Goal: Task Accomplishment & Management: Manage account settings

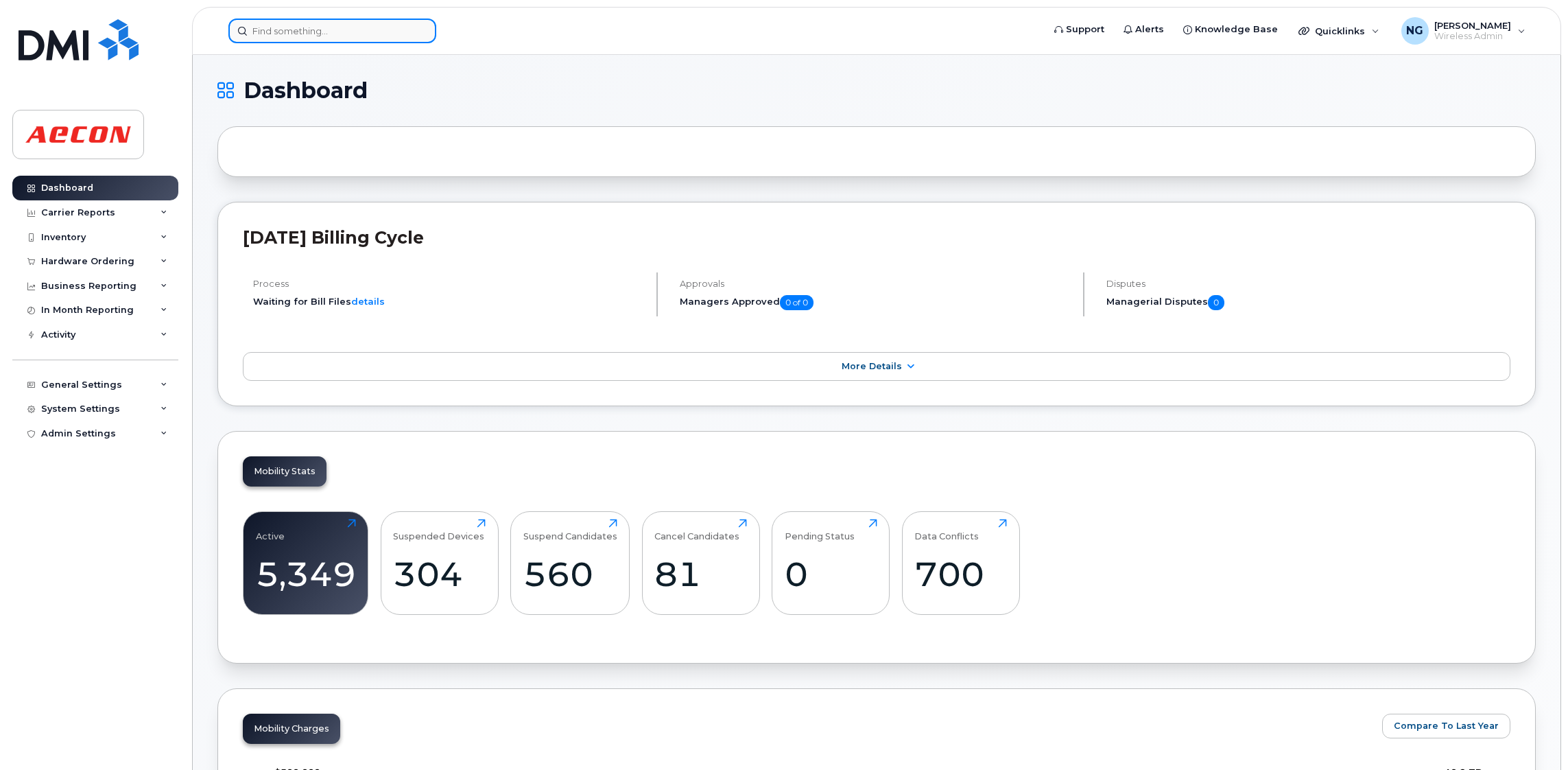
click at [335, 30] on input at bounding box center [332, 30] width 208 height 25
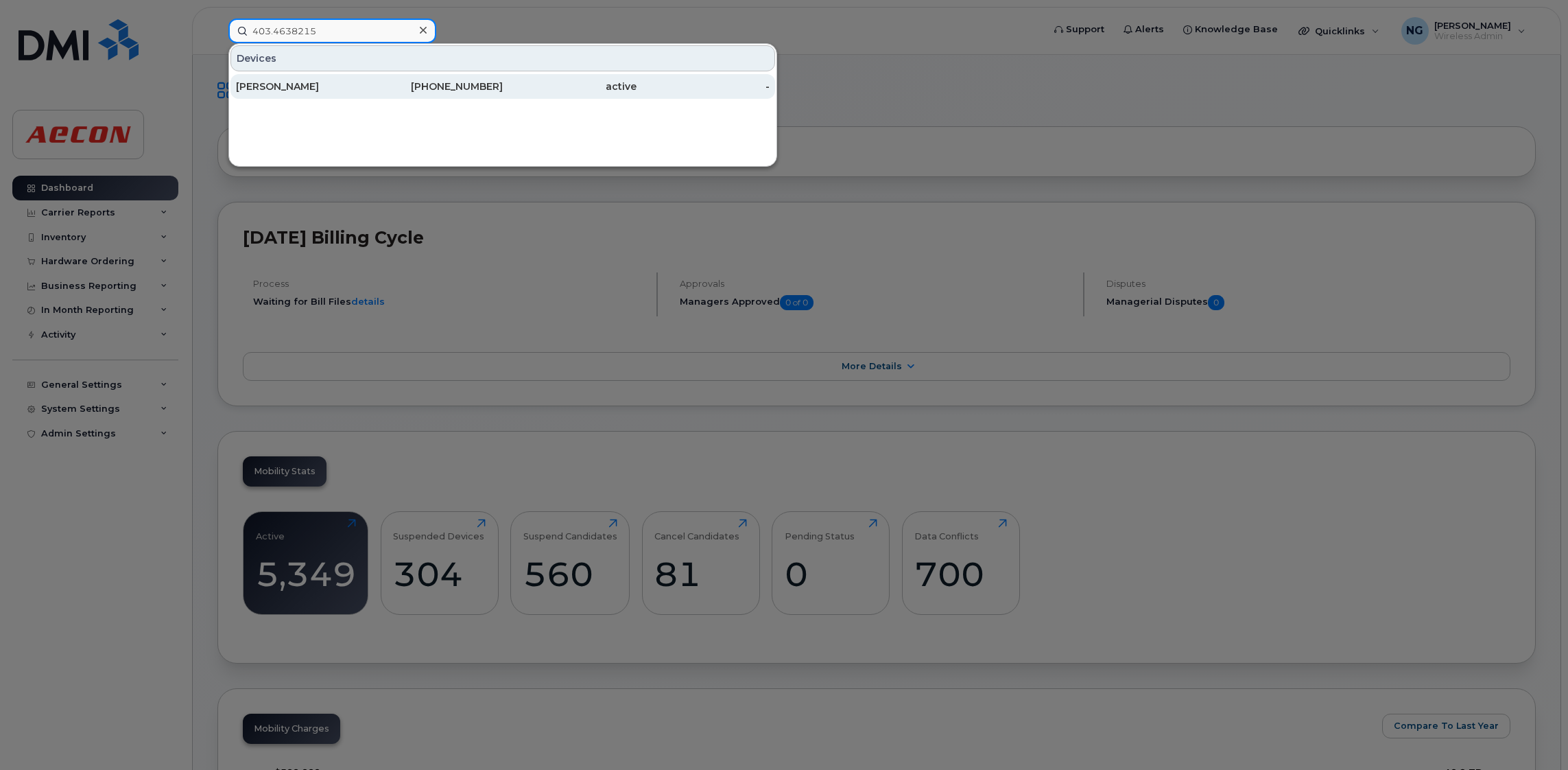
type input "403.4638215"
click at [469, 86] on div "403-463-8215" at bounding box center [436, 86] width 134 height 14
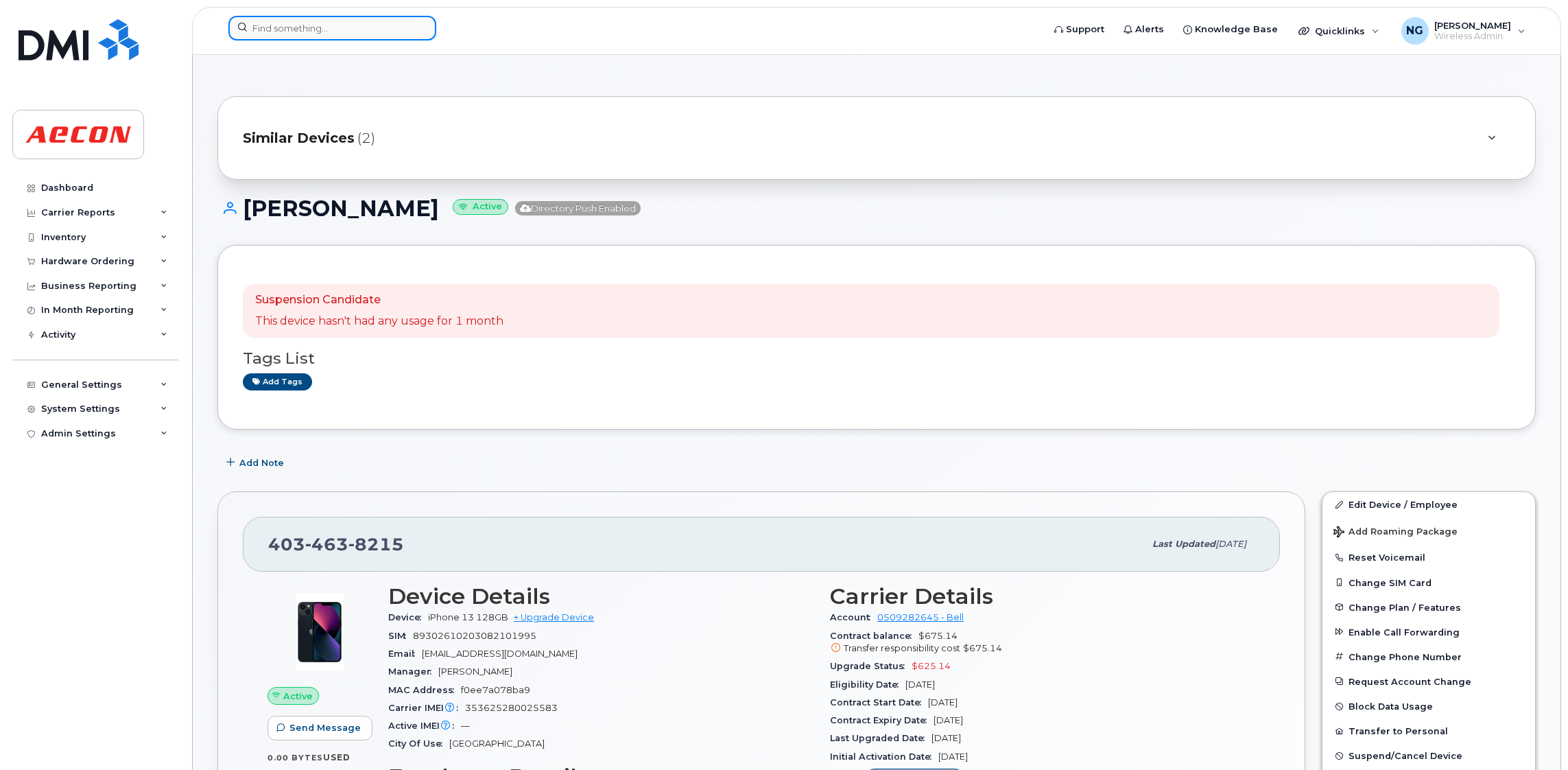
click at [380, 15] on input at bounding box center [332, 27] width 208 height 25
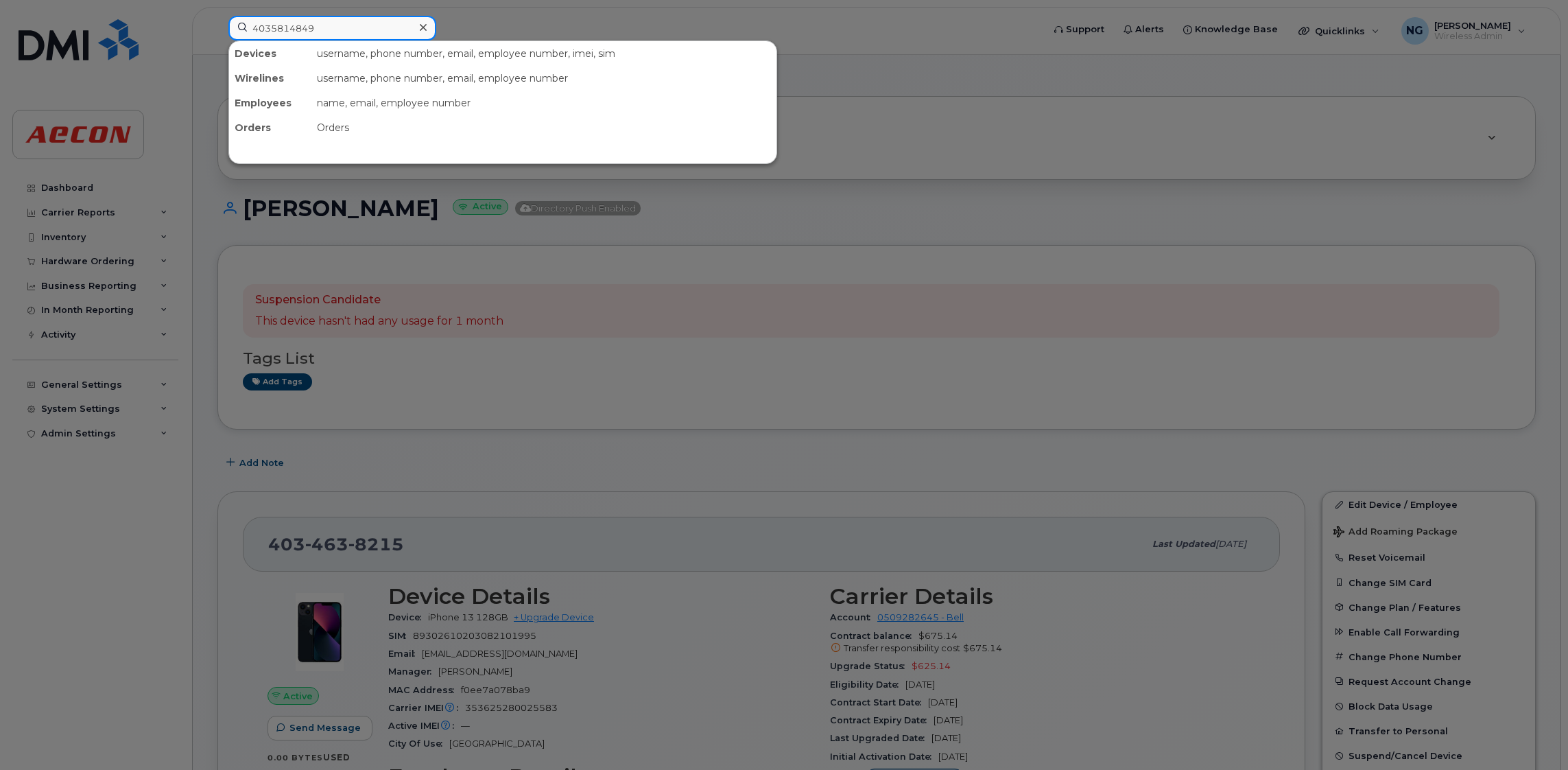
type input "4035814849"
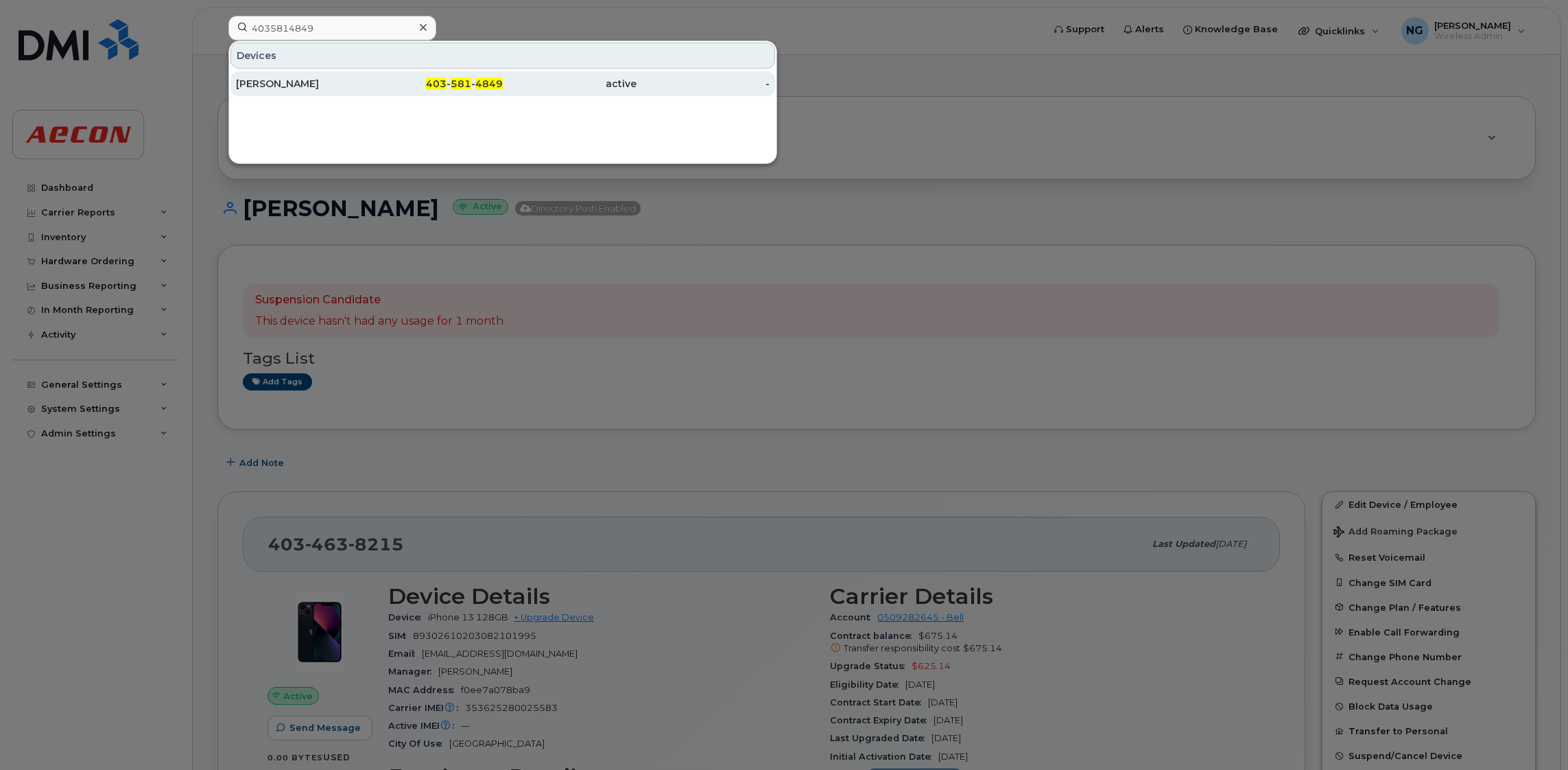
click at [463, 86] on span "581" at bounding box center [460, 84] width 20 height 13
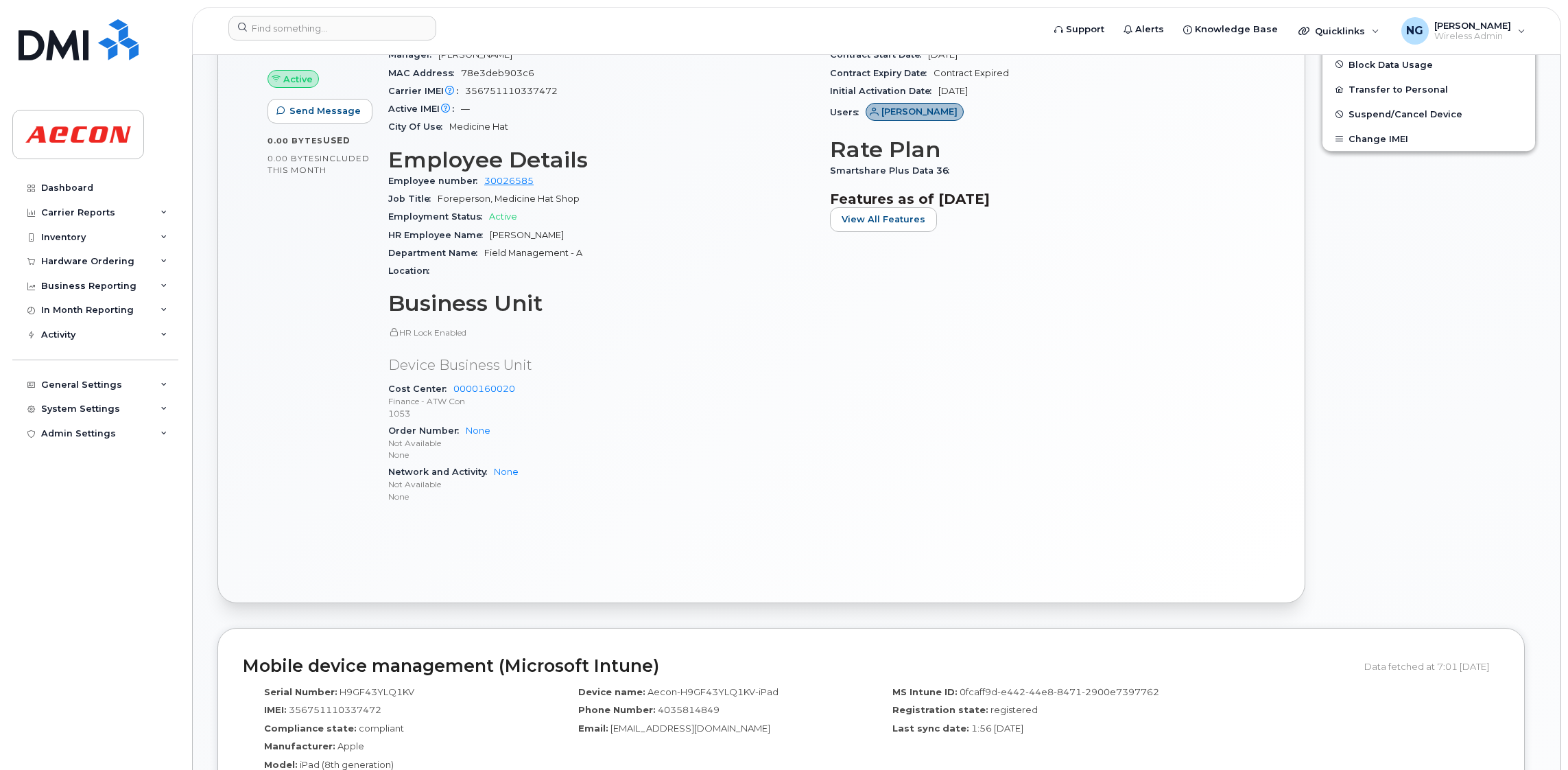
scroll to position [103, 0]
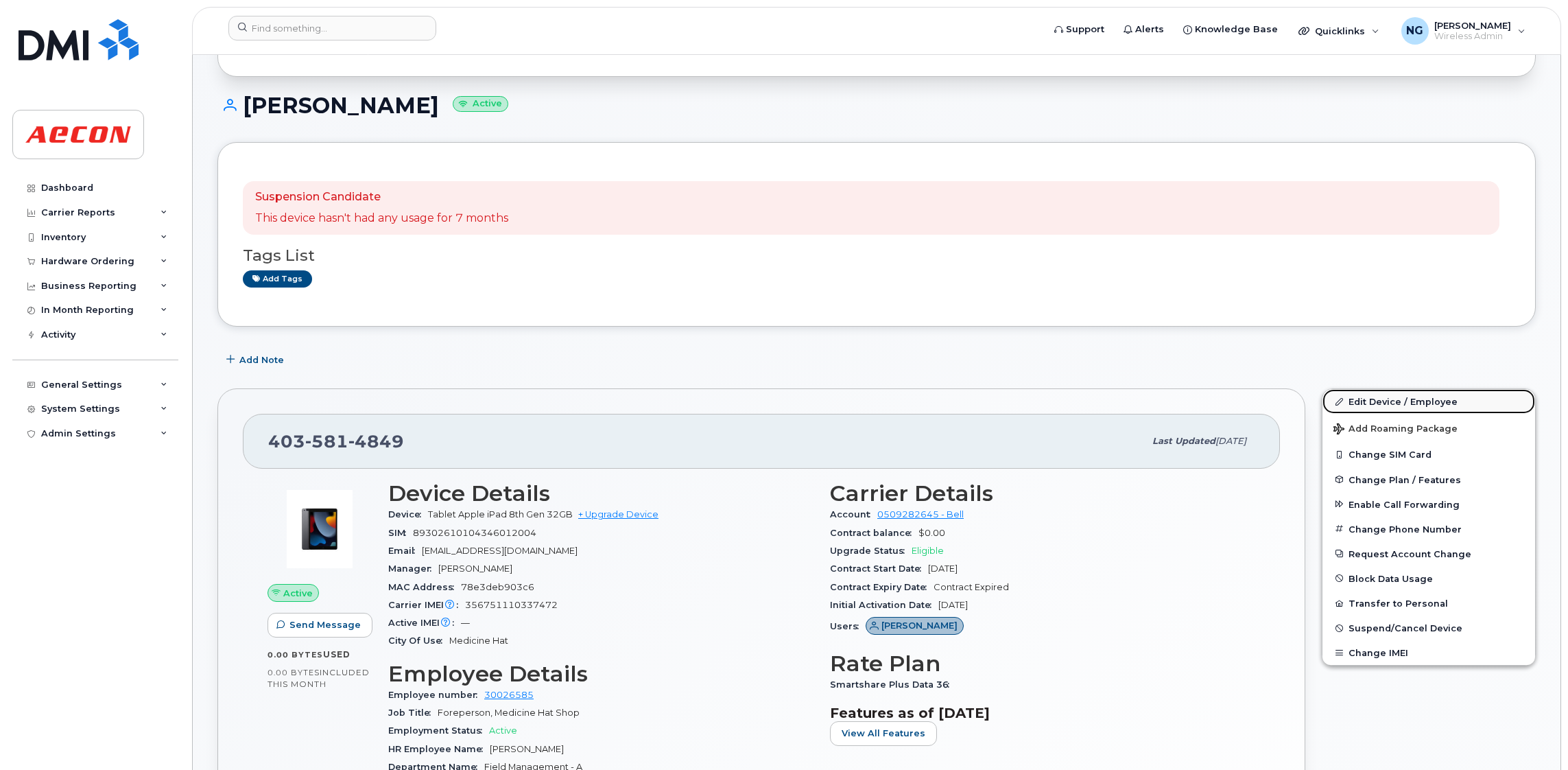
click at [1393, 399] on link "Edit Device / Employee" at bounding box center [1429, 401] width 213 height 25
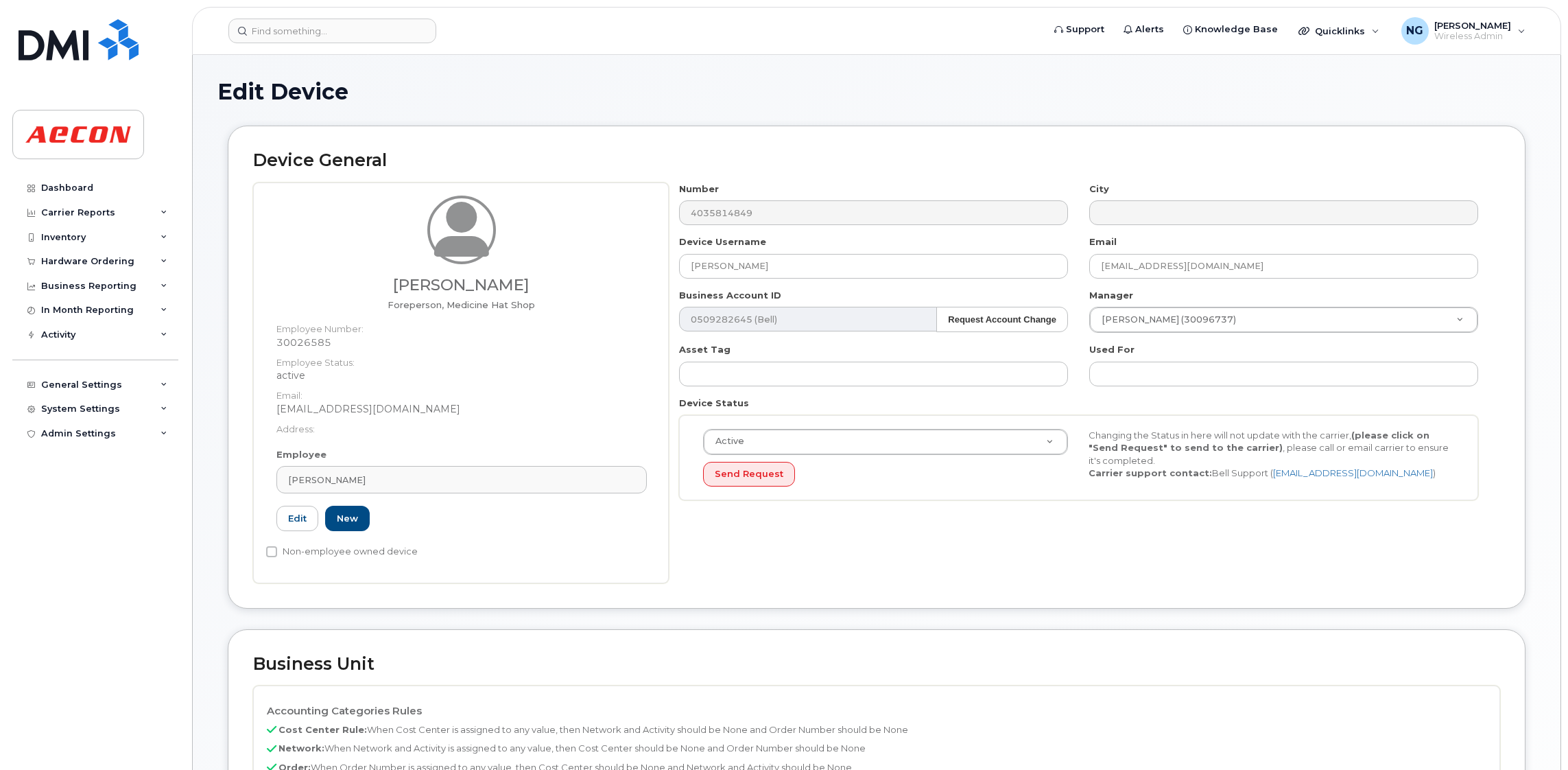
click at [370, 462] on div "Employee Christopher Lapenskie Type first three symbols or more 30026585 Edit N…" at bounding box center [462, 496] width 391 height 96
click at [365, 476] on span "Christopher Lapenskie" at bounding box center [327, 480] width 77 height 13
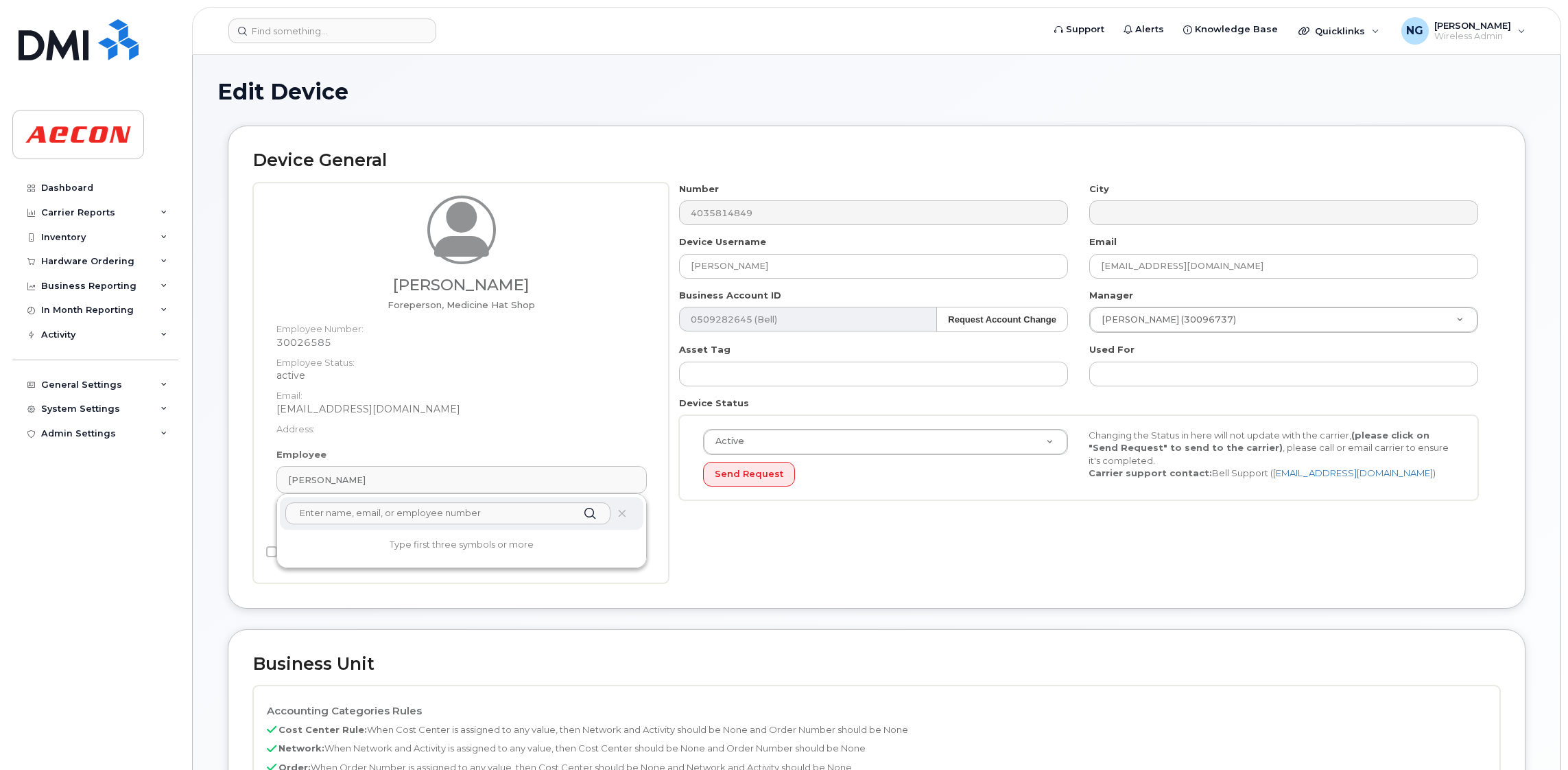
click at [376, 519] on input "text" at bounding box center [448, 513] width 325 height 22
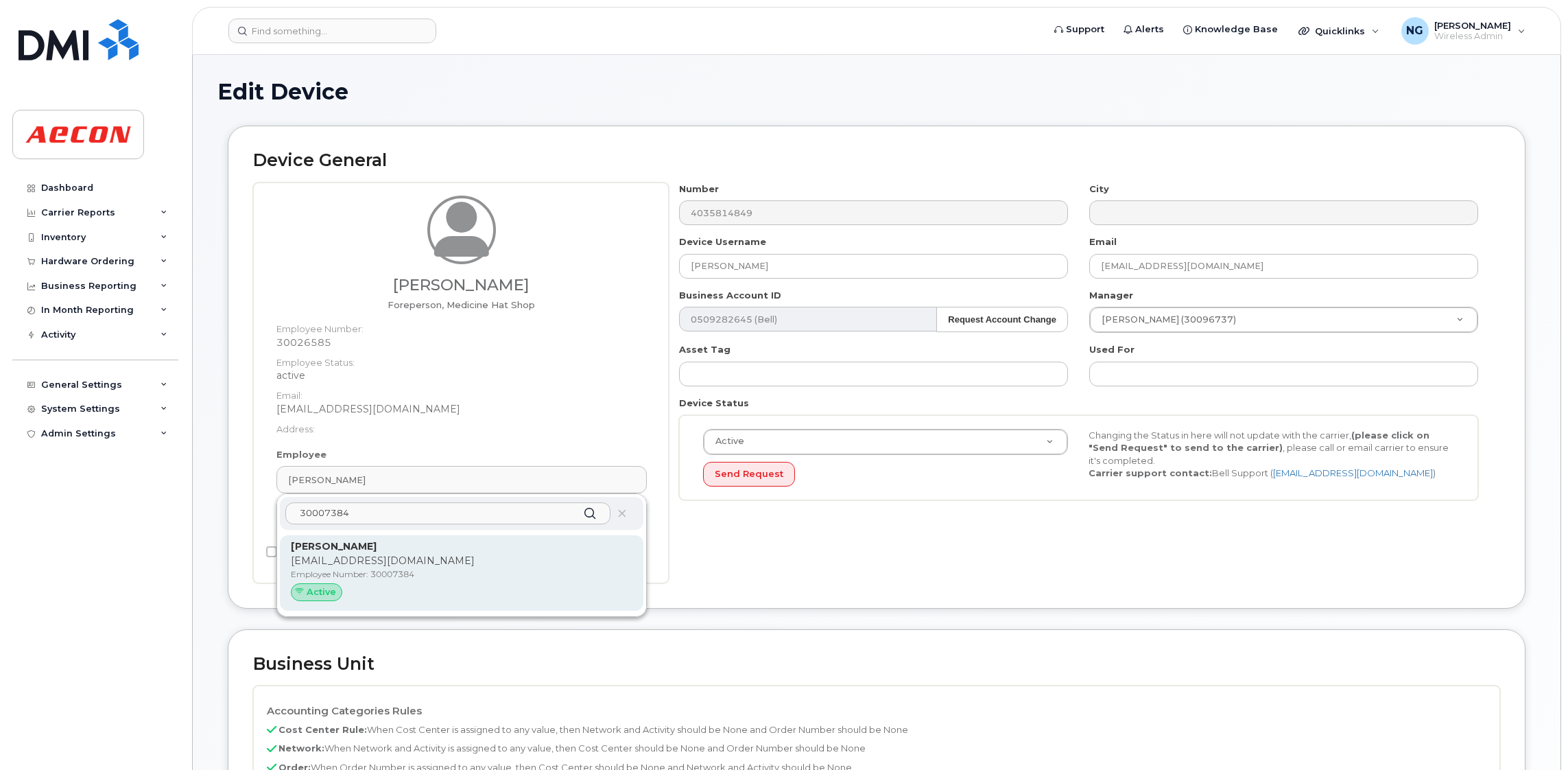
type input "30007384"
click at [567, 556] on p "DQUALLIE@AECON.COM" at bounding box center [462, 561] width 342 height 14
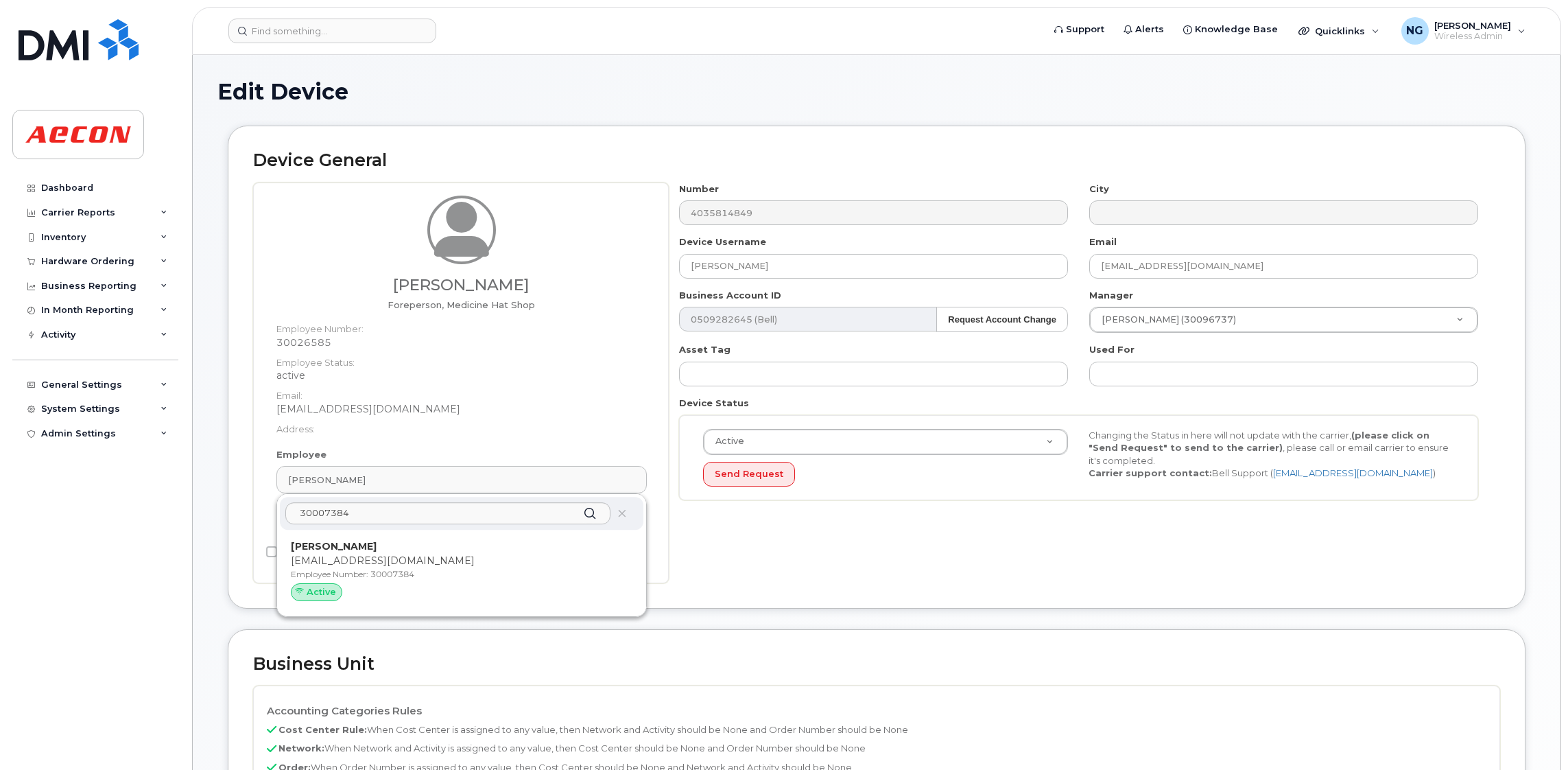
type input "30007384"
type input "Dean Quallie"
type input "dquallie@aecon.com"
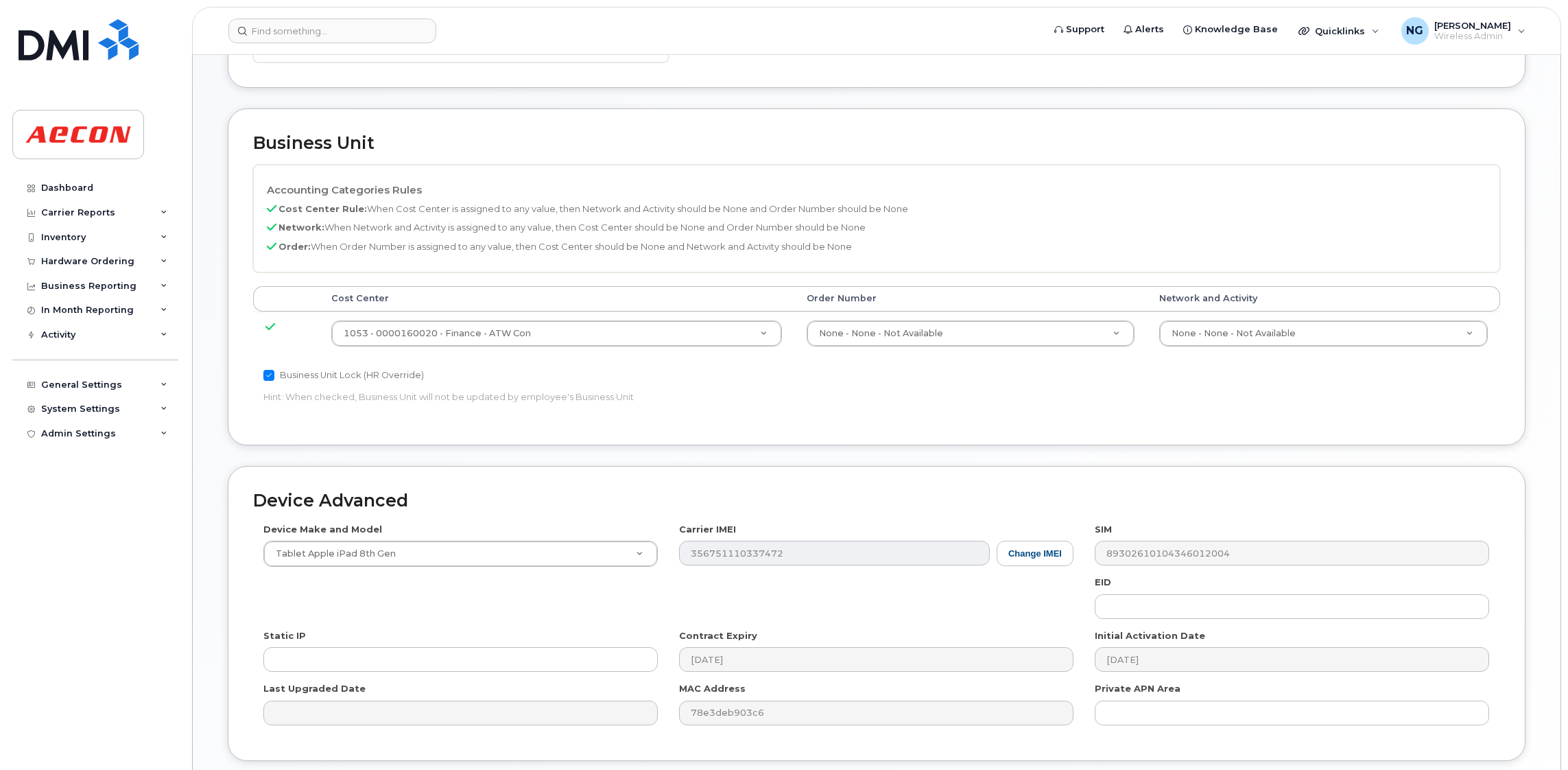
scroll to position [599, 0]
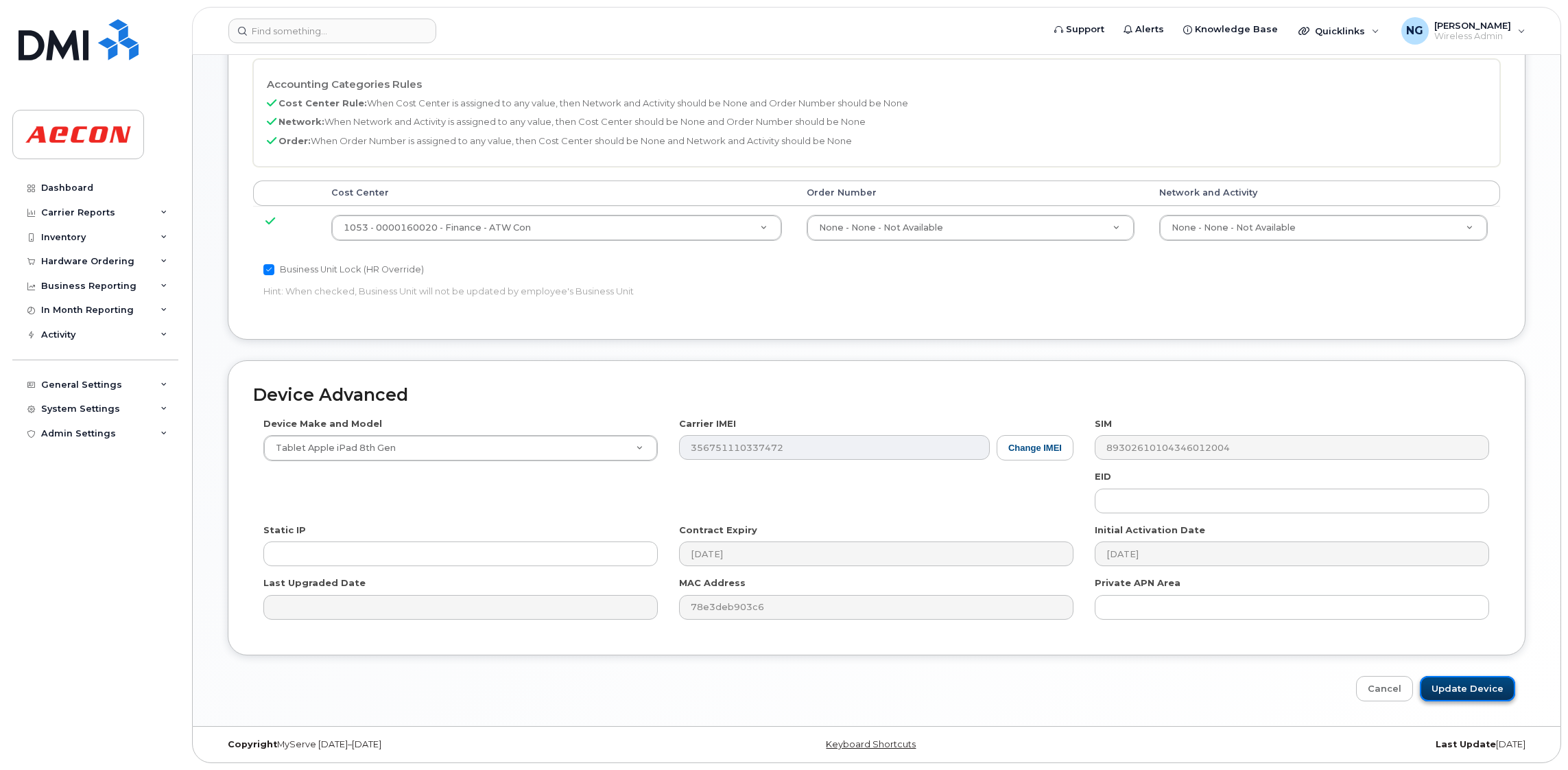
click at [1472, 684] on input "Update Device" at bounding box center [1467, 688] width 96 height 25
type input "Saving..."
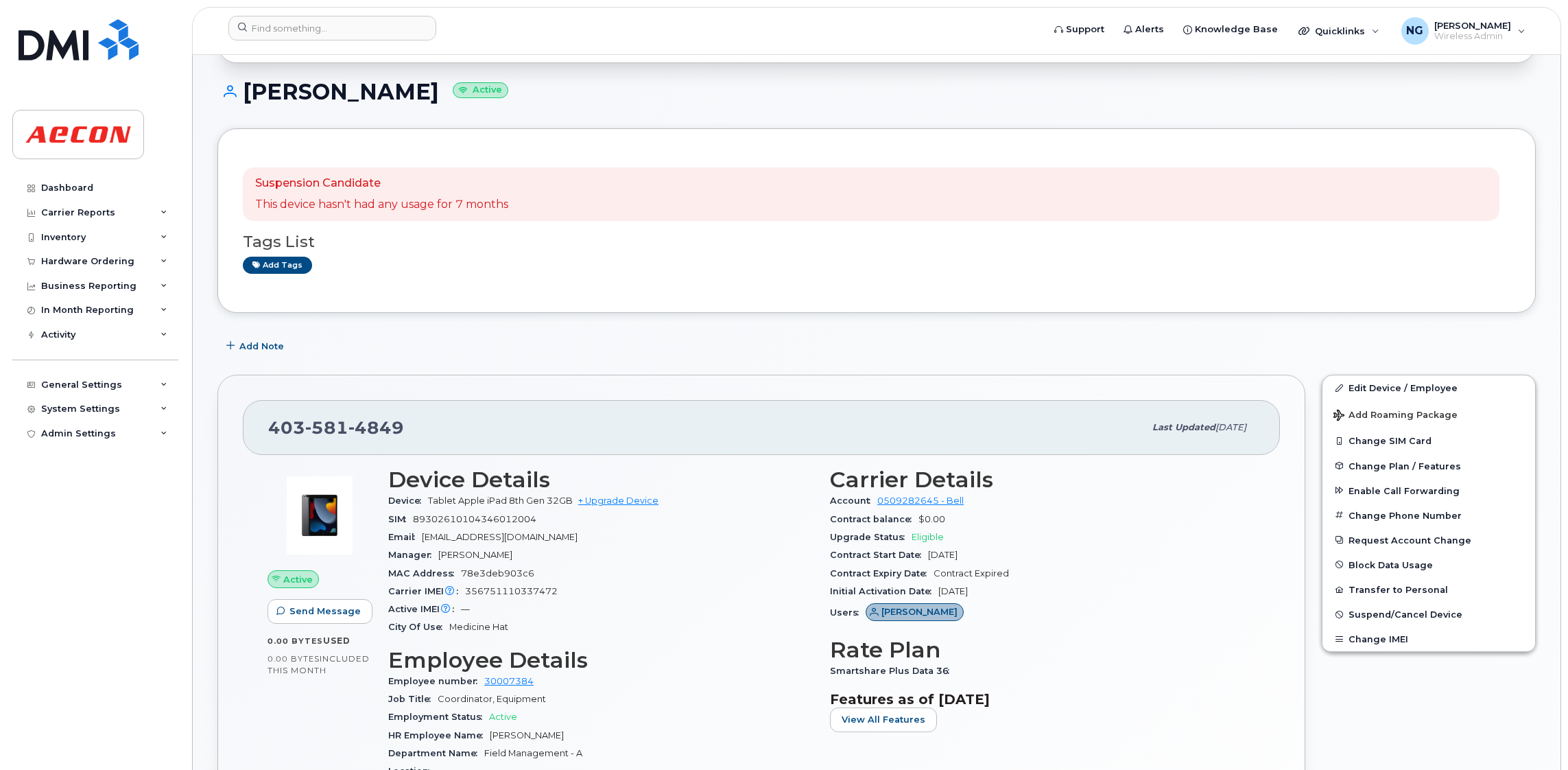
scroll to position [206, 0]
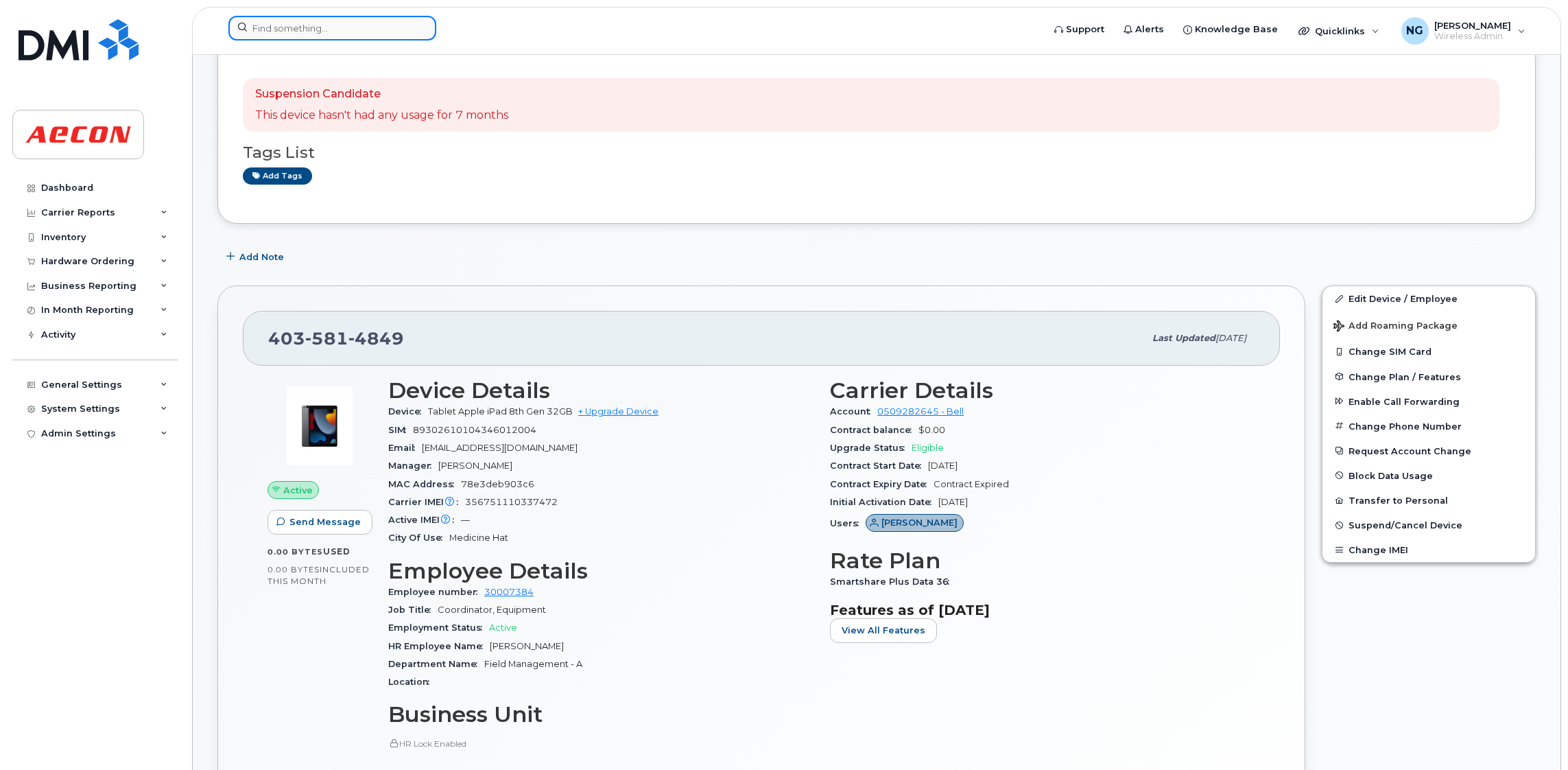
click at [346, 27] on input at bounding box center [332, 27] width 208 height 25
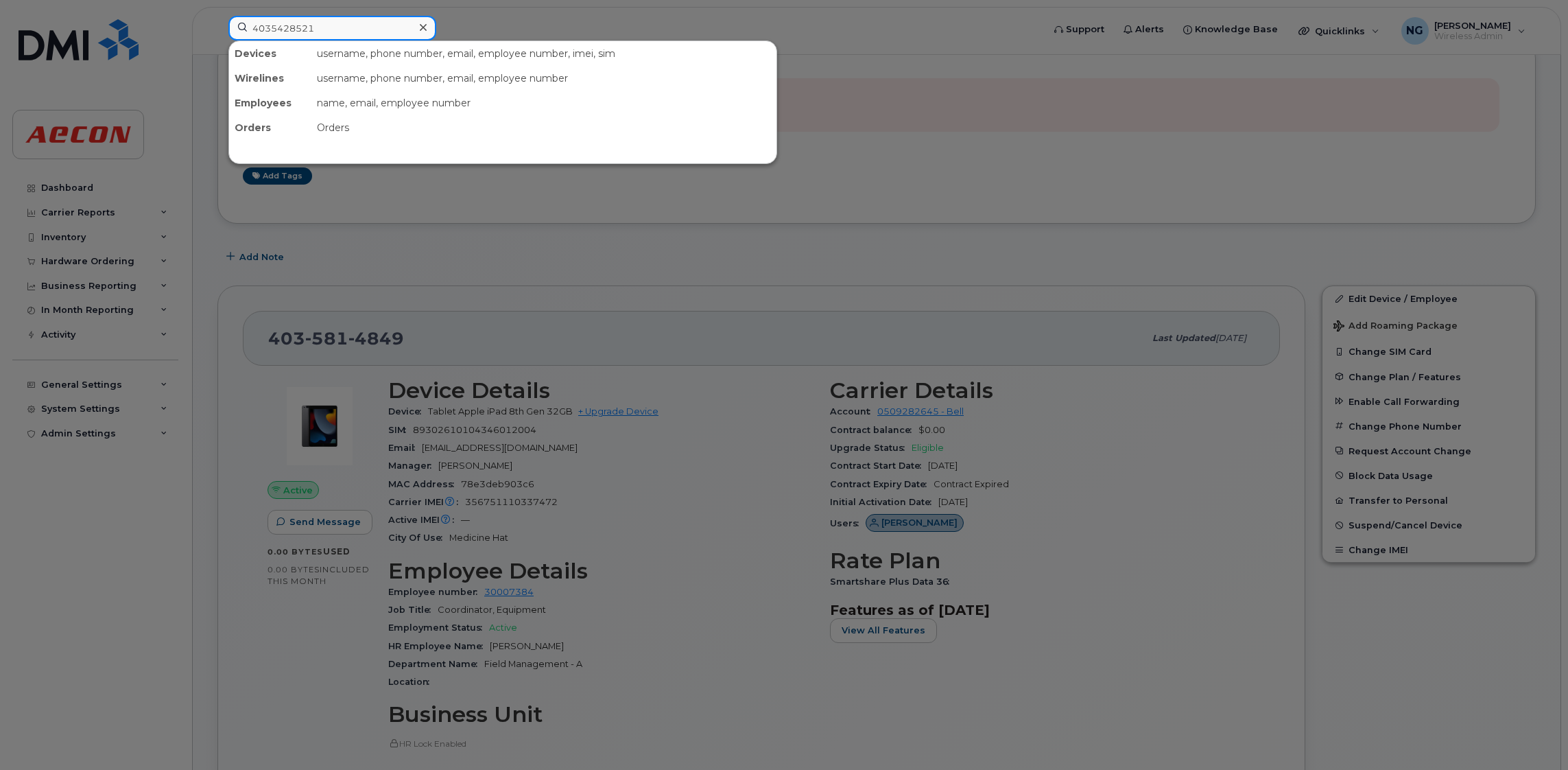
type input "4035428521"
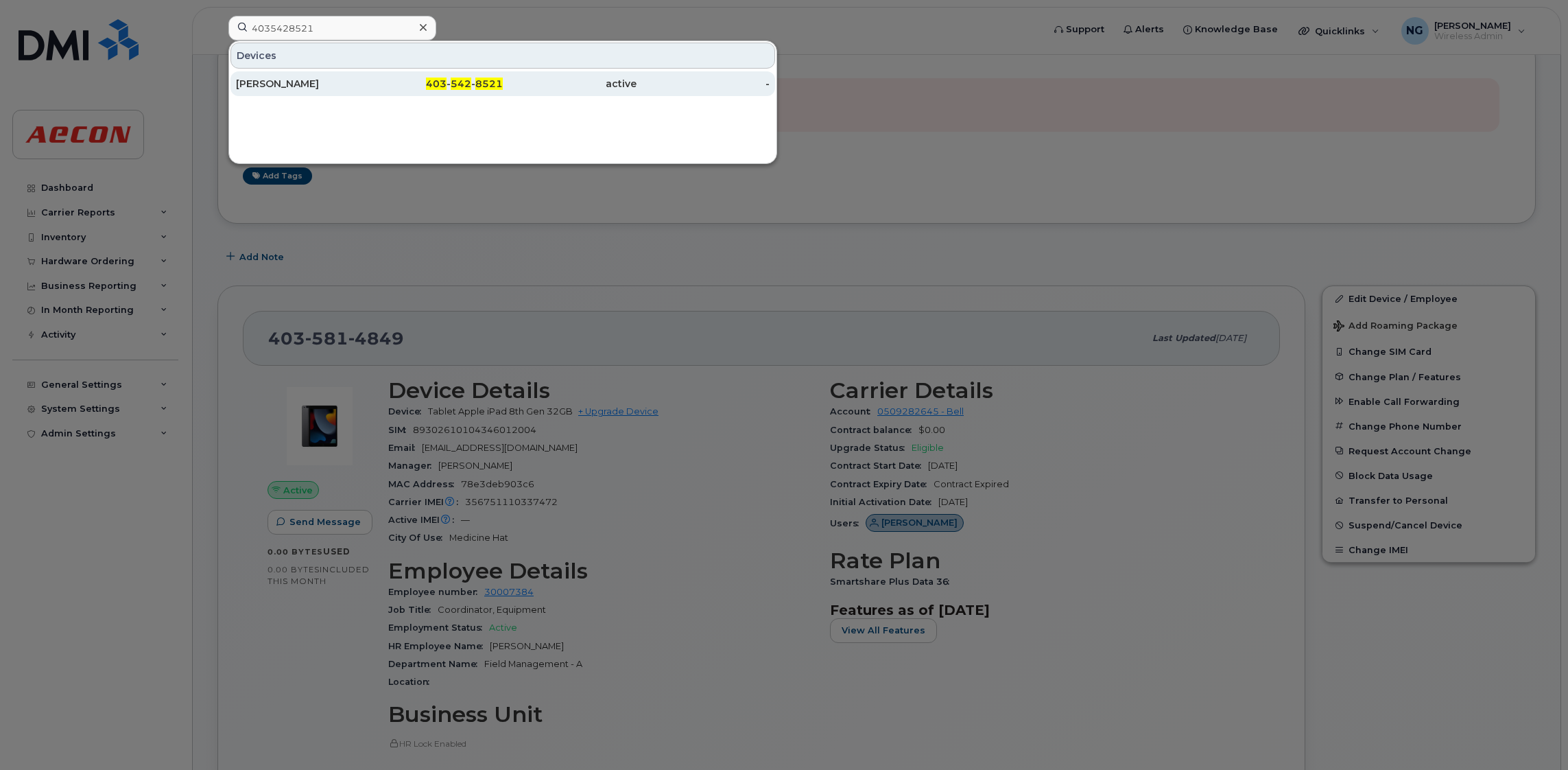
click at [446, 87] on span "403" at bounding box center [436, 84] width 20 height 13
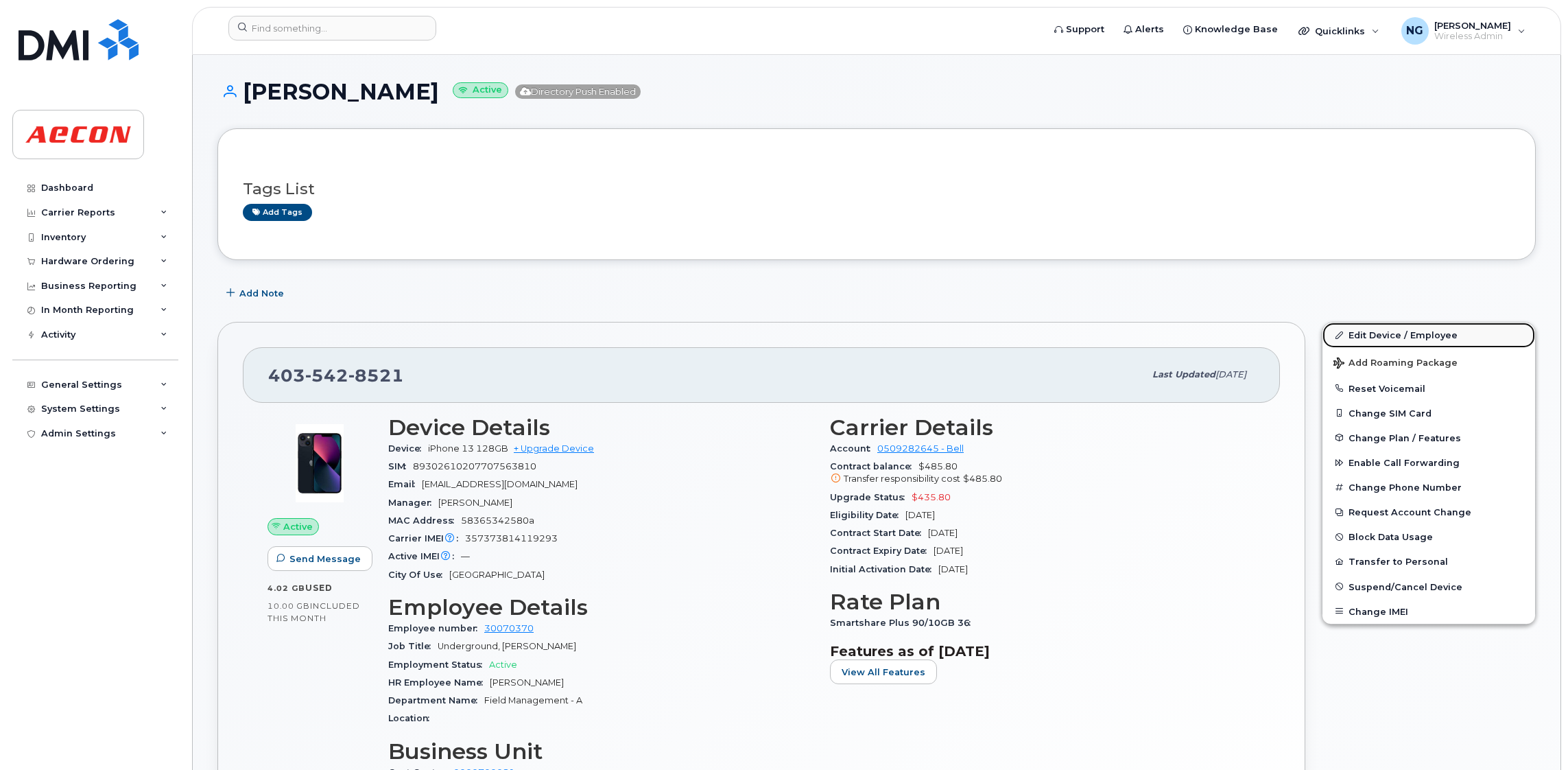
click at [1420, 335] on link "Edit Device / Employee" at bounding box center [1429, 335] width 213 height 25
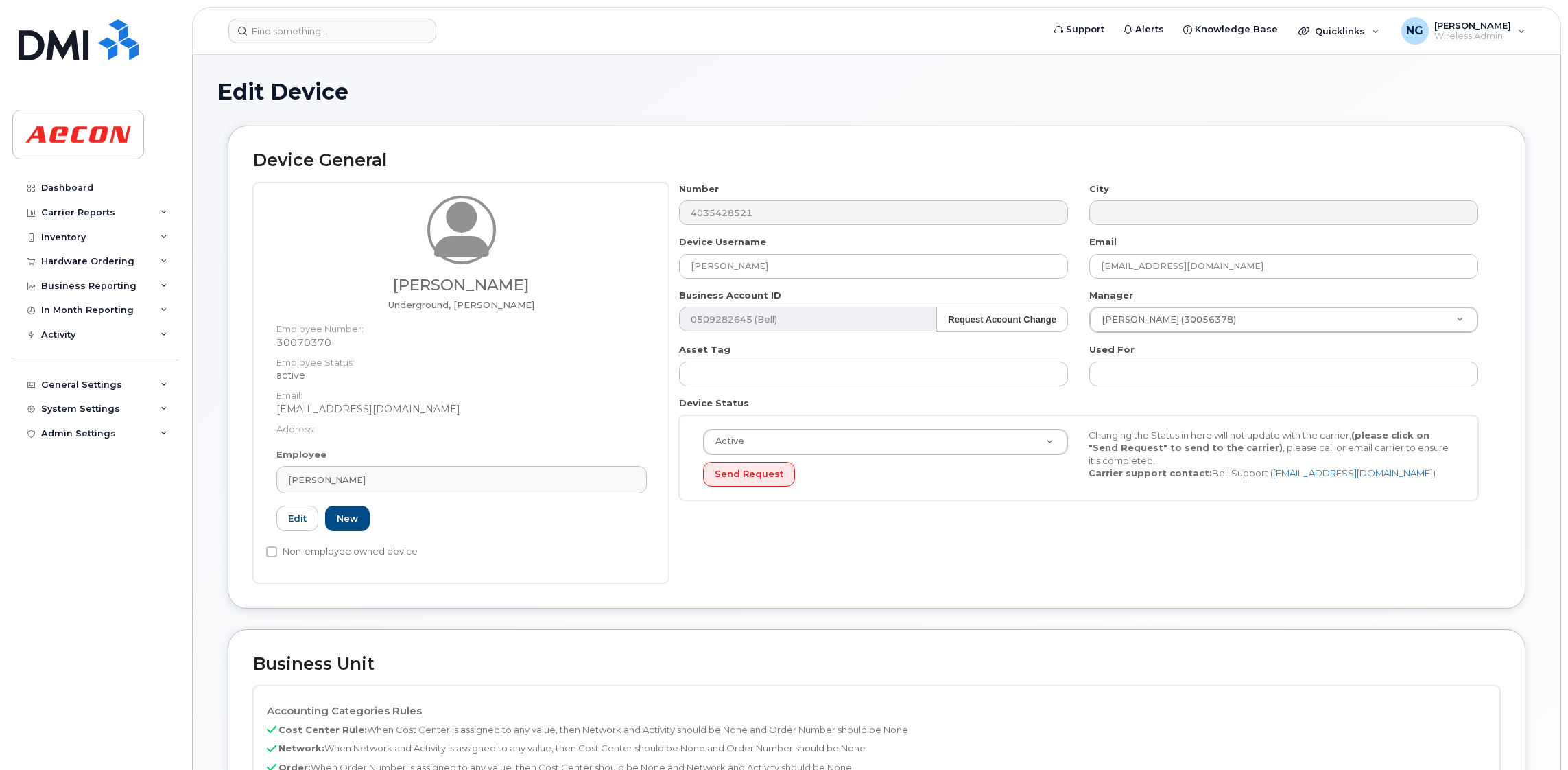
click at [396, 475] on div "[PERSON_NAME]" at bounding box center [462, 480] width 347 height 13
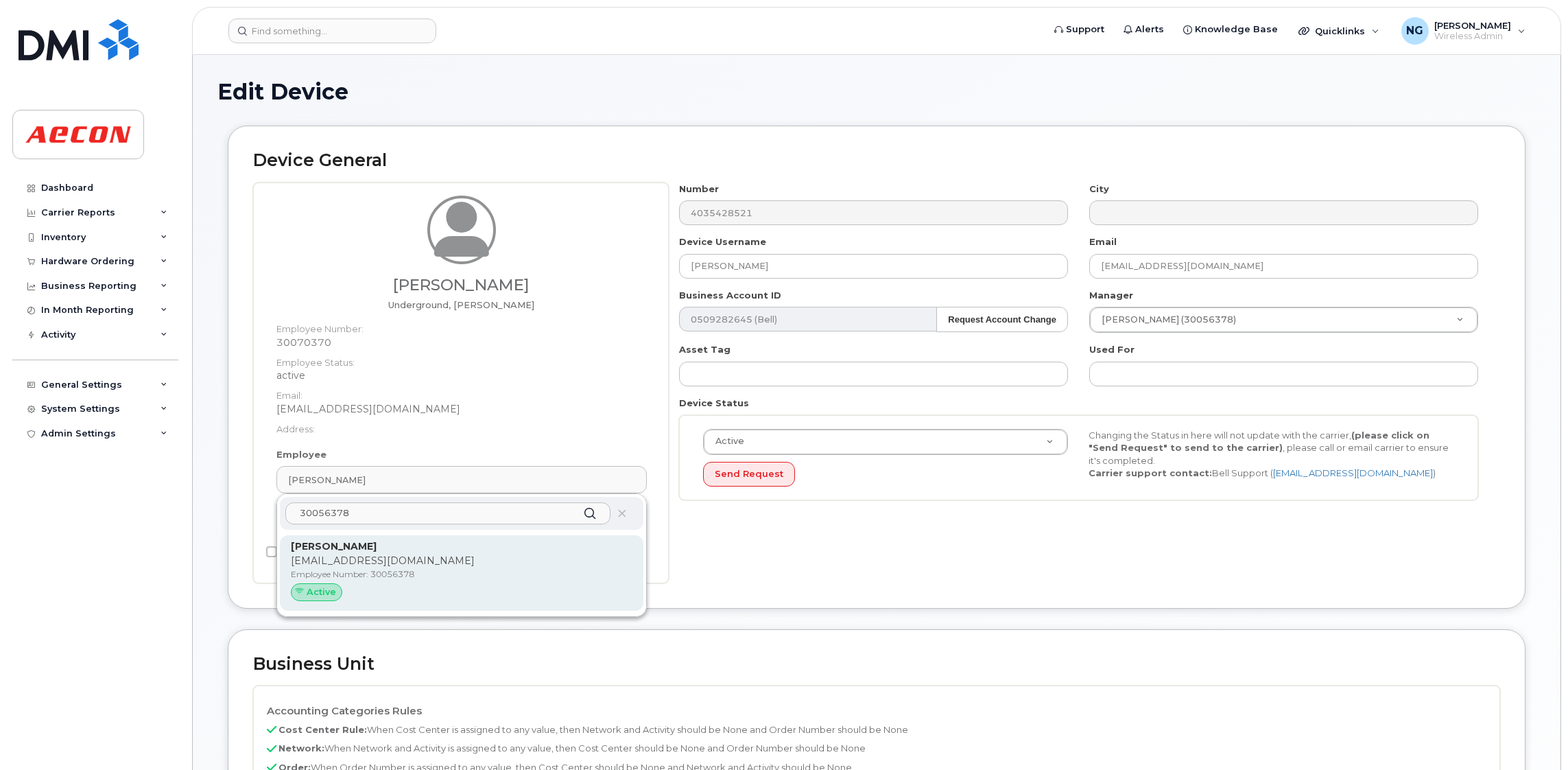
type input "30056378"
click at [594, 592] on div "Active" at bounding box center [462, 592] width 342 height 18
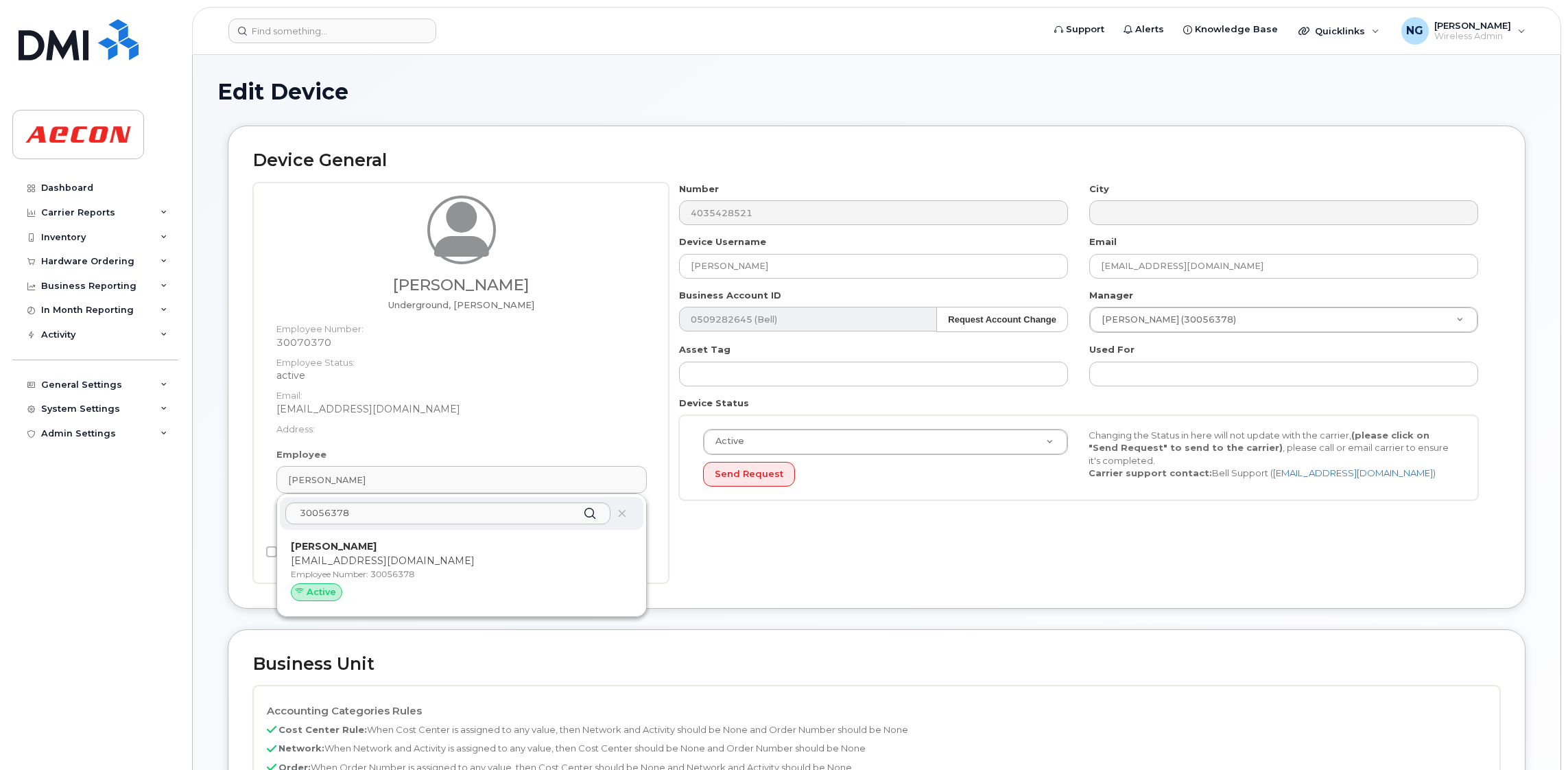
type input "30056378"
type input "[PERSON_NAME]"
type input "[EMAIL_ADDRESS][DOMAIN_NAME]"
type input "289544"
type input "283607"
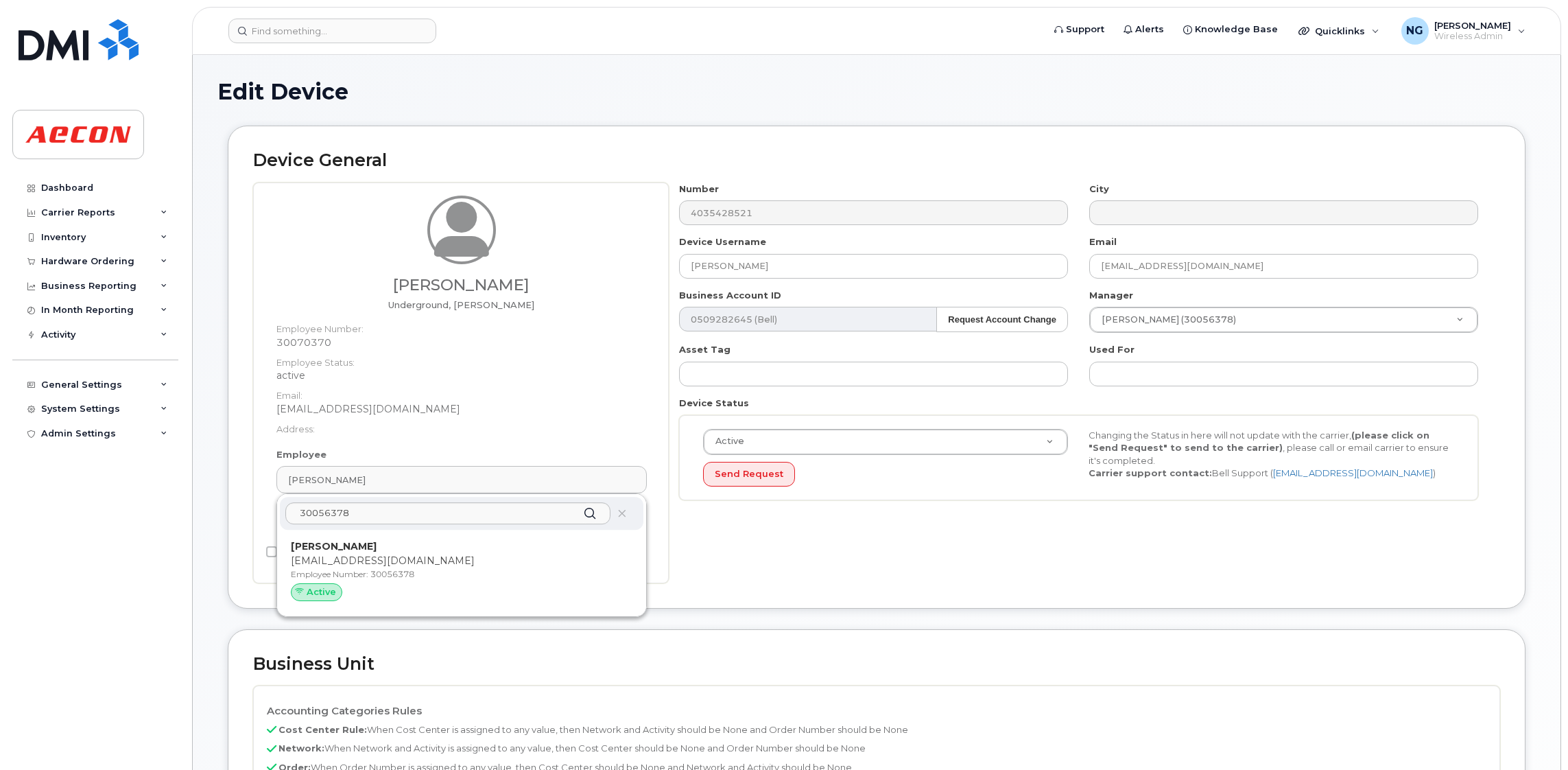
type input "283608"
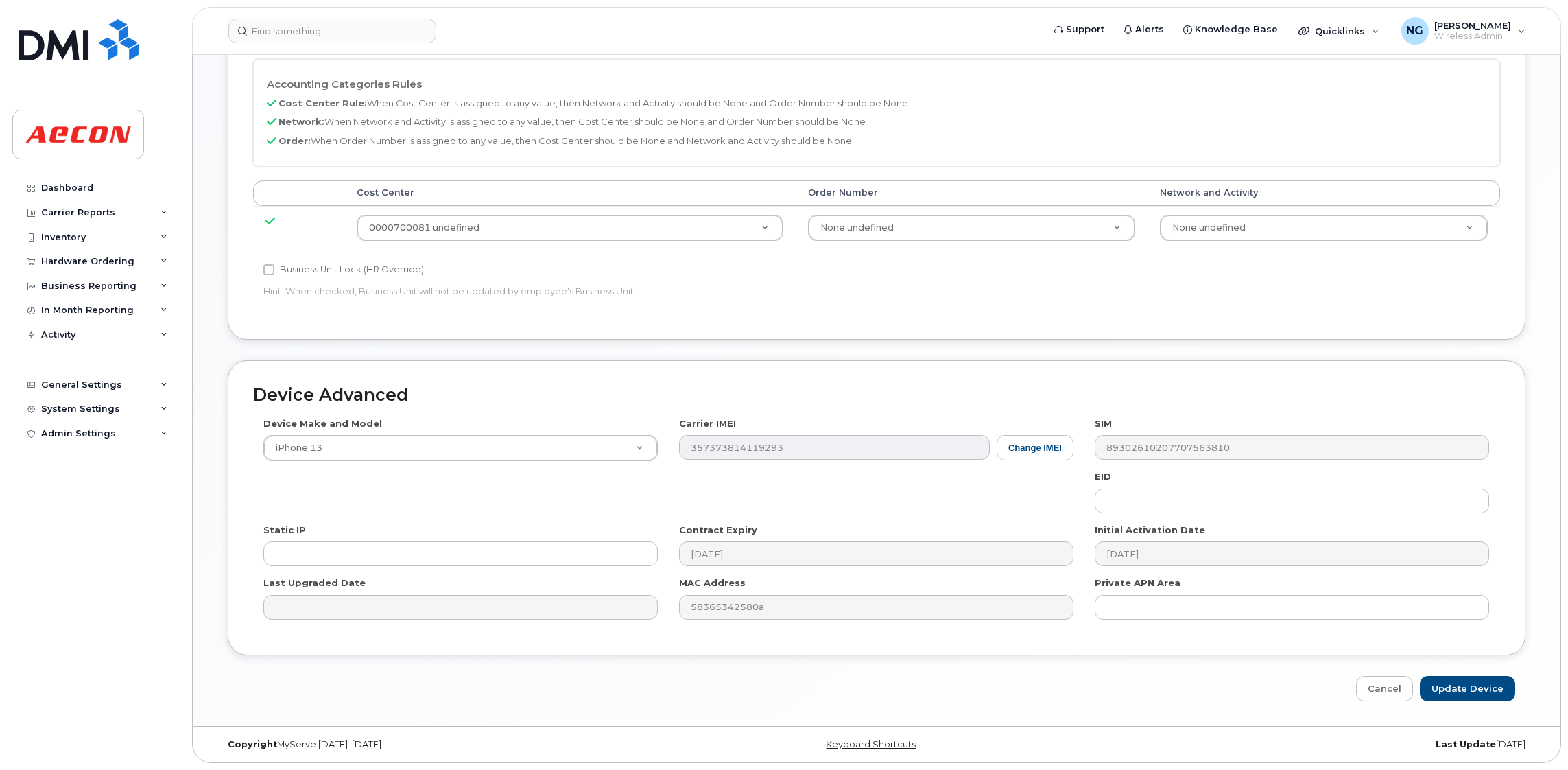
scroll to position [599, 0]
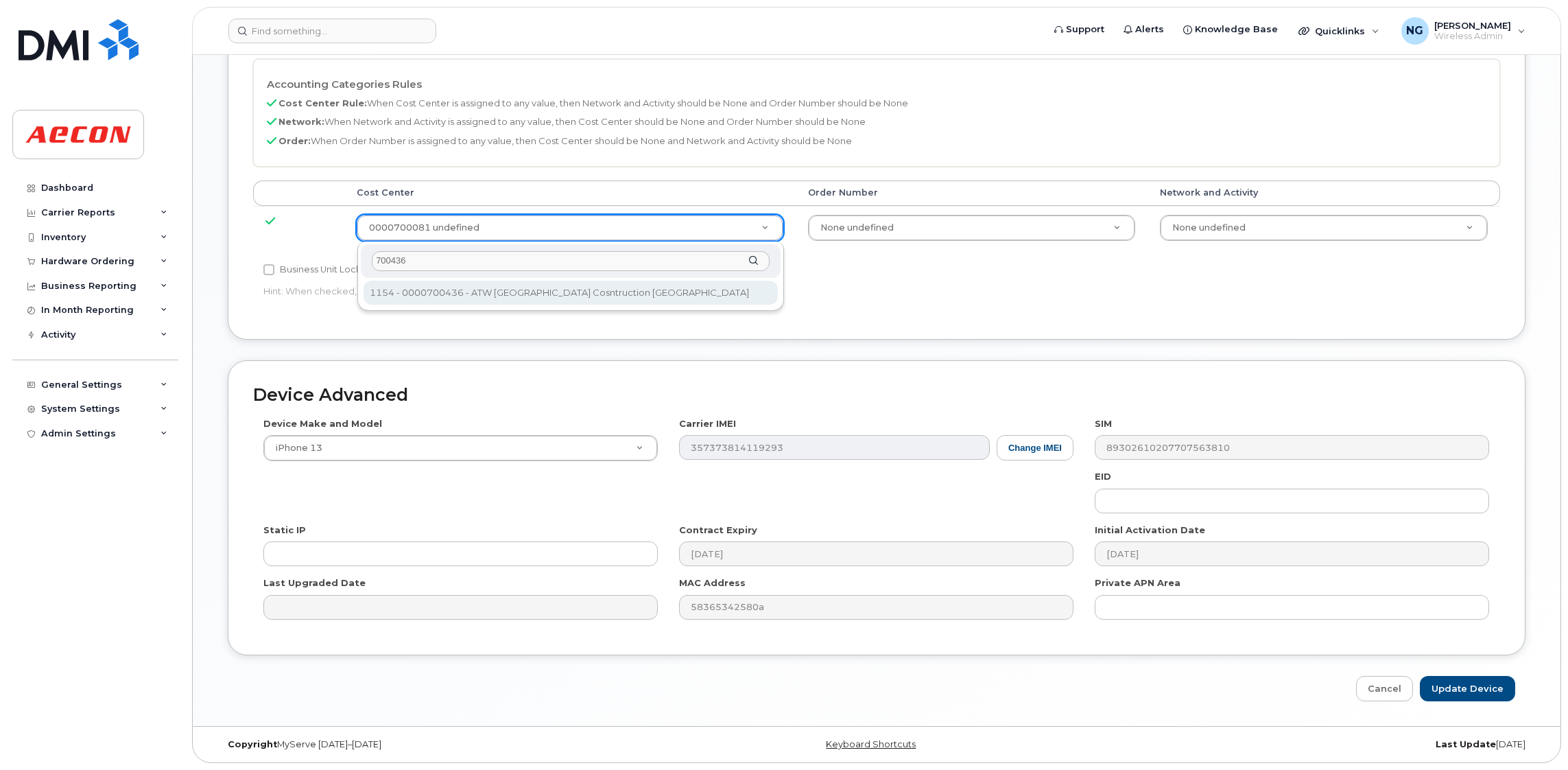
type input "700436"
type input "570968"
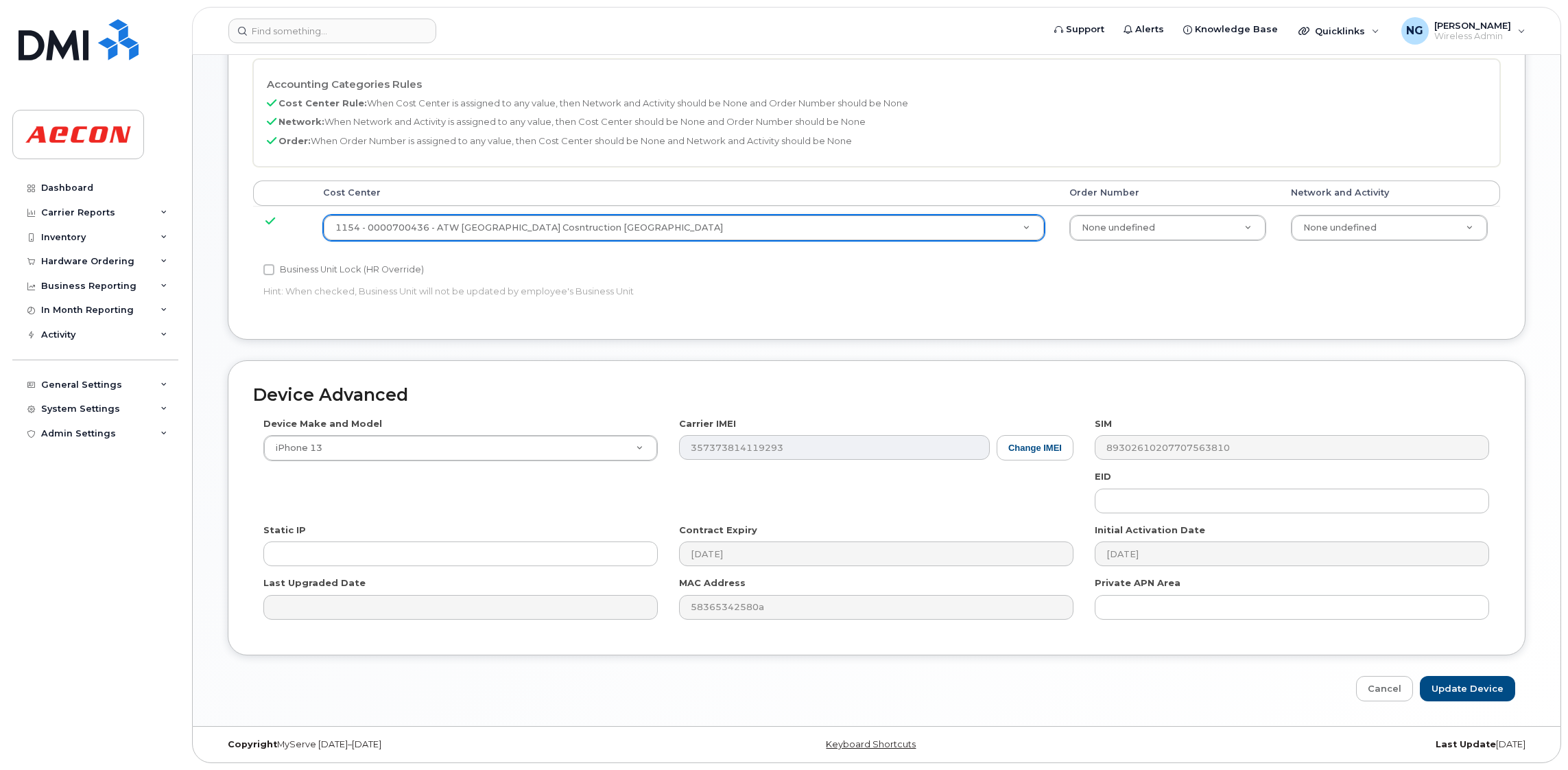
click at [298, 268] on label "Business Unit Lock (HR Override)" at bounding box center [344, 269] width 160 height 16
click at [274, 268] on input "Business Unit Lock (HR Override)" at bounding box center [269, 270] width 11 height 11
checkbox input "true"
click at [1451, 681] on input "Update Device" at bounding box center [1467, 688] width 96 height 25
type input "Saving..."
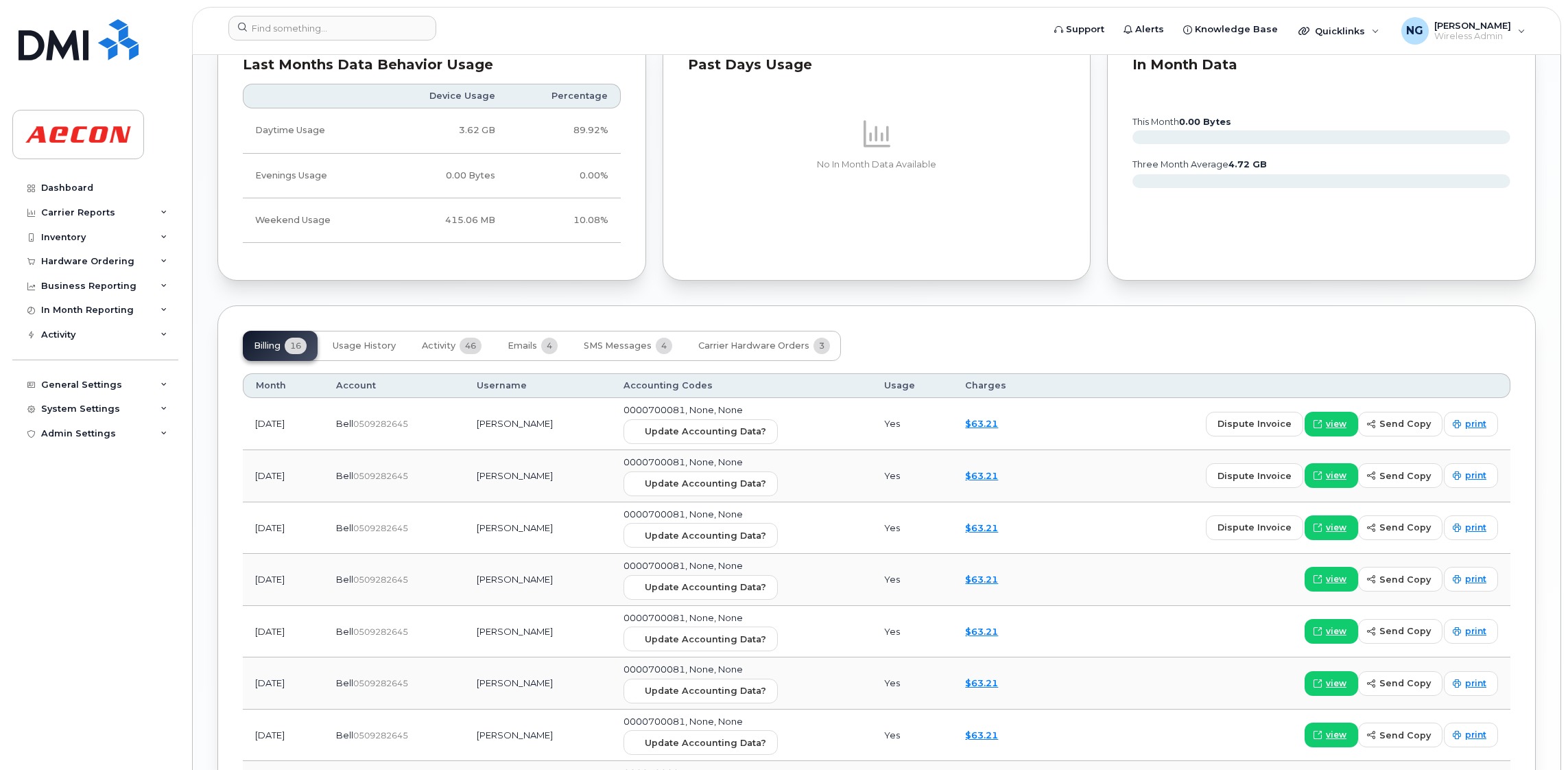
scroll to position [1442, 0]
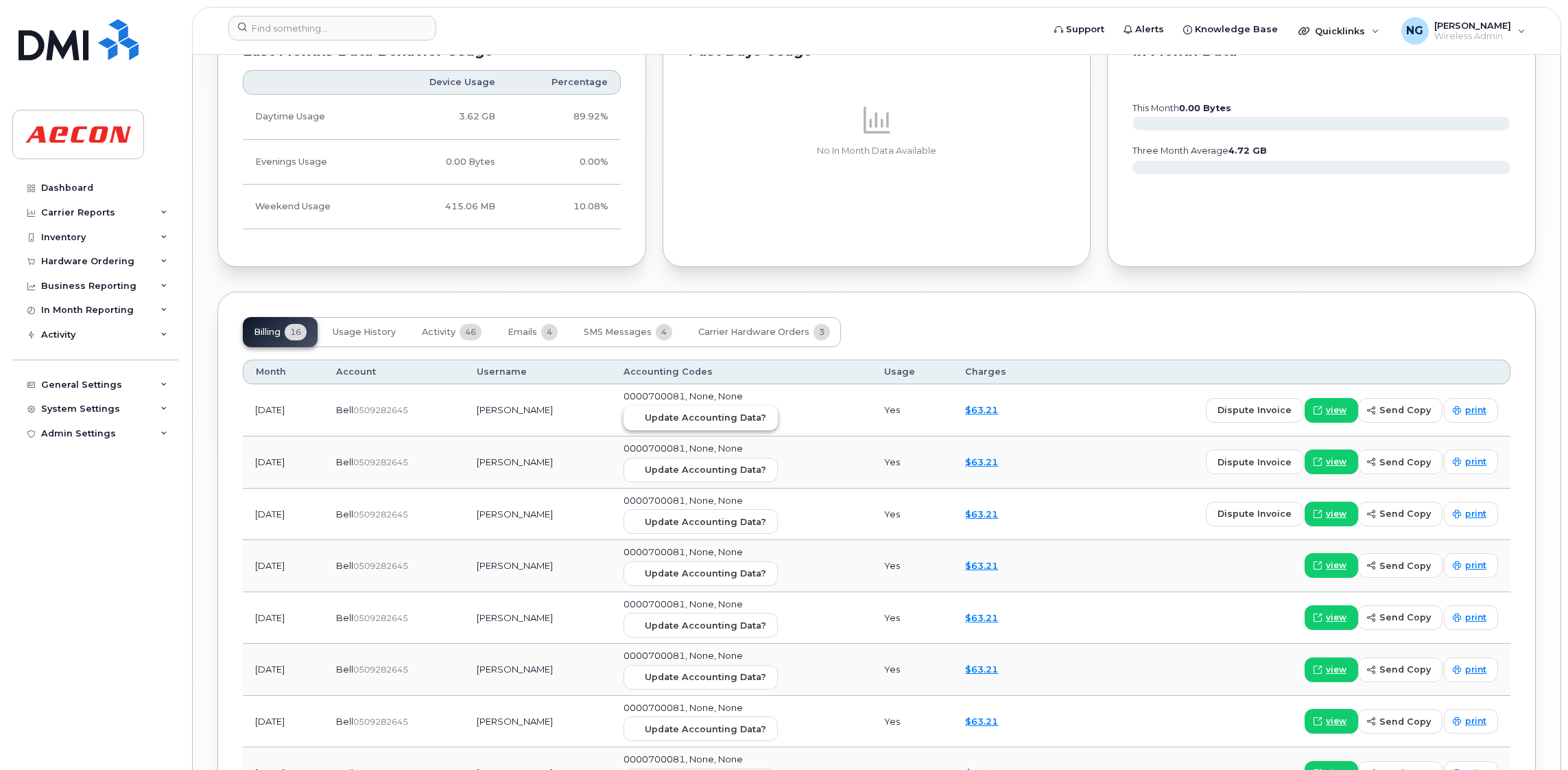
click at [691, 417] on span "Update Accounting Data?" at bounding box center [705, 418] width 122 height 13
click at [389, 34] on input at bounding box center [332, 27] width 208 height 25
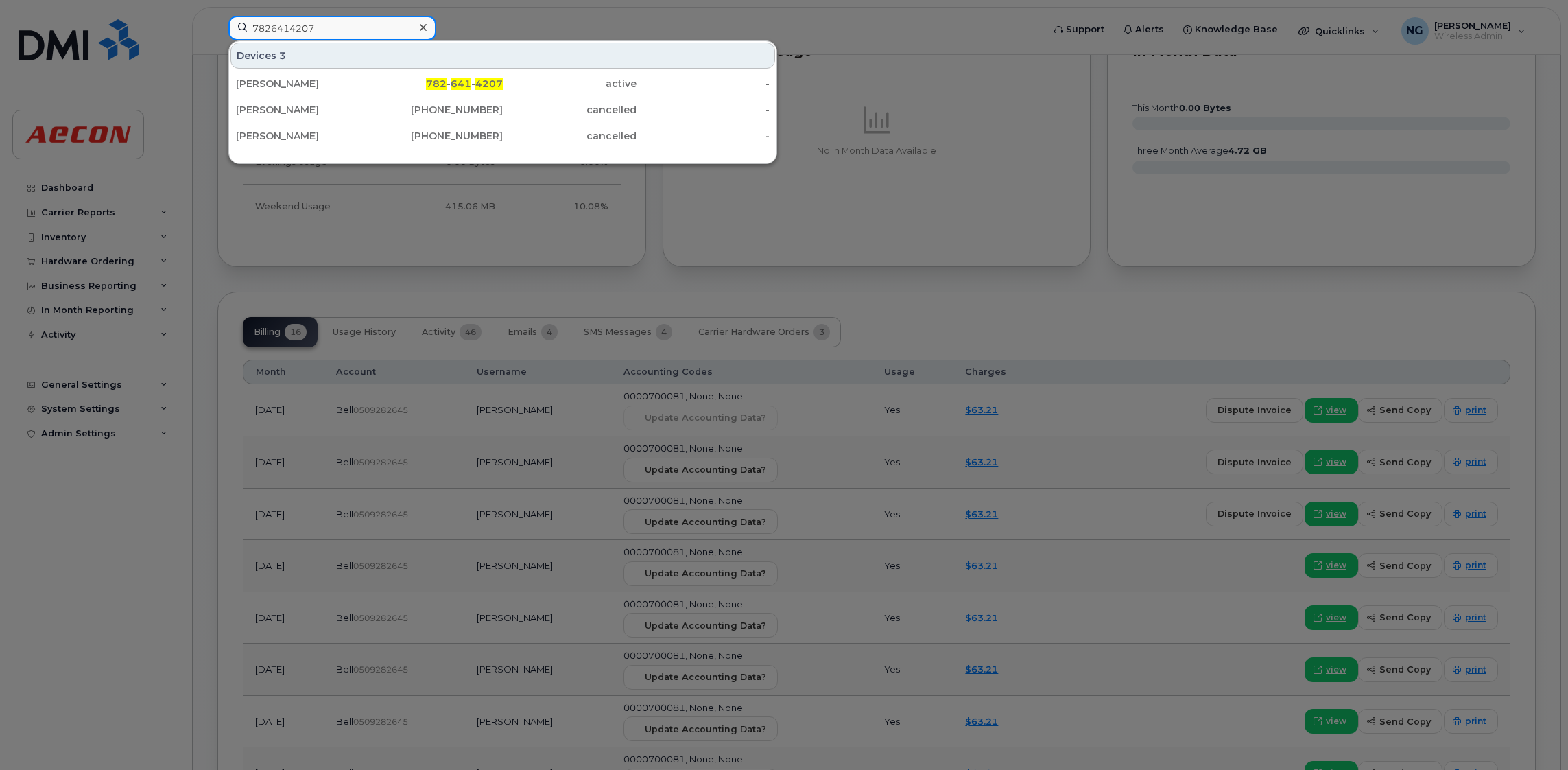
type input "7826414207"
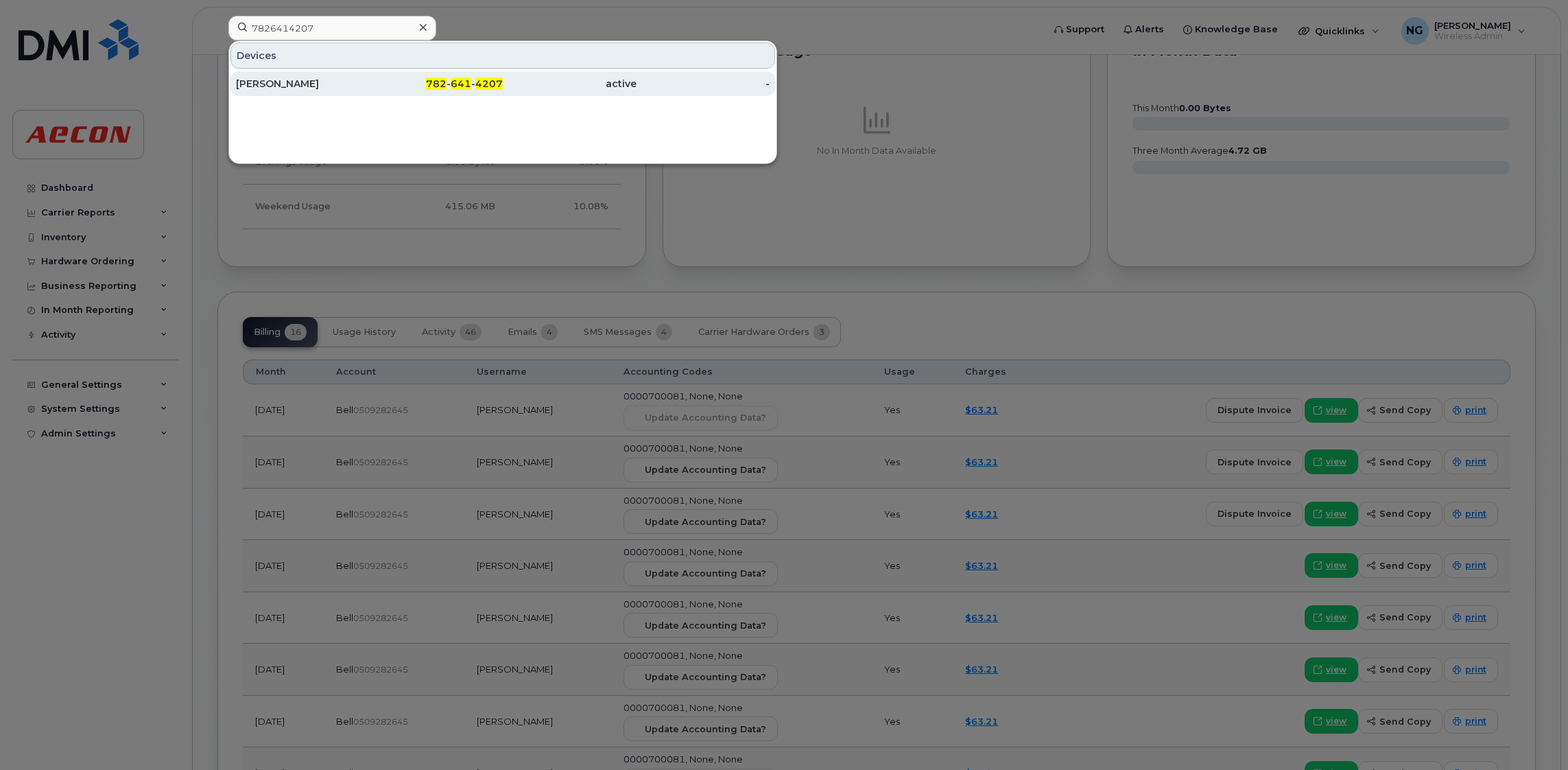
click at [485, 78] on span "4207" at bounding box center [488, 84] width 27 height 13
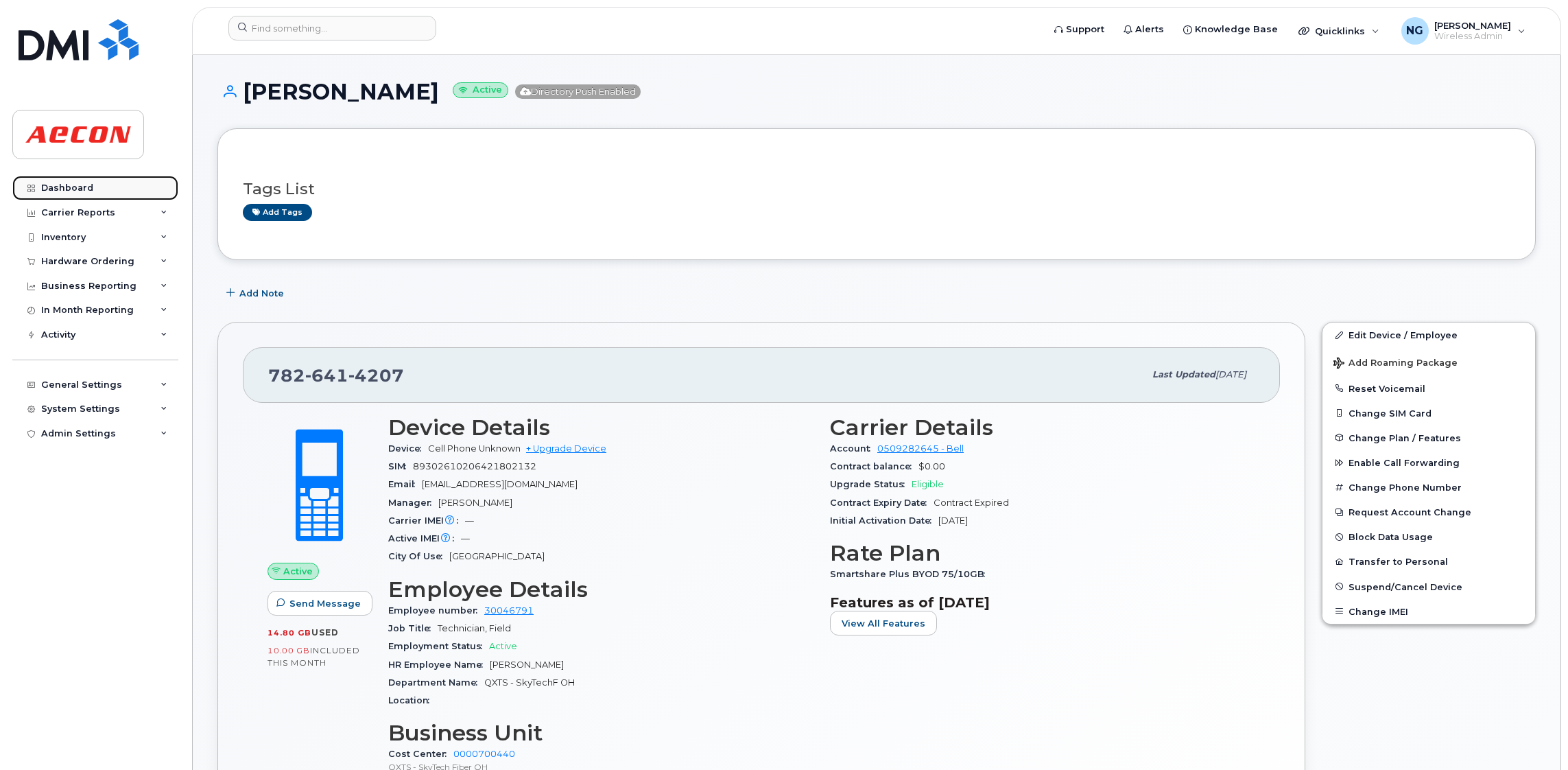
click at [98, 178] on link "Dashboard" at bounding box center [96, 188] width 166 height 25
drag, startPoint x: 87, startPoint y: 186, endPoint x: 93, endPoint y: 177, distance: 10.8
click at [85, 188] on div "Dashboard" at bounding box center [67, 188] width 52 height 11
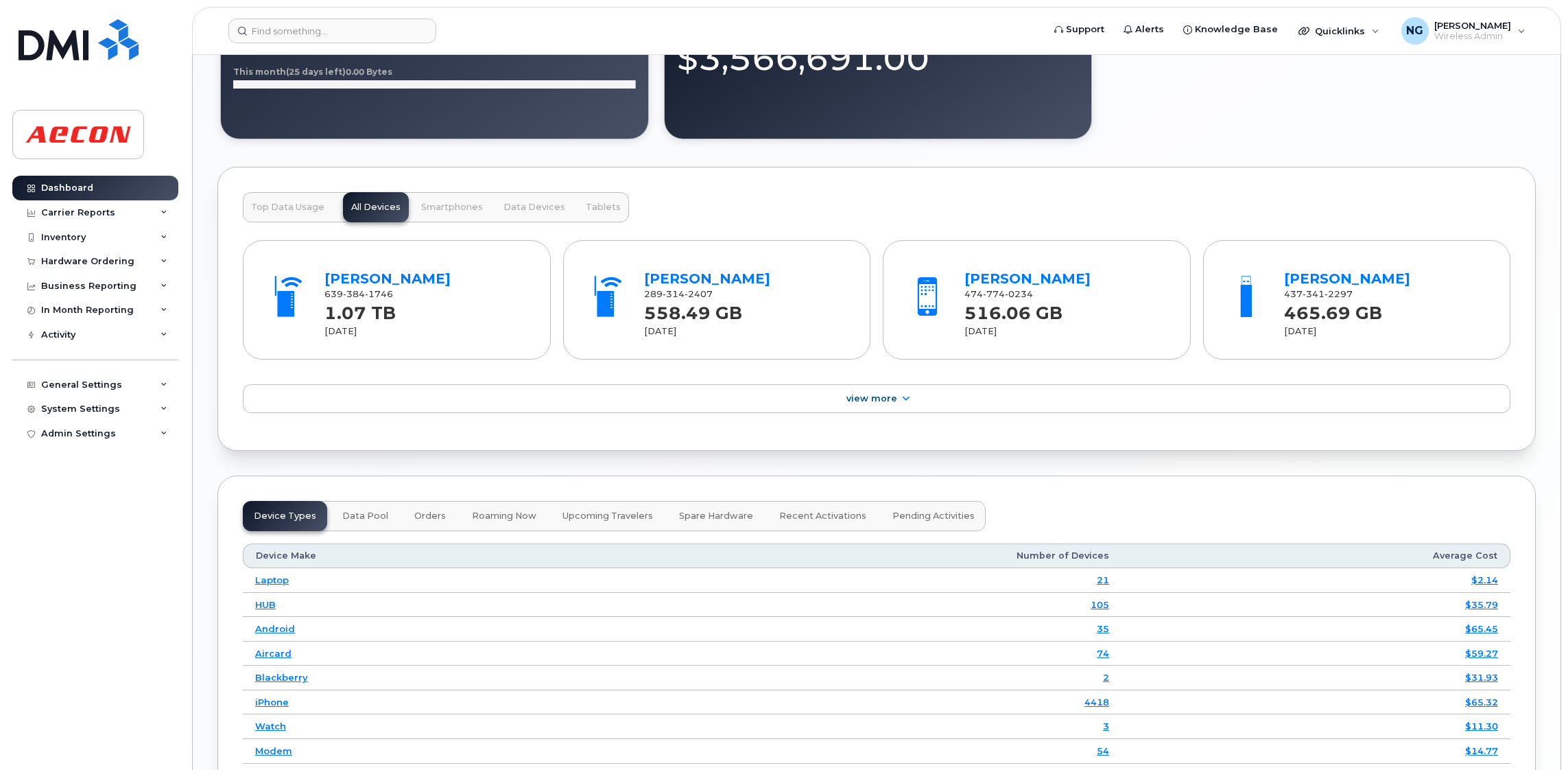
scroll to position [682, 0]
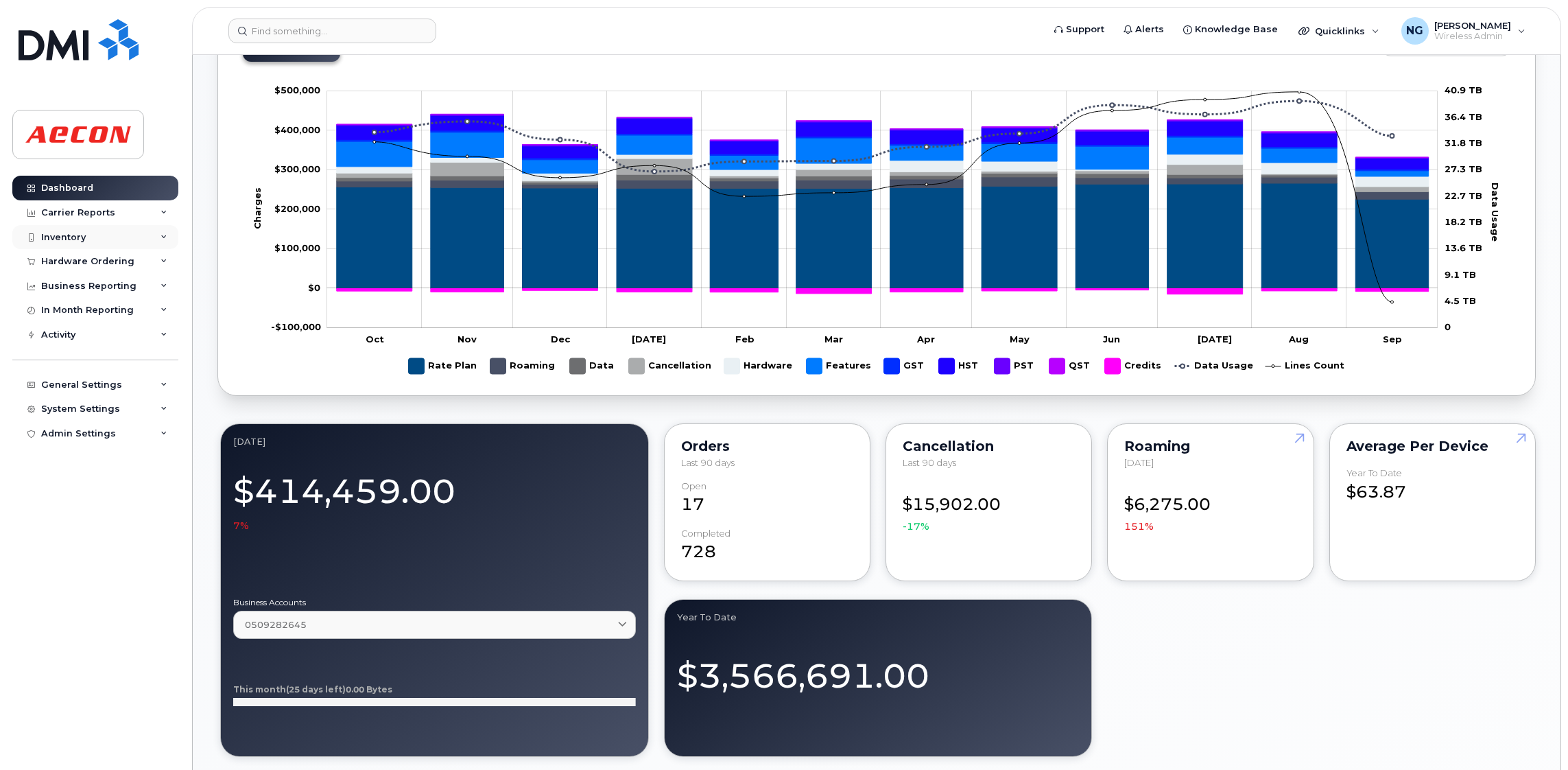
click at [65, 239] on div "Inventory" at bounding box center [63, 238] width 44 height 11
click at [87, 225] on div "Inventory" at bounding box center [96, 237] width 166 height 25
click at [79, 258] on div "Hardware Ordering" at bounding box center [88, 262] width 93 height 11
click at [69, 263] on div "Hardware Ordering" at bounding box center [88, 262] width 93 height 11
click at [105, 210] on div "Carrier Reports" at bounding box center [78, 213] width 74 height 11
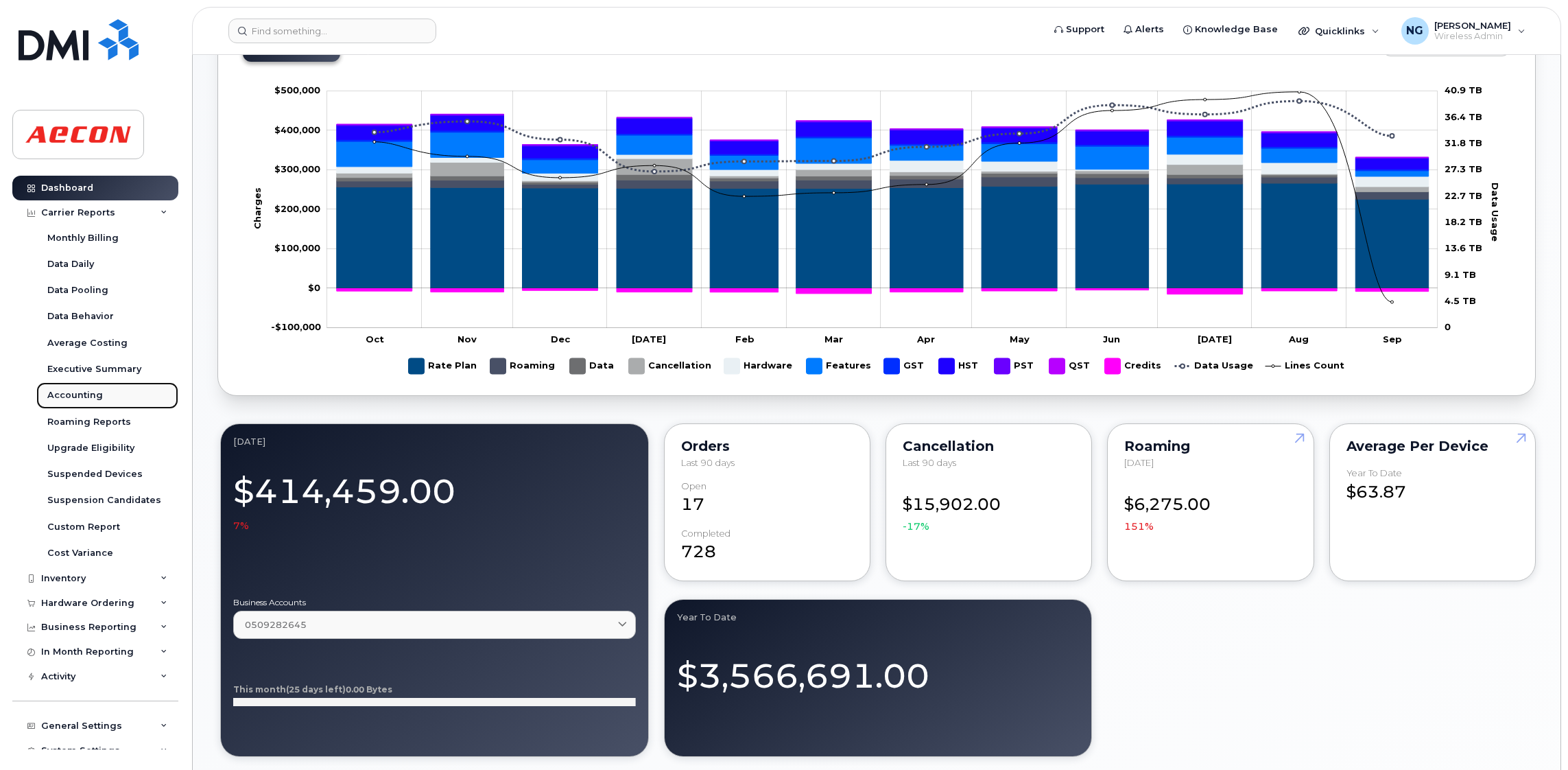
click at [80, 399] on div "Accounting" at bounding box center [74, 395] width 56 height 13
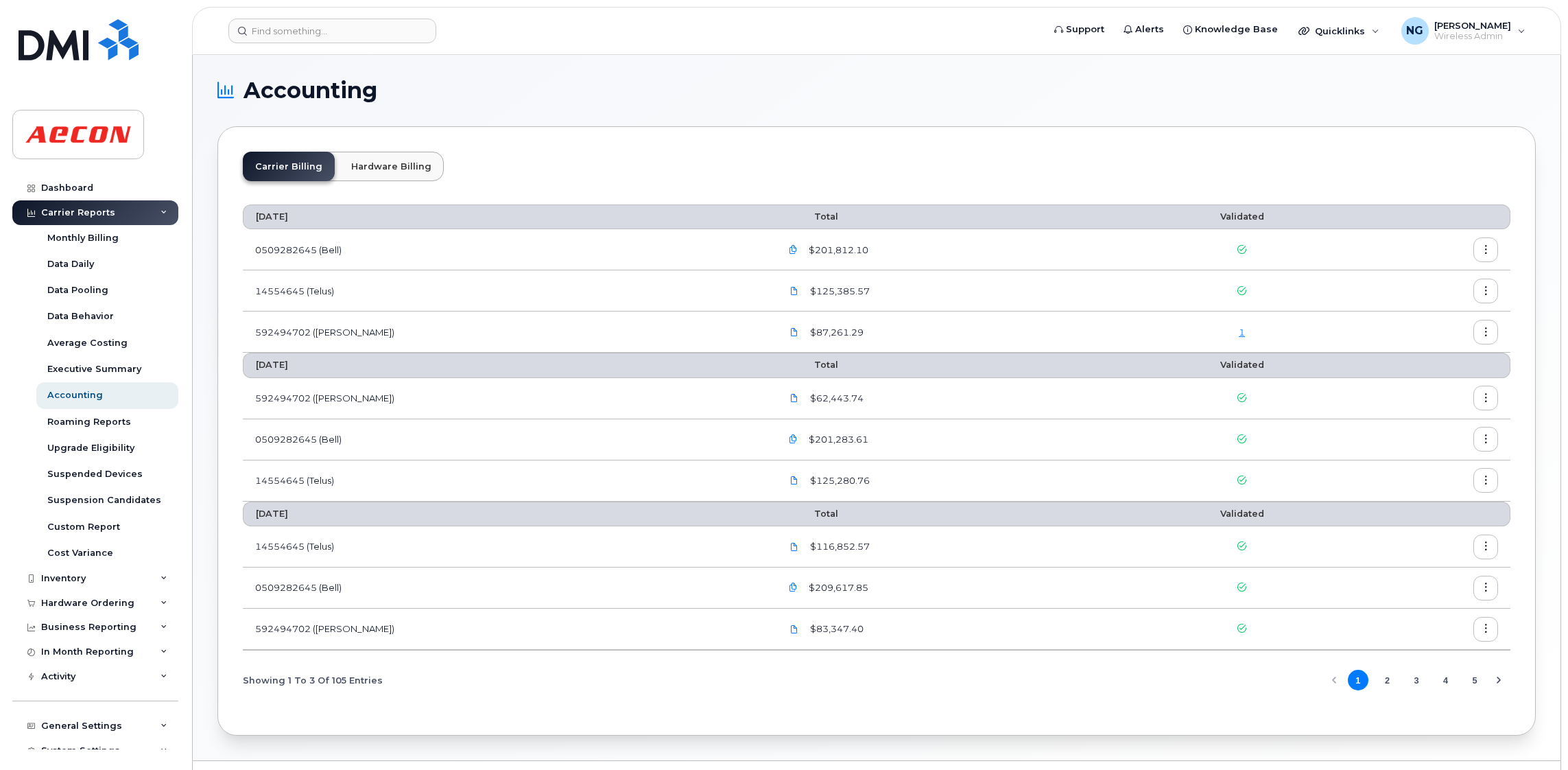
click at [1239, 333] on link "1" at bounding box center [1242, 333] width 6 height 11
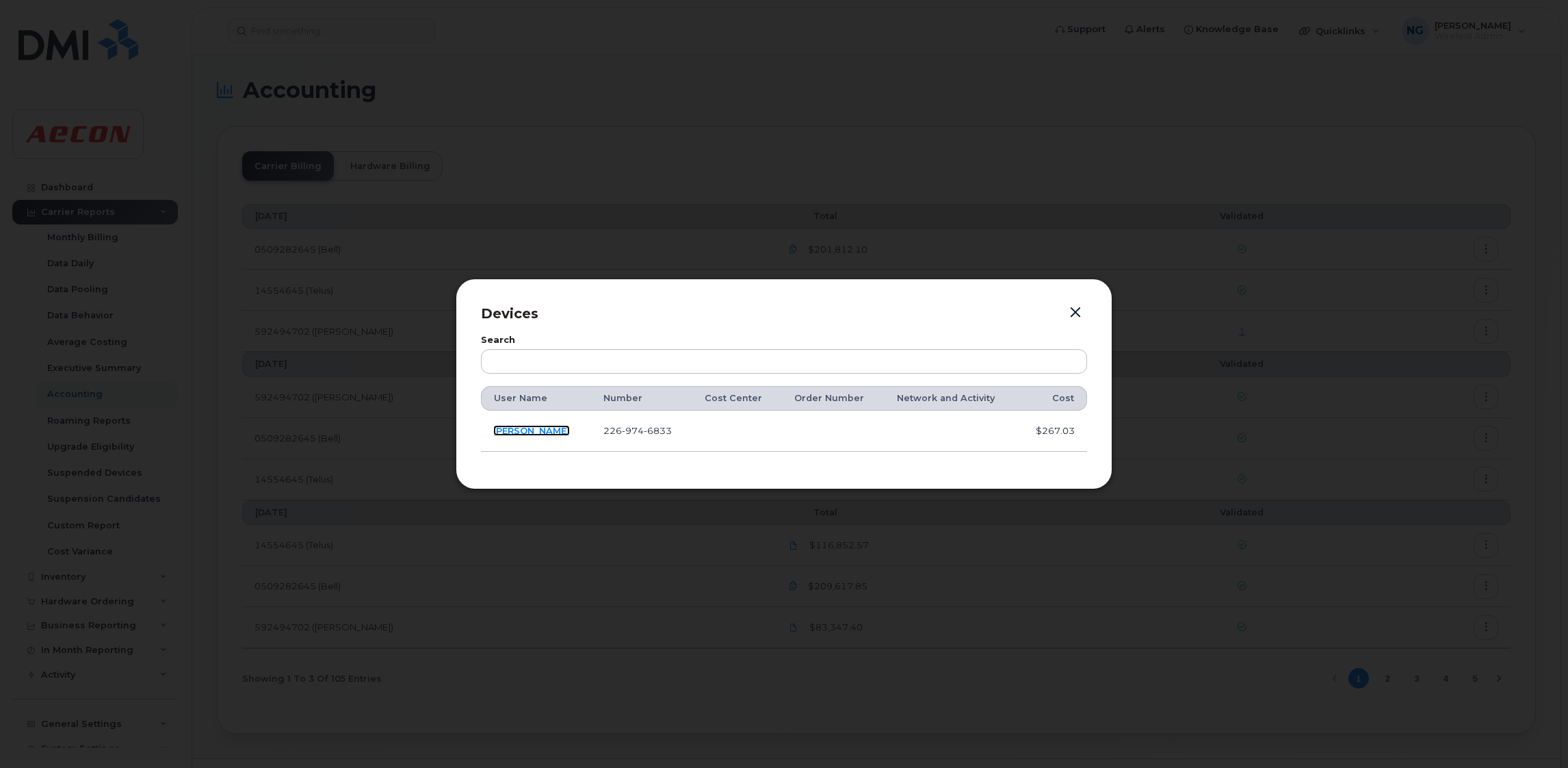
click at [512, 430] on link "[PERSON_NAME]" at bounding box center [531, 431] width 76 height 11
drag, startPoint x: 588, startPoint y: 423, endPoint x: 663, endPoint y: 423, distance: 75.0
click at [663, 423] on td "226 974 6833" at bounding box center [641, 431] width 101 height 41
drag, startPoint x: 663, startPoint y: 423, endPoint x: 634, endPoint y: 429, distance: 29.6
copy span "226 974 6833"
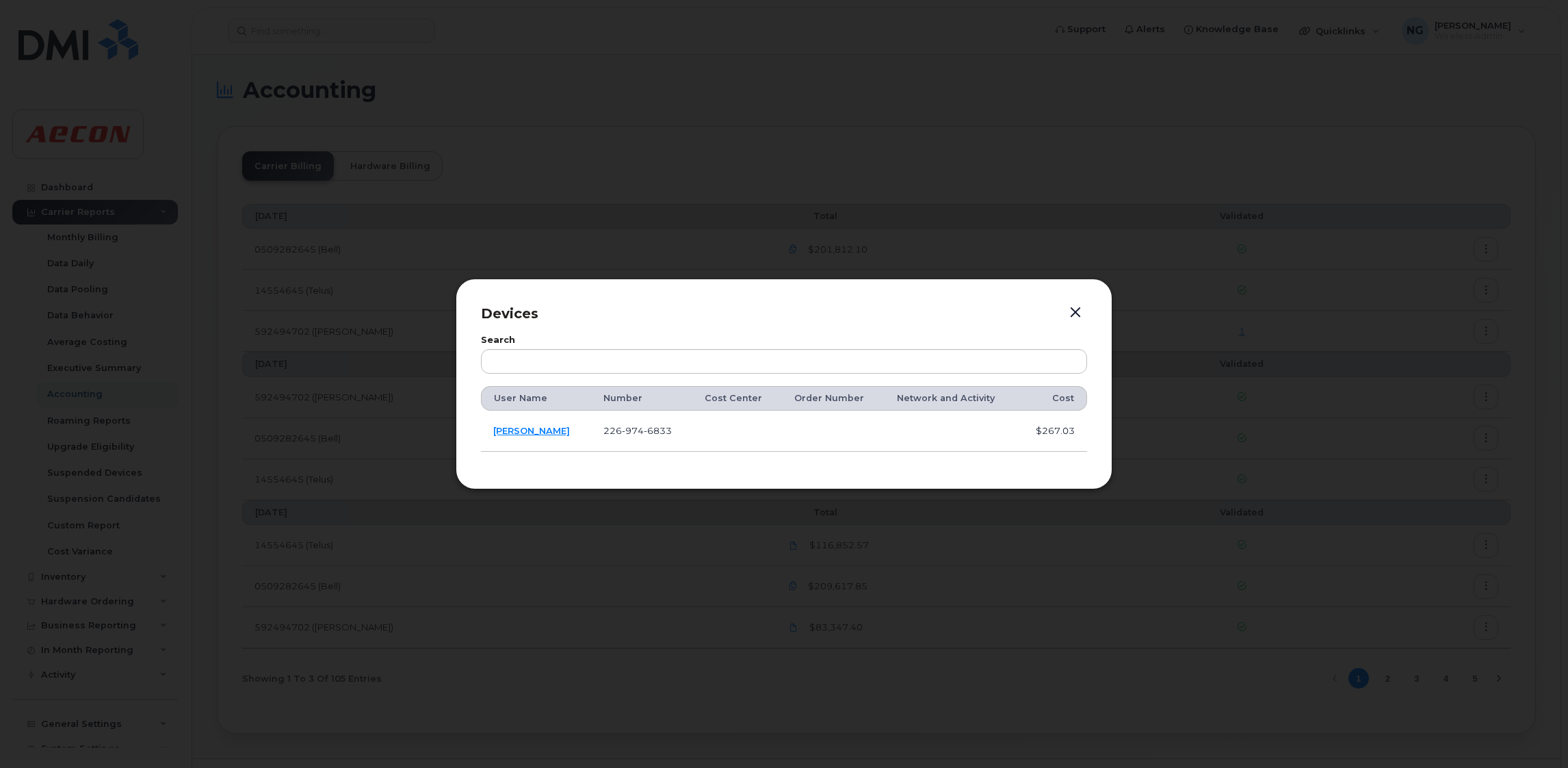
click at [1087, 304] on div "Devices Search User Name Number Cost Center Order Number Network and Activity C…" at bounding box center [784, 384] width 657 height 211
click at [1077, 307] on button "button" at bounding box center [1075, 312] width 20 height 19
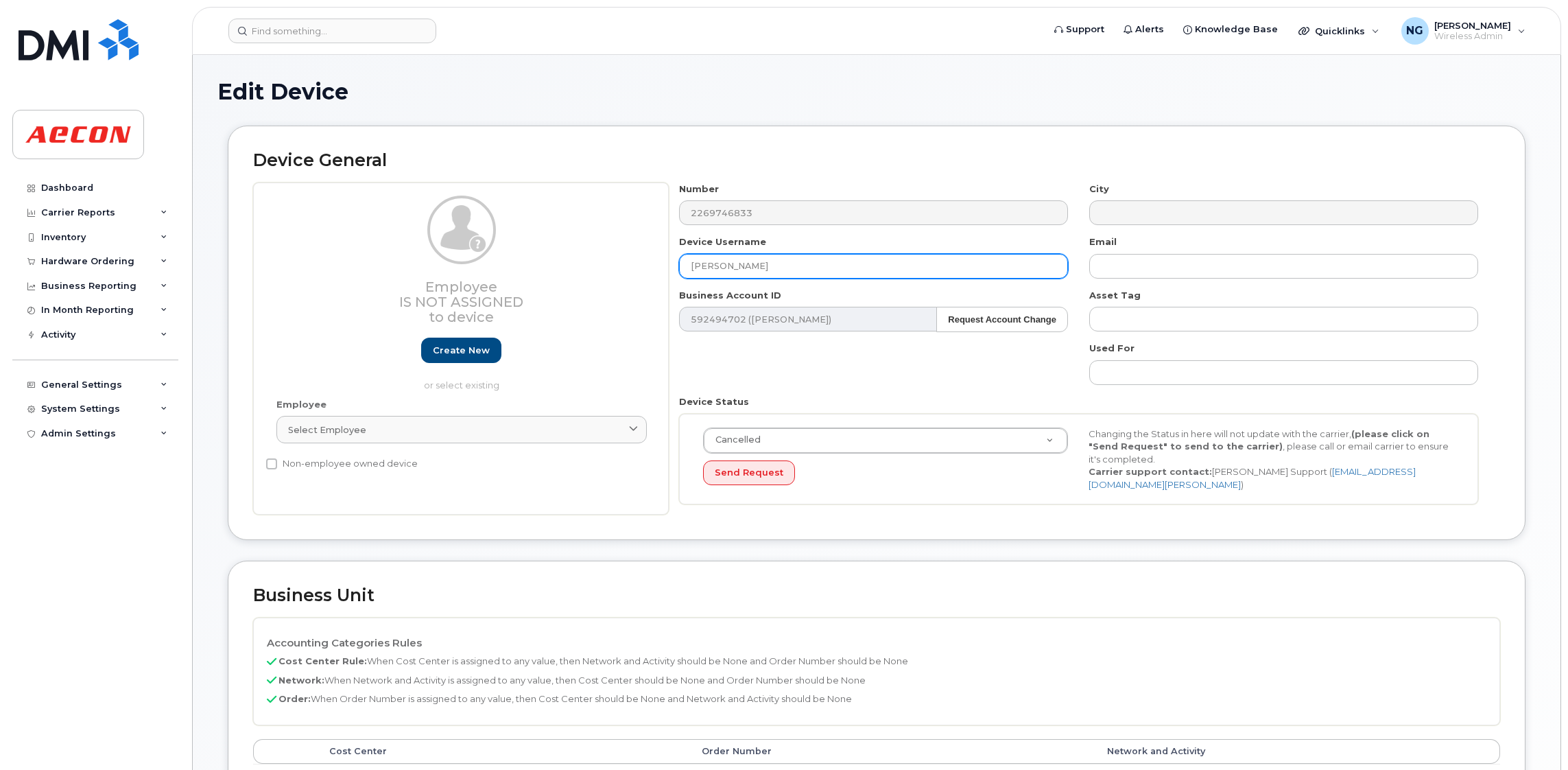
drag, startPoint x: 789, startPoint y: 276, endPoint x: 673, endPoint y: 278, distance: 116.0
click at [673, 278] on div "Number 2269746833 City Device Username [PERSON_NAME] Email Business Account ID …" at bounding box center [1079, 349] width 820 height 333
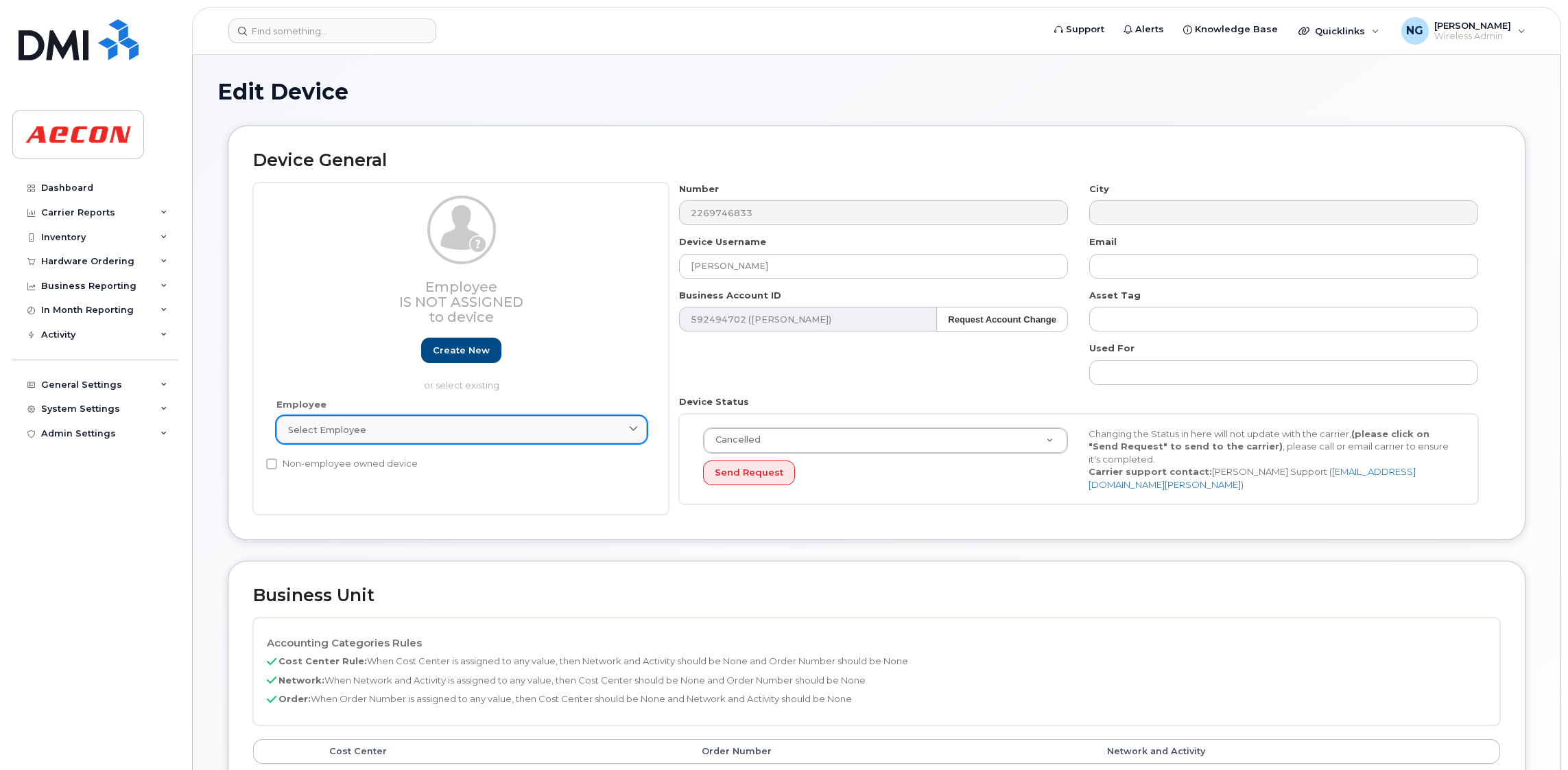
click at [422, 423] on link "Select employee" at bounding box center [461, 429] width 370 height 27
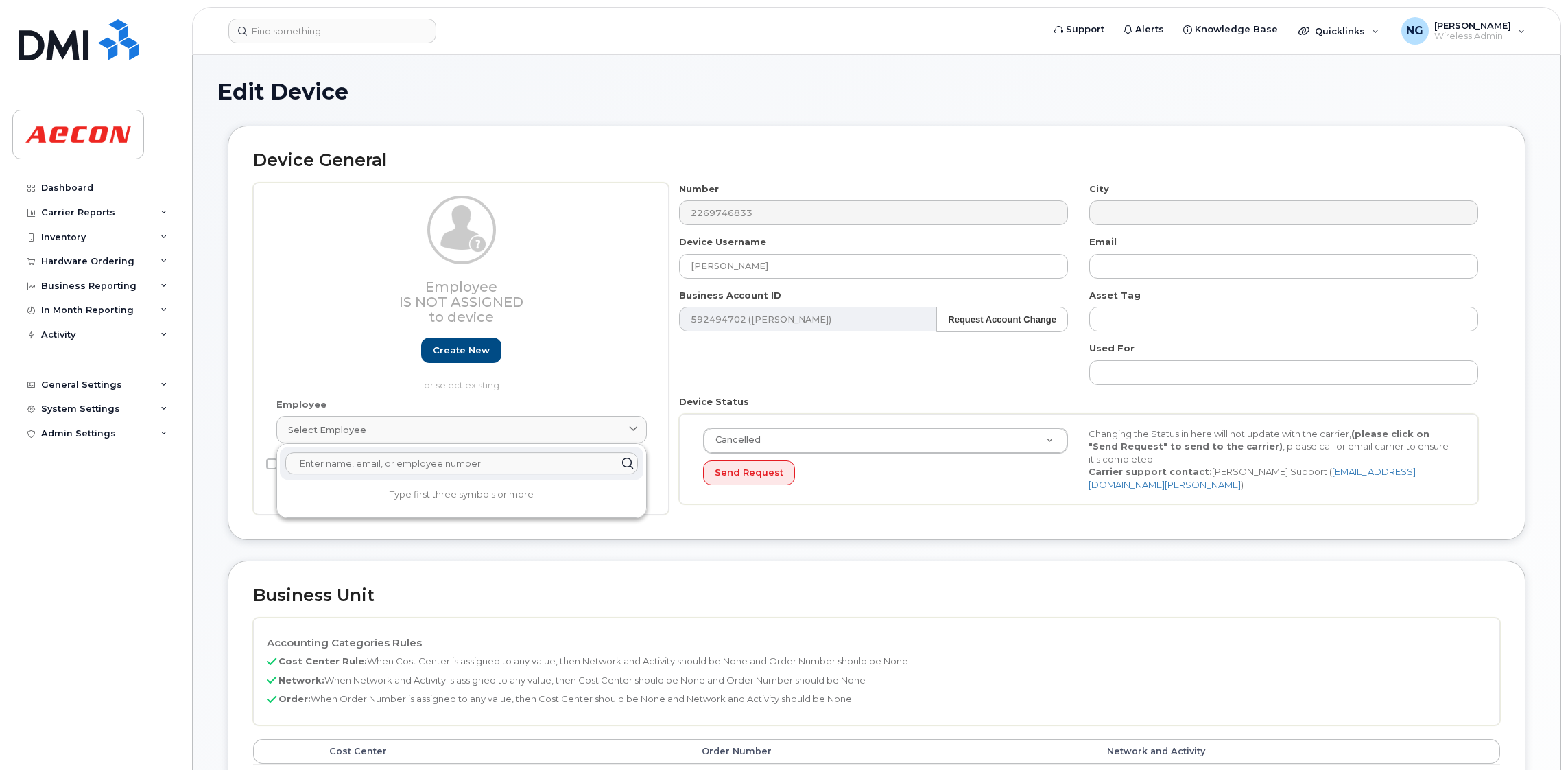
paste input "[PERSON_NAME]"
drag, startPoint x: 399, startPoint y: 473, endPoint x: -261, endPoint y: 370, distance: 668.0
click at [0, 370] on html "Support Alerts Knowledge Base Quicklinks Suspend / Cancel Device Change SIM Car…" at bounding box center [784, 664] width 1568 height 1328
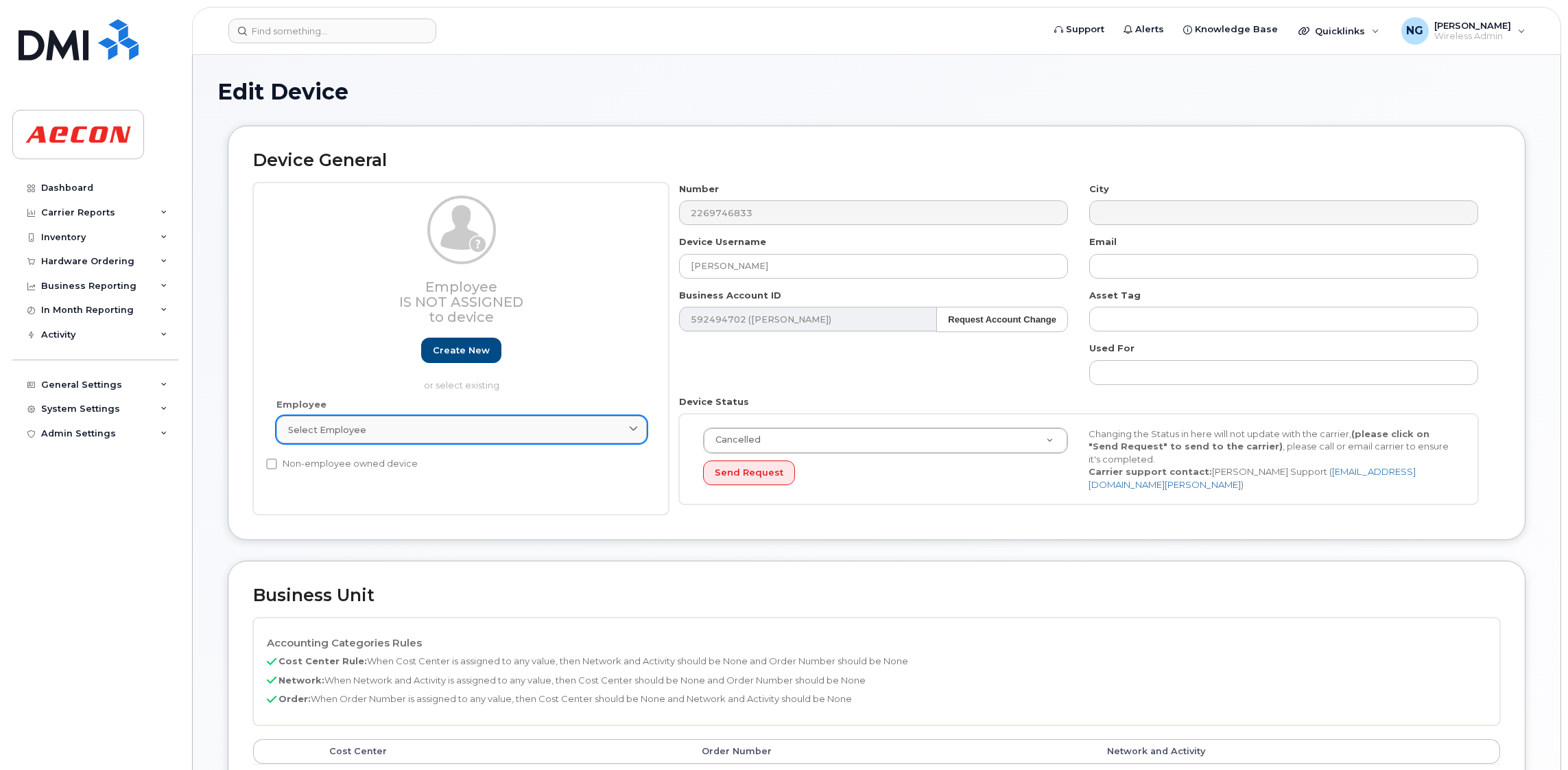
click at [440, 419] on link "Select employee" at bounding box center [461, 429] width 370 height 27
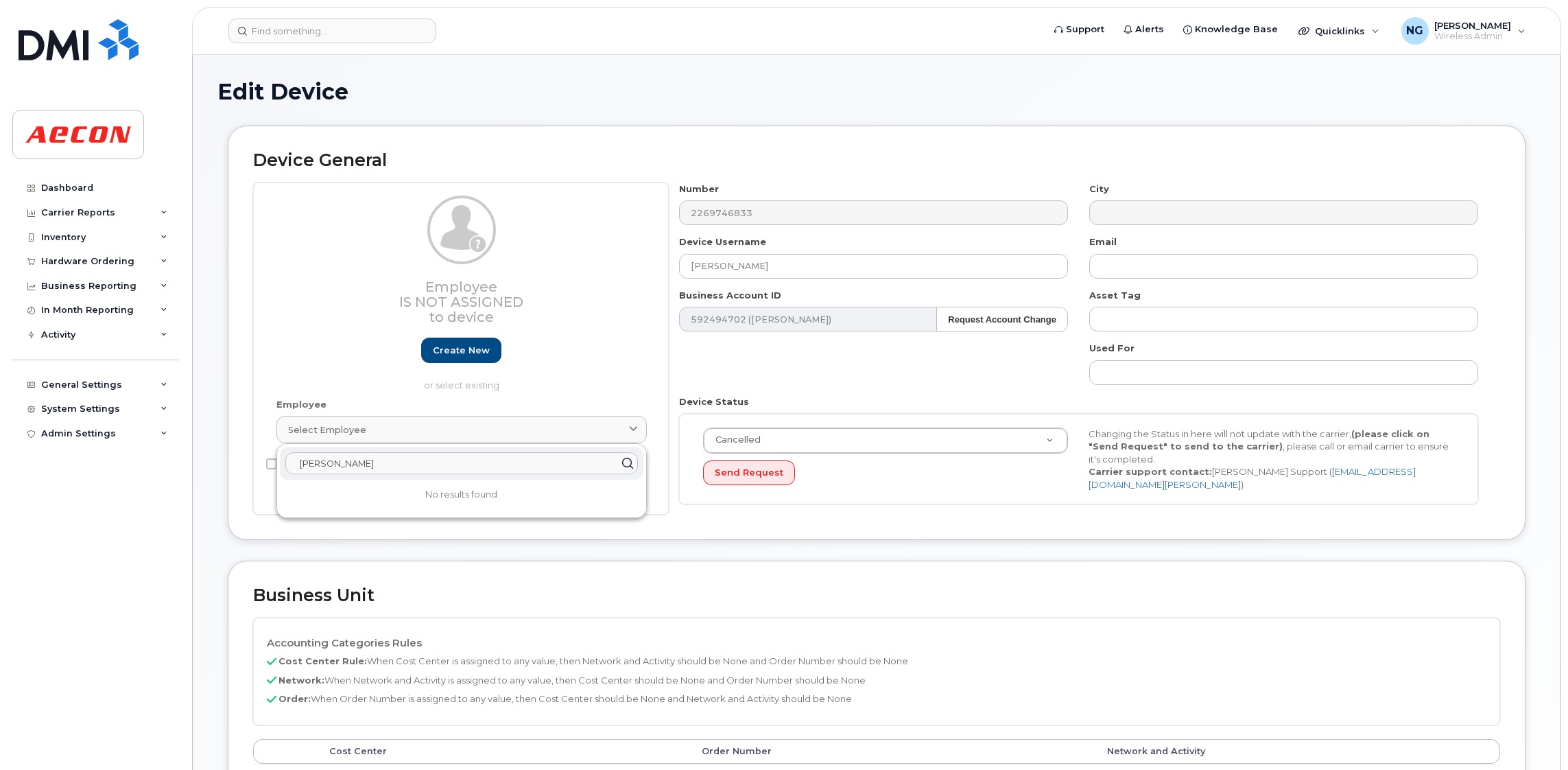
click at [394, 460] on input "[PERSON_NAME]" at bounding box center [462, 463] width 353 height 22
click at [318, 454] on input "[PERSON_NAME]" at bounding box center [462, 463] width 353 height 22
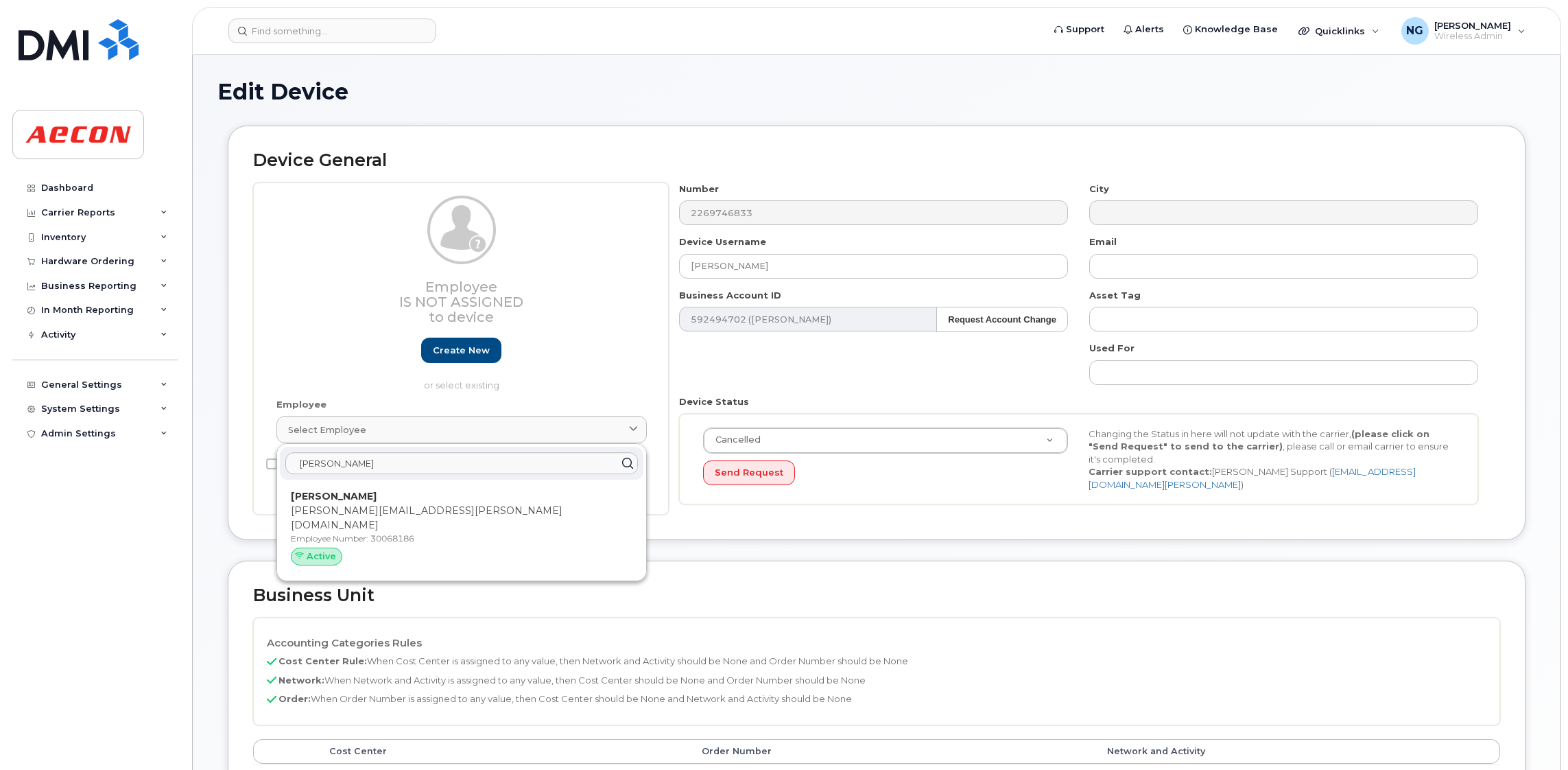
click at [1058, 478] on div "Send Request" at bounding box center [885, 473] width 365 height 25
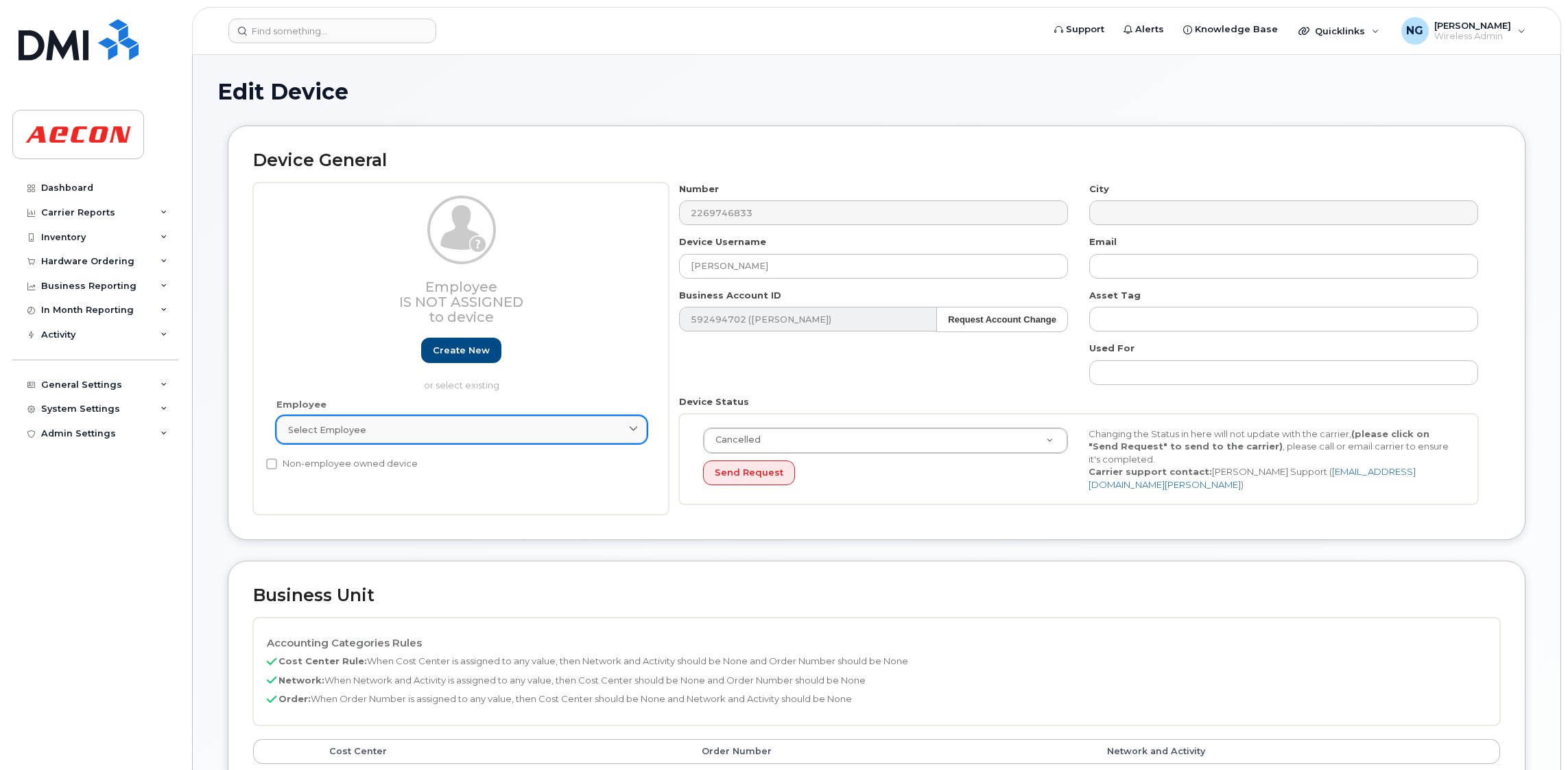
click at [481, 432] on div "Select employee" at bounding box center [462, 430] width 347 height 13
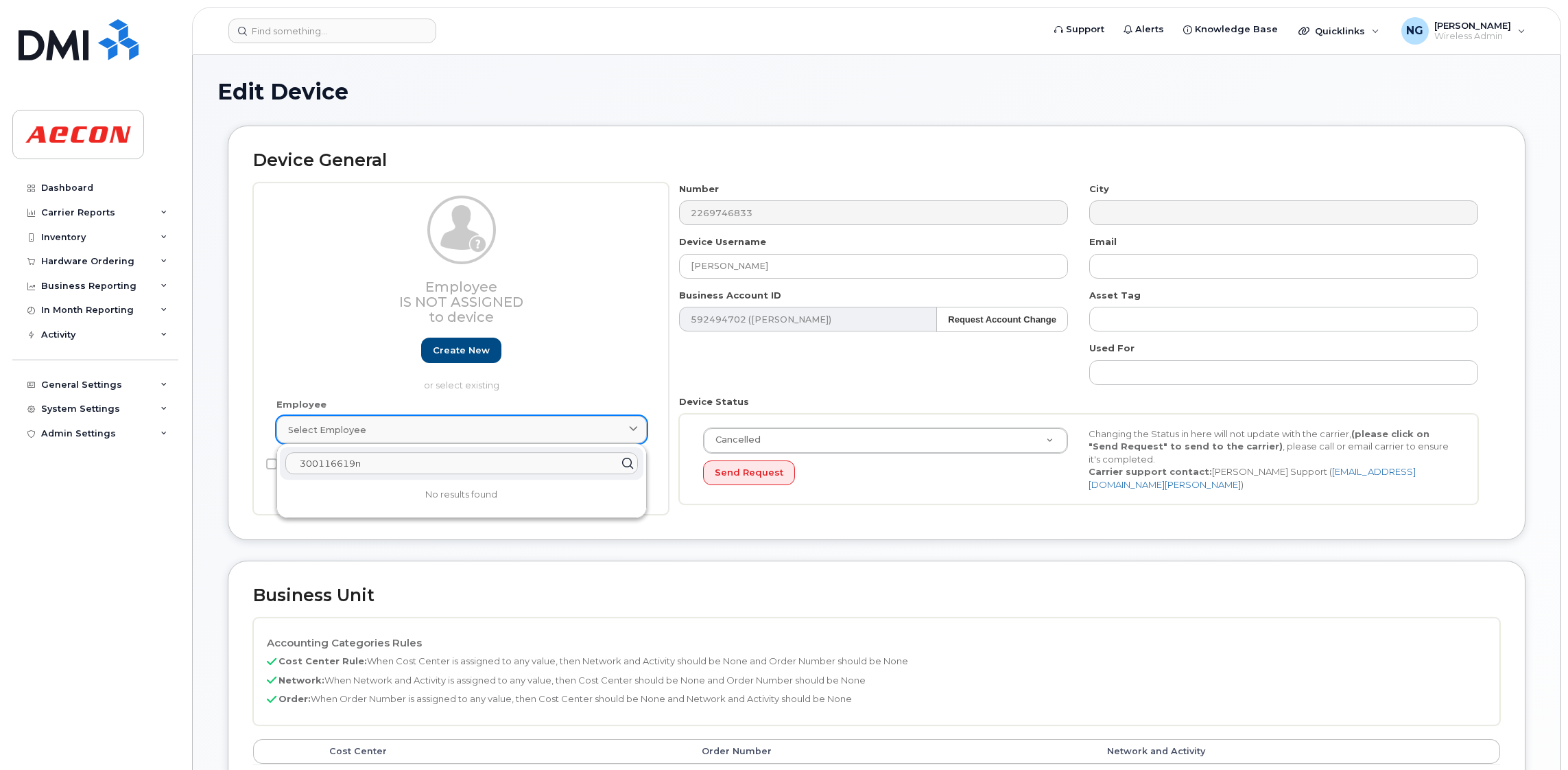
type input "300116619"
drag, startPoint x: 414, startPoint y: 454, endPoint x: -29, endPoint y: 444, distance: 443.1
click at [0, 444] on html "Support Alerts Knowledge Base Quicklinks Suspend / Cancel Device Change SIM Car…" at bounding box center [784, 664] width 1568 height 1328
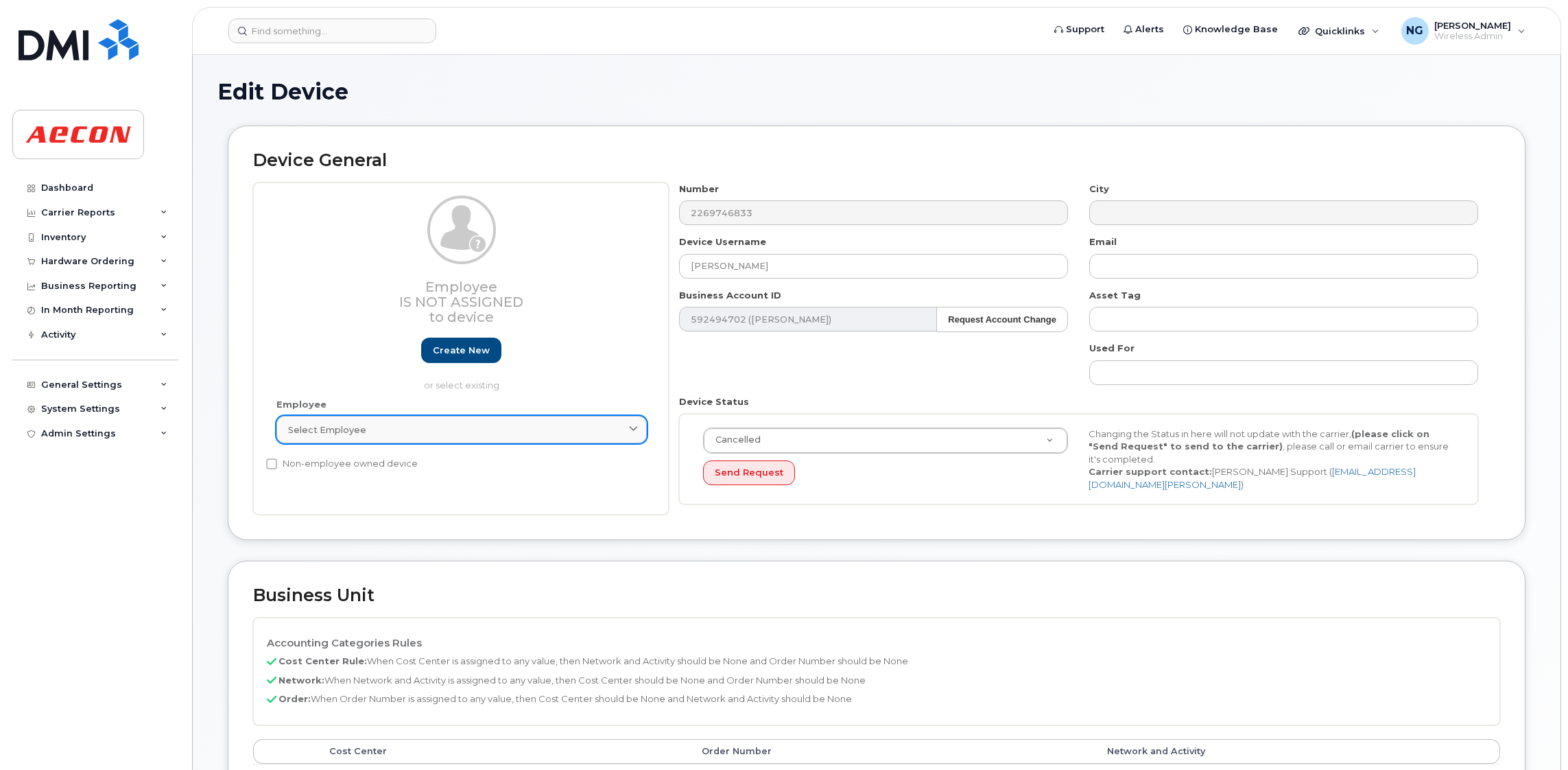
click at [462, 424] on div "Select employee" at bounding box center [462, 430] width 347 height 13
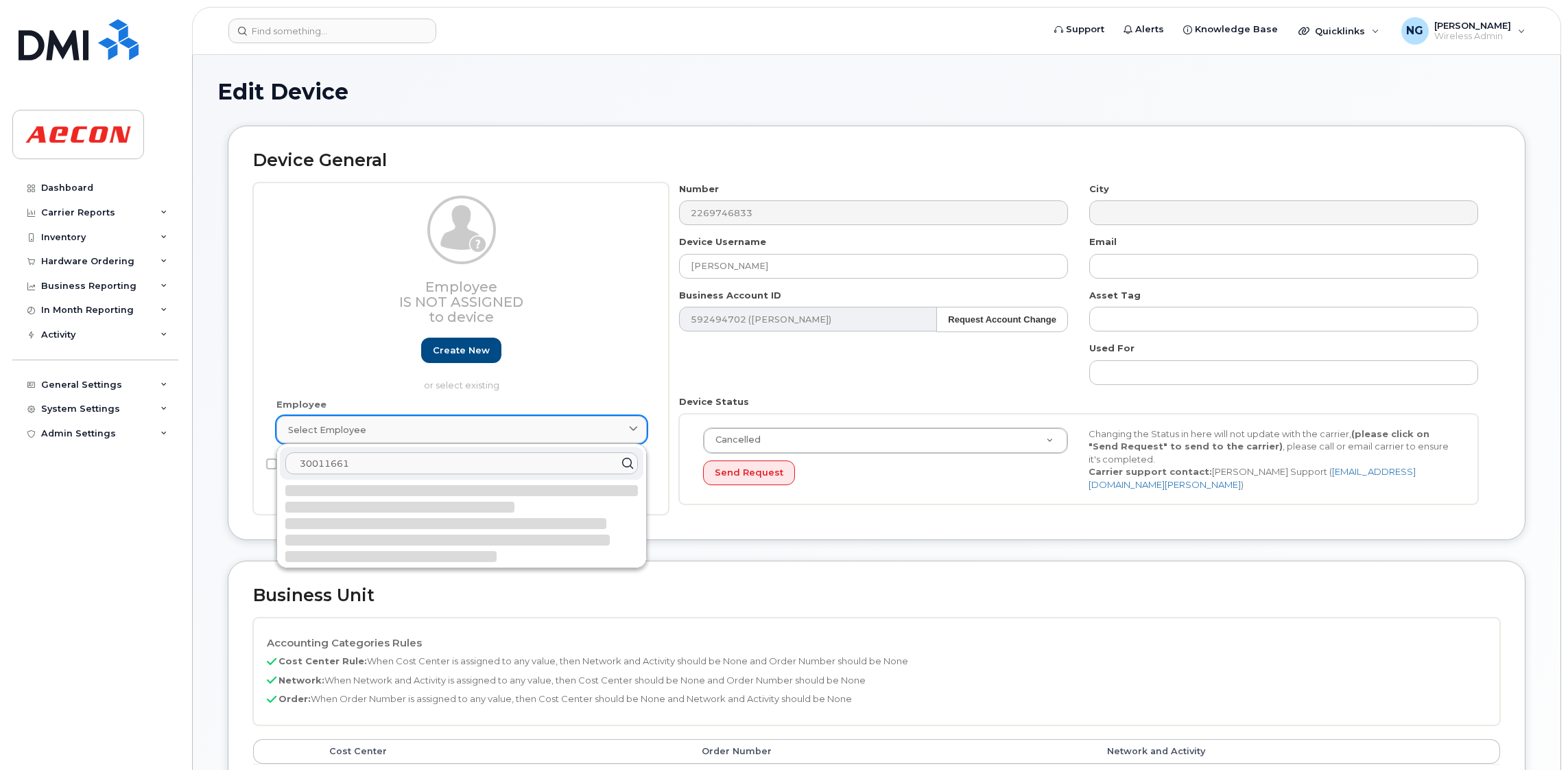
type input "300116619"
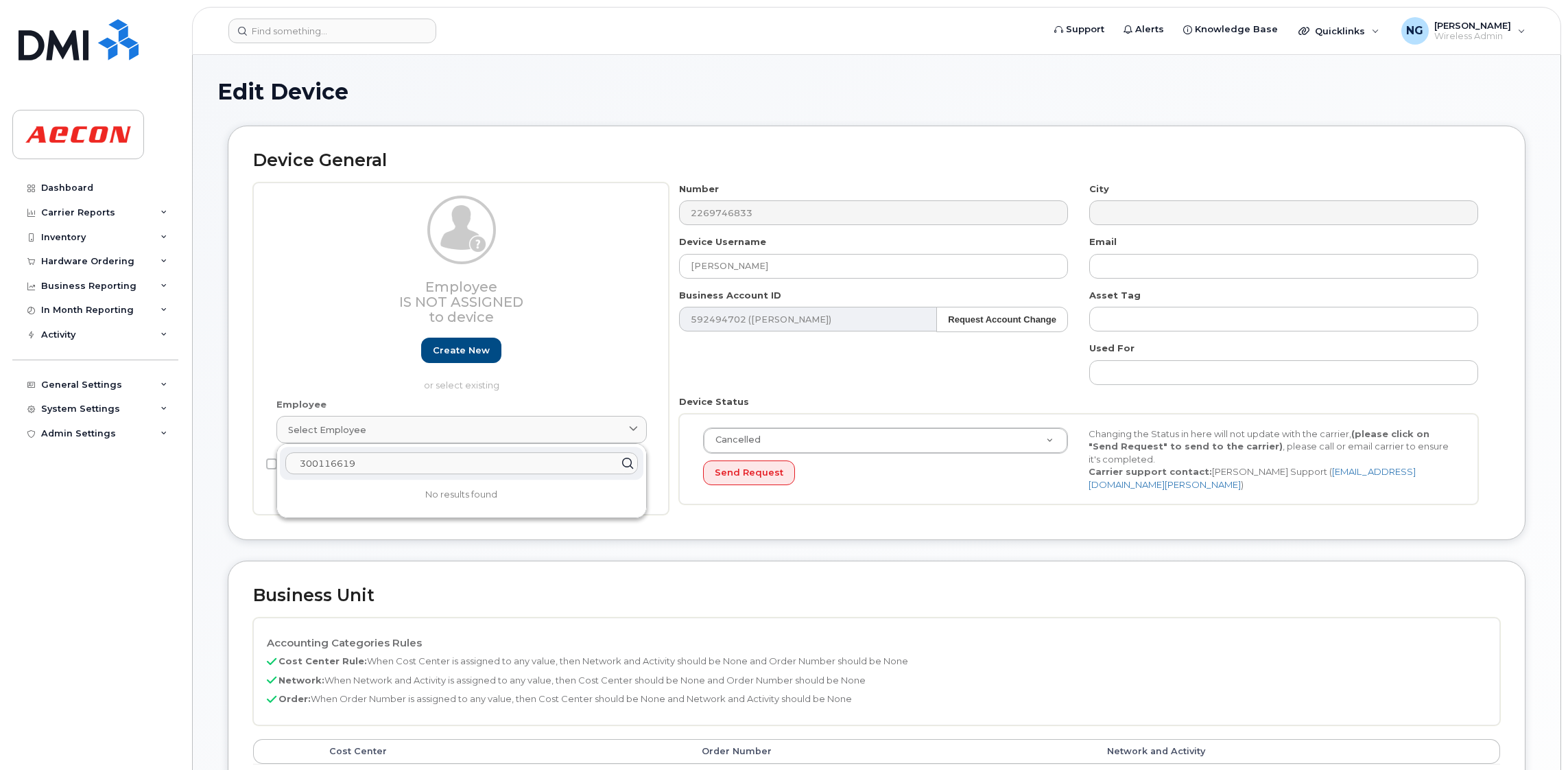
click at [437, 470] on input "300116619" at bounding box center [462, 463] width 353 height 22
click at [501, 421] on link "Select employee" at bounding box center [461, 429] width 370 height 27
click at [630, 432] on icon at bounding box center [633, 430] width 9 height 9
click at [396, 465] on input "300116619" at bounding box center [462, 463] width 353 height 22
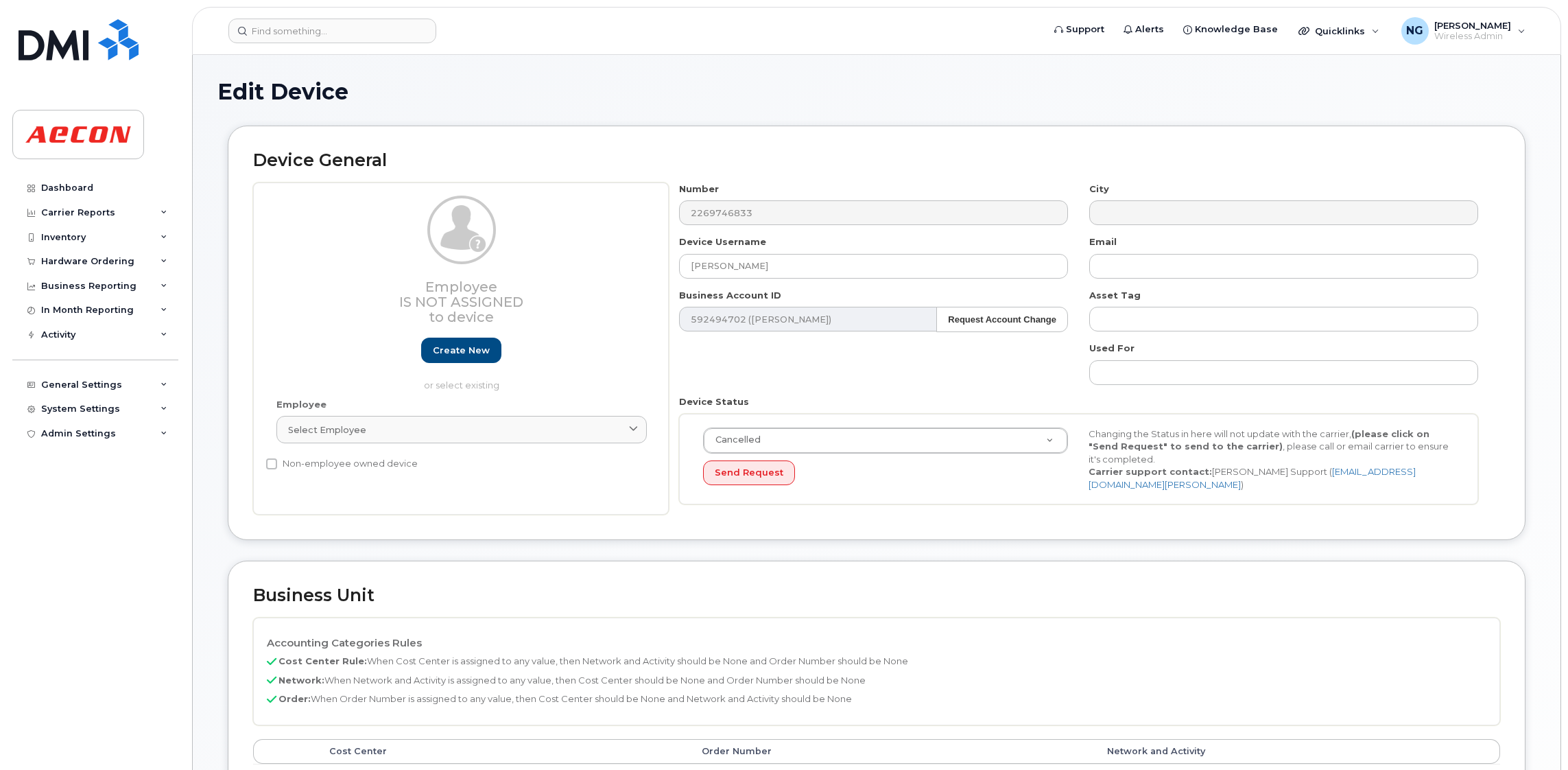
type input "Saving..."
click at [468, 338] on link "Create new" at bounding box center [461, 350] width 80 height 25
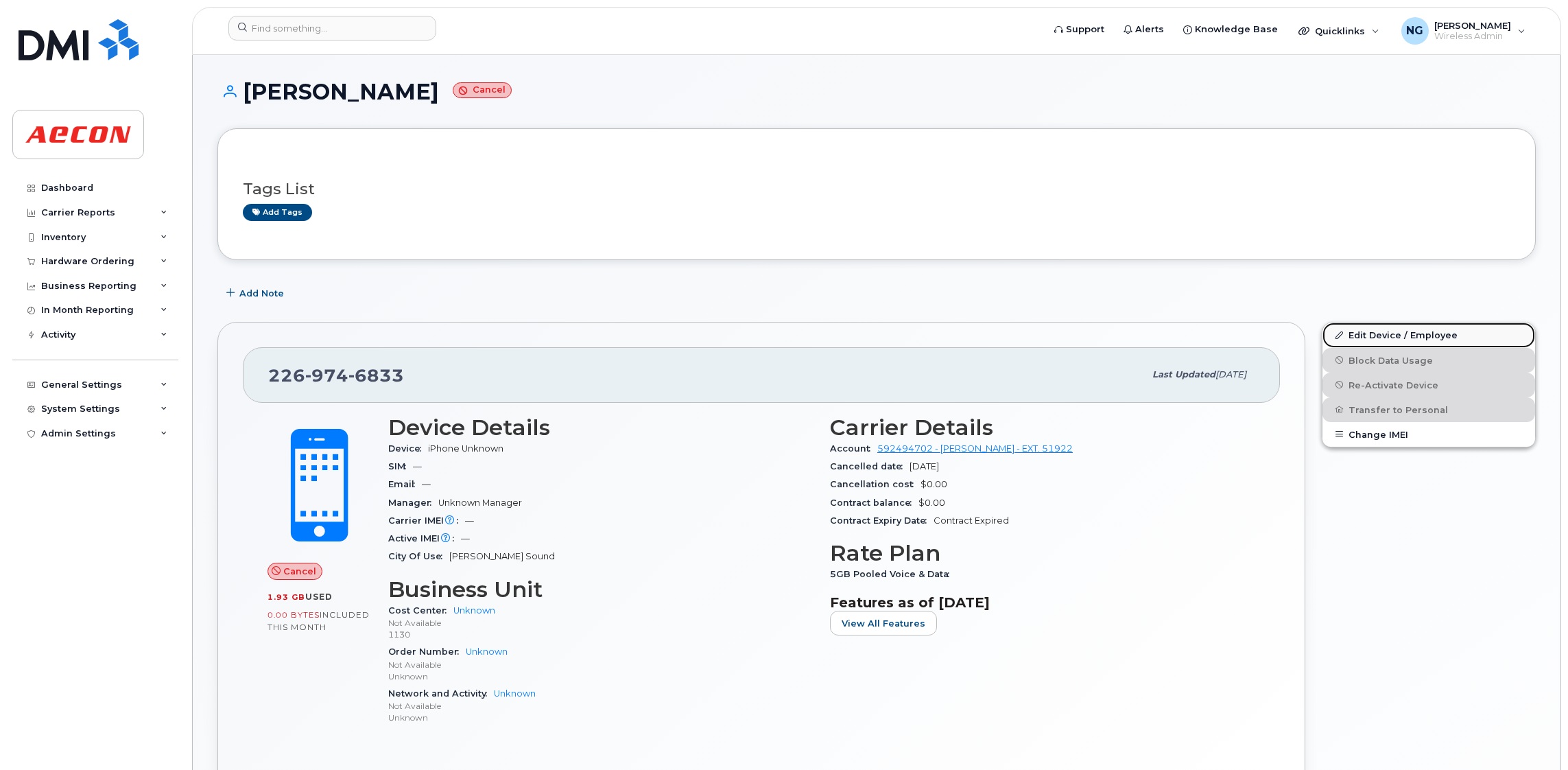
click at [1389, 333] on link "Edit Device / Employee" at bounding box center [1429, 335] width 213 height 25
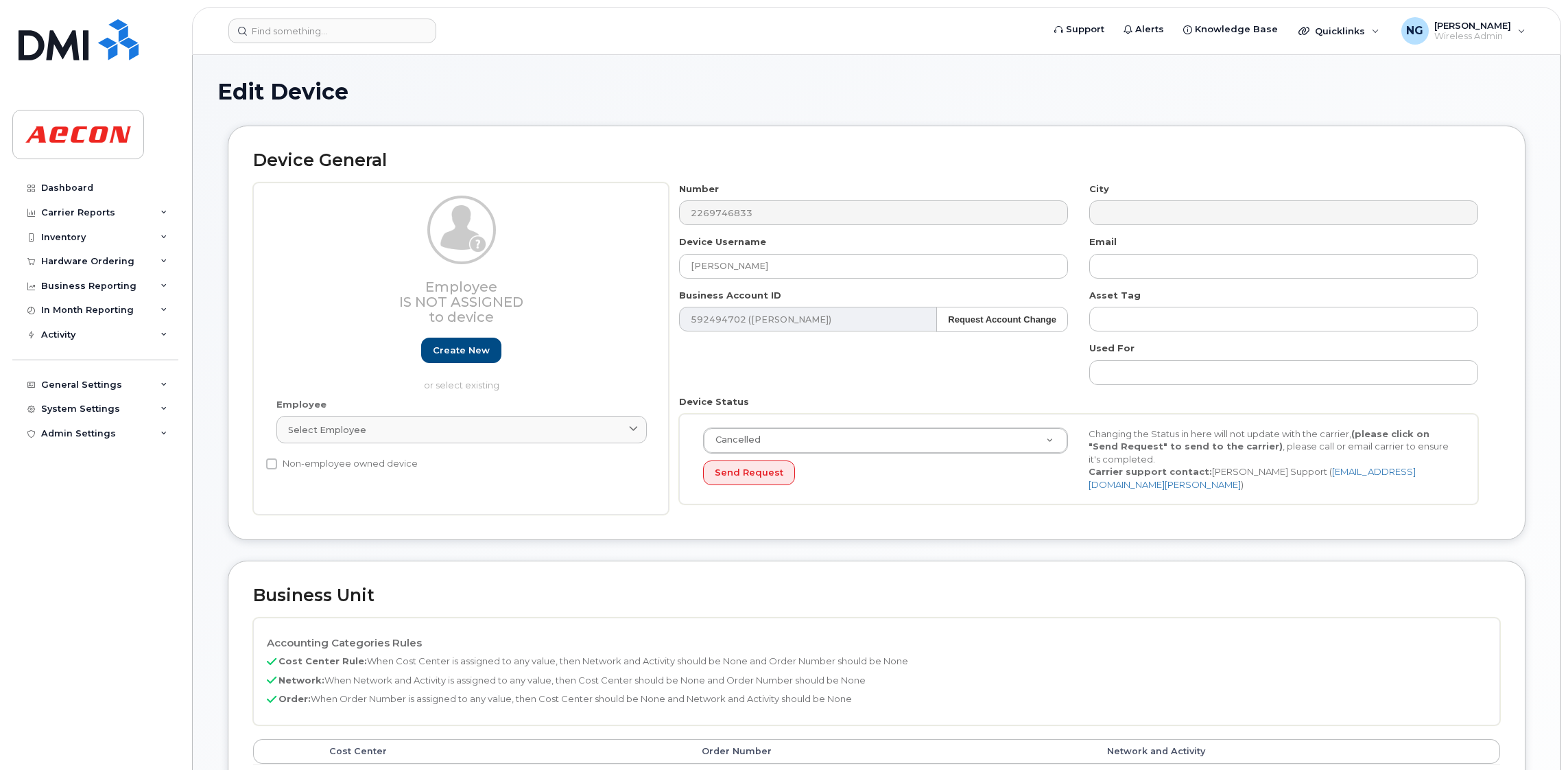
click at [501, 417] on link "Select employee" at bounding box center [461, 429] width 370 height 27
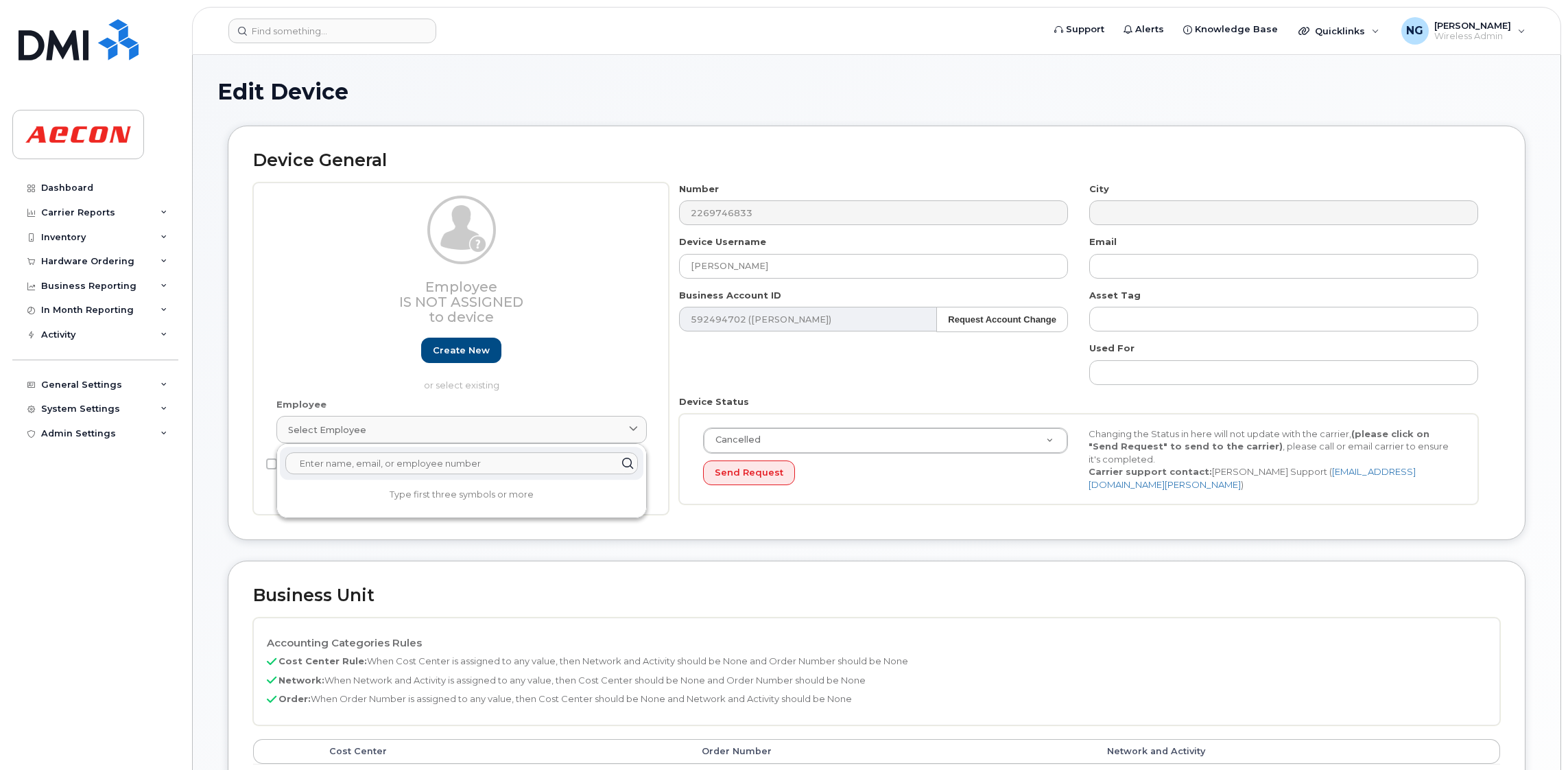
click at [407, 460] on input "text" at bounding box center [462, 463] width 353 height 22
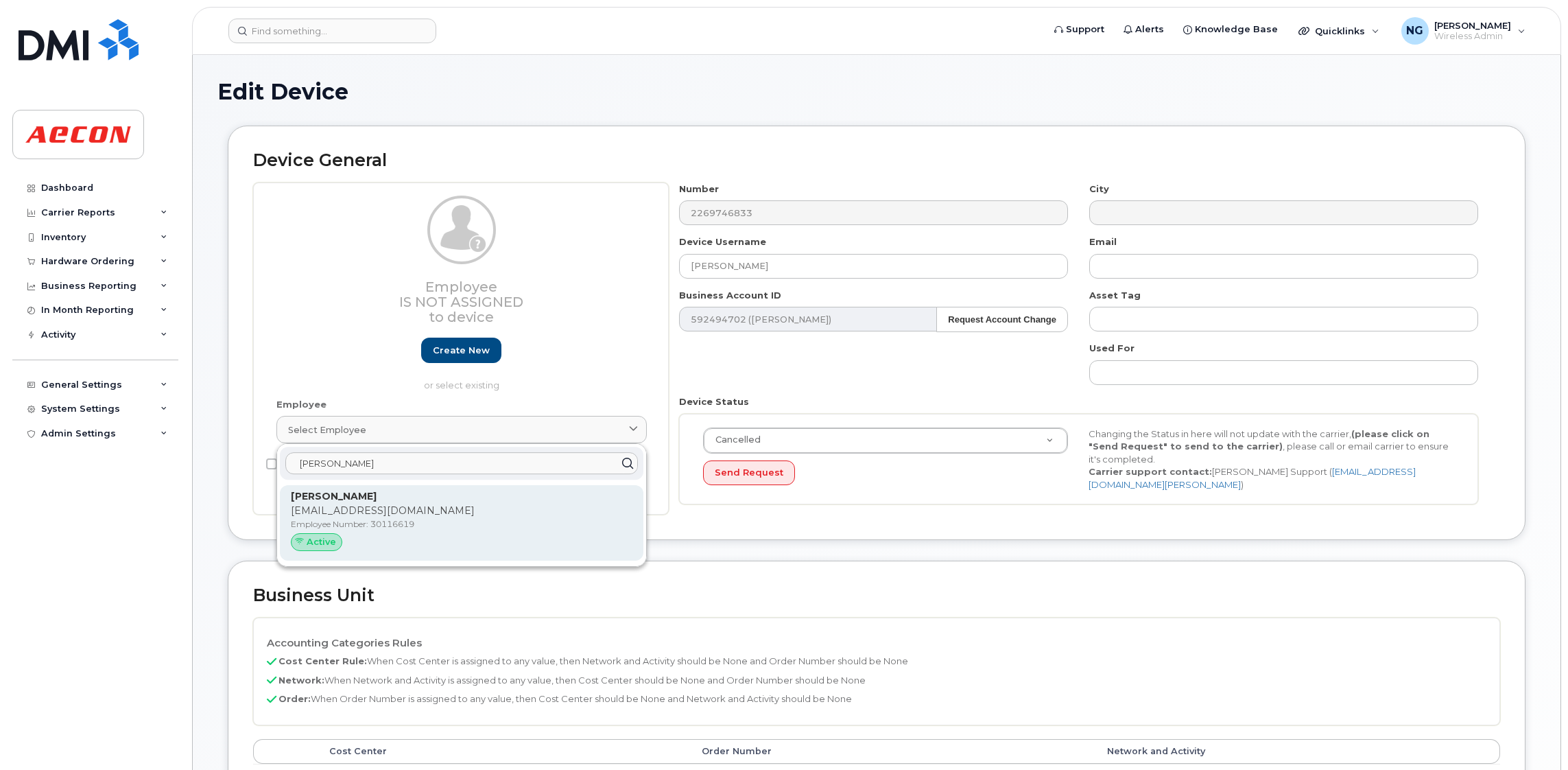
type input "[PERSON_NAME]"
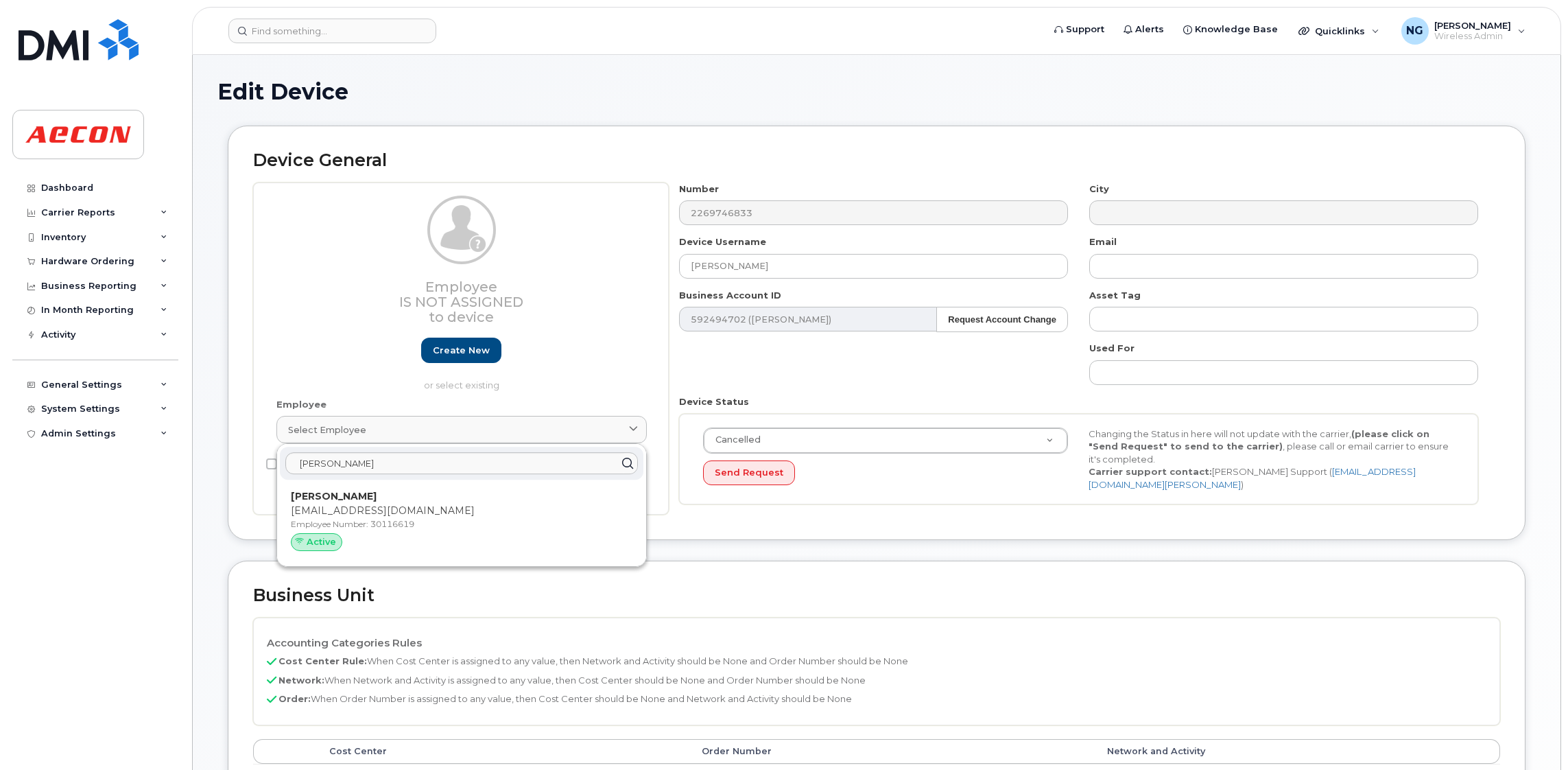
drag, startPoint x: 495, startPoint y: 489, endPoint x: 891, endPoint y: 86, distance: 565.0
click at [493, 489] on div "[PERSON_NAME] [EMAIL_ADDRESS][DOMAIN_NAME] Employee Number: 30116619 Active" at bounding box center [461, 522] width 363 height 75
type input "30116619"
type input "[PERSON_NAME]"
type input "[EMAIL_ADDRESS][DOMAIN_NAME]"
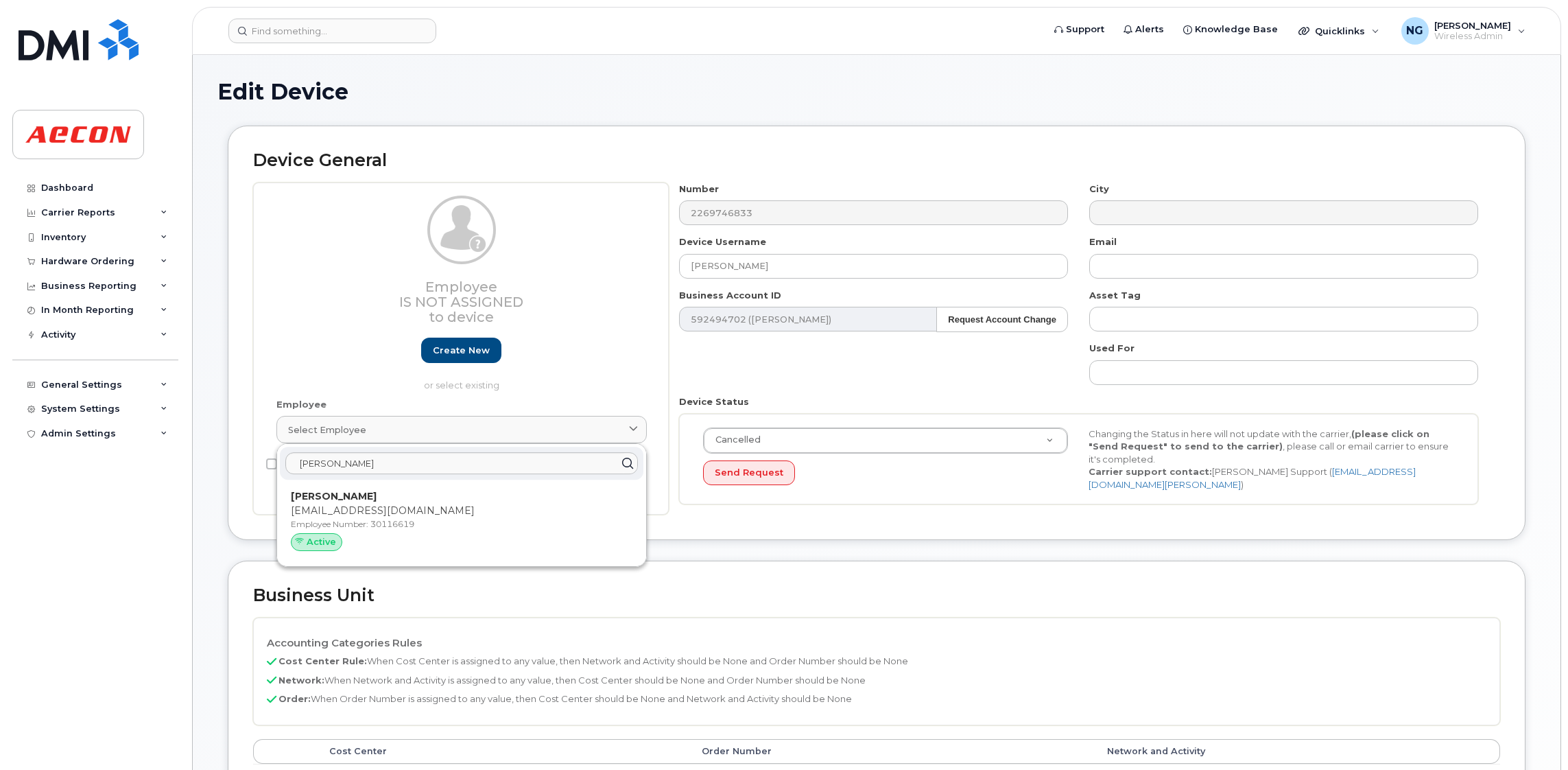
type input "283825"
type input "283607"
type input "283608"
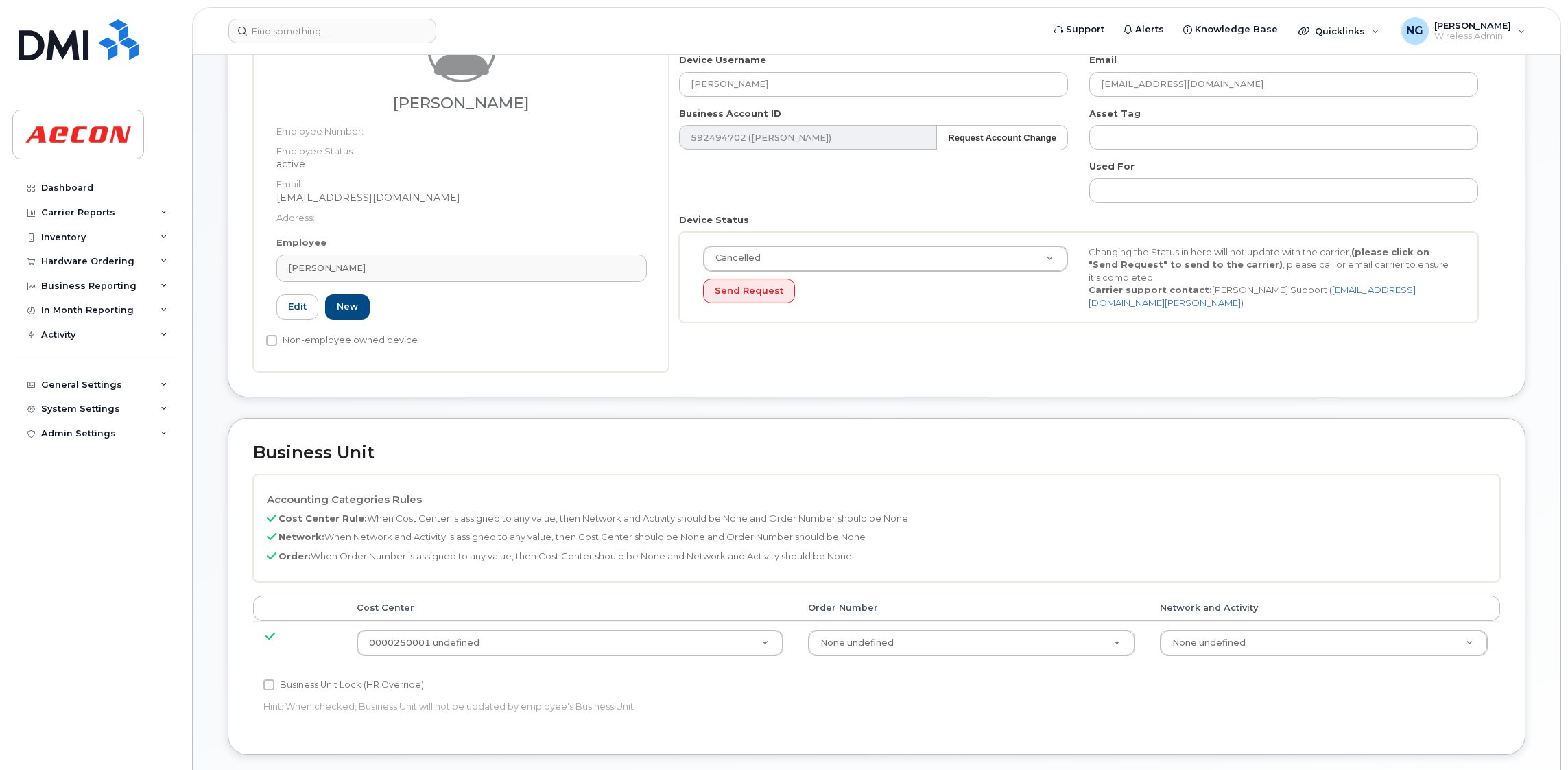
scroll to position [308, 0]
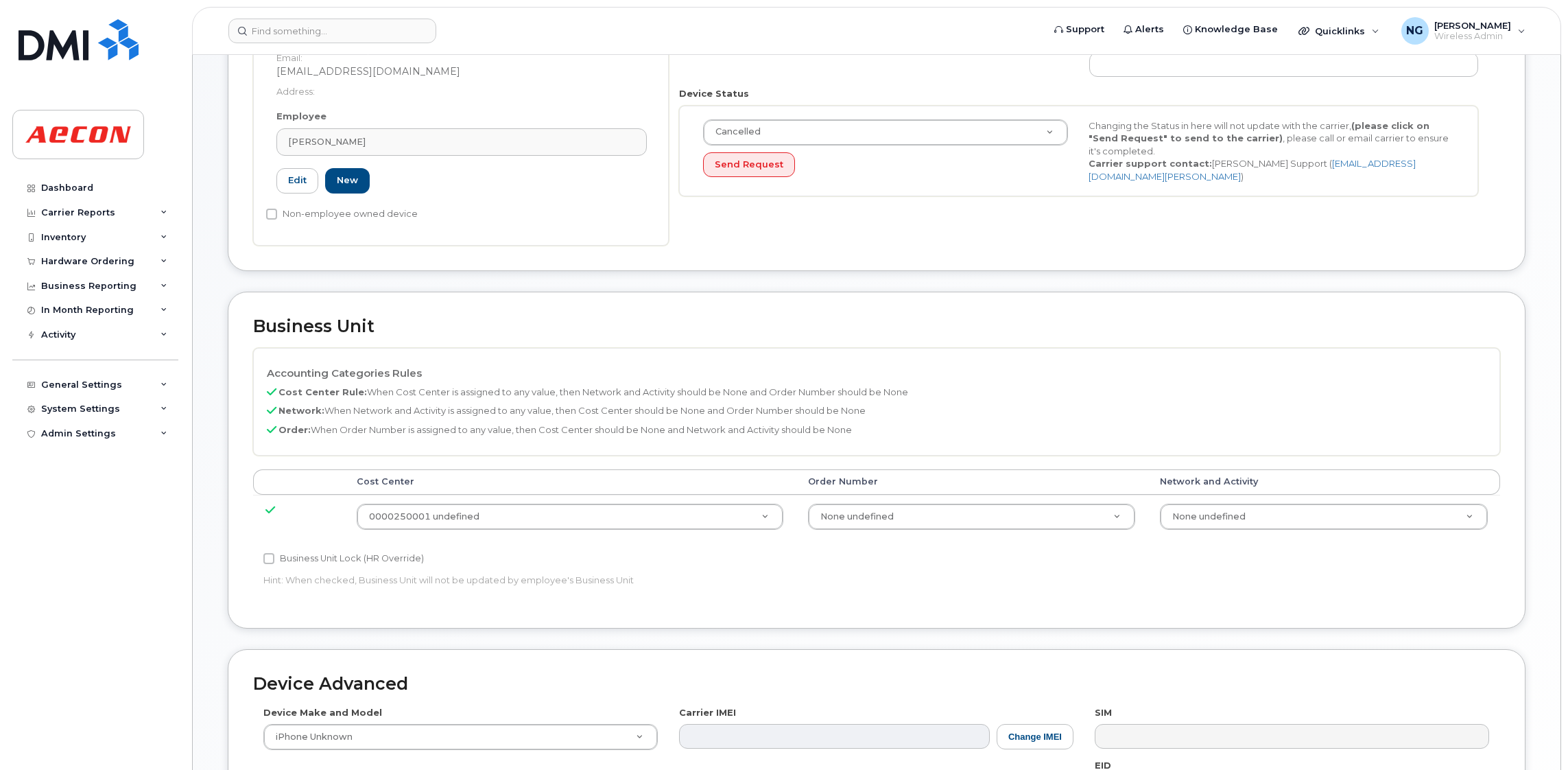
click at [318, 545] on div "Cost Center Order Number Network and Activity 0000250001 undefined 283825 None …" at bounding box center [876, 510] width 1247 height 80
click at [312, 560] on label "Business Unit Lock (HR Override)" at bounding box center [344, 558] width 160 height 16
click at [274, 560] on input "Business Unit Lock (HR Override)" at bounding box center [269, 559] width 11 height 11
checkbox input "true"
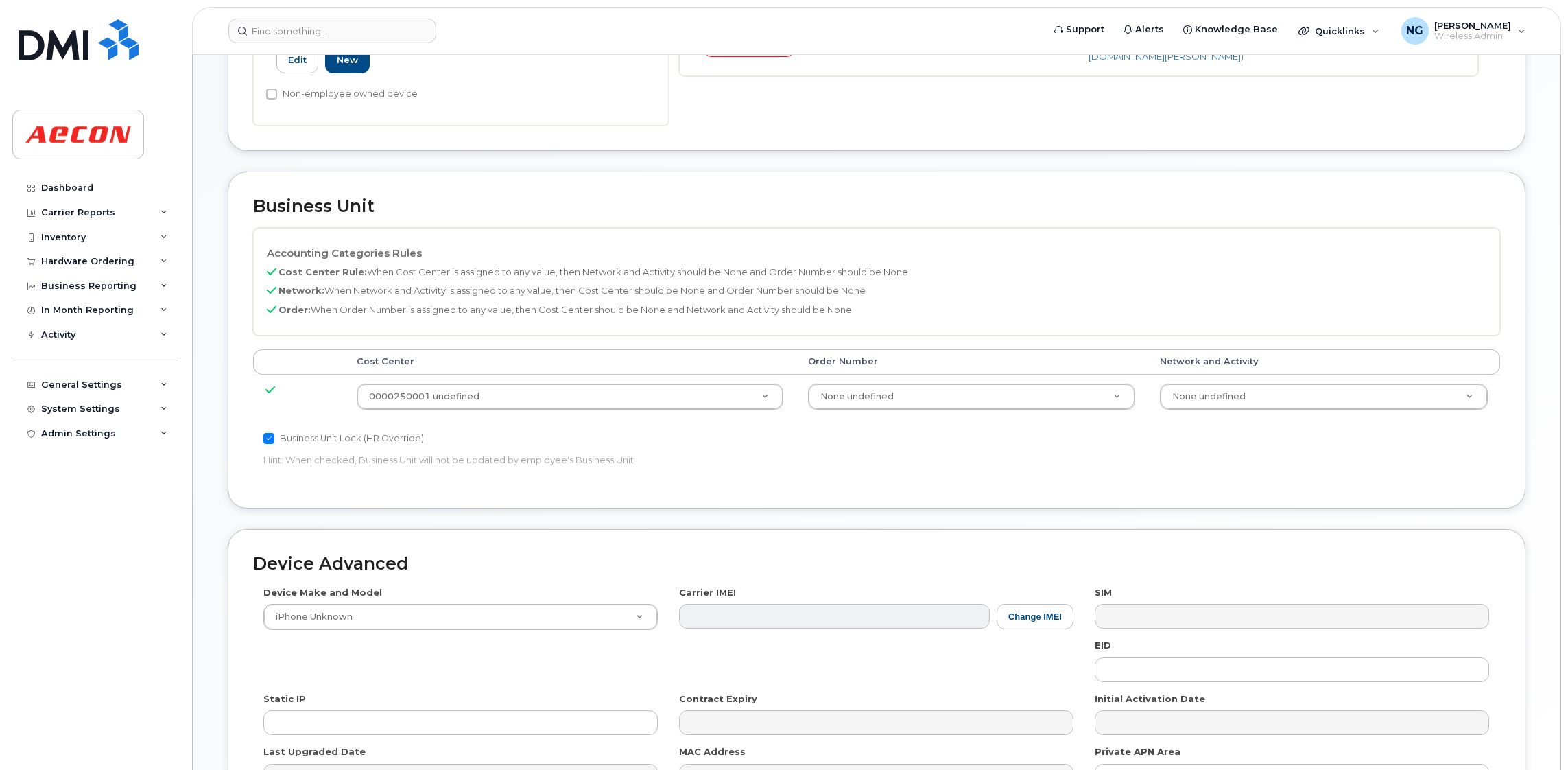
scroll to position [599, 0]
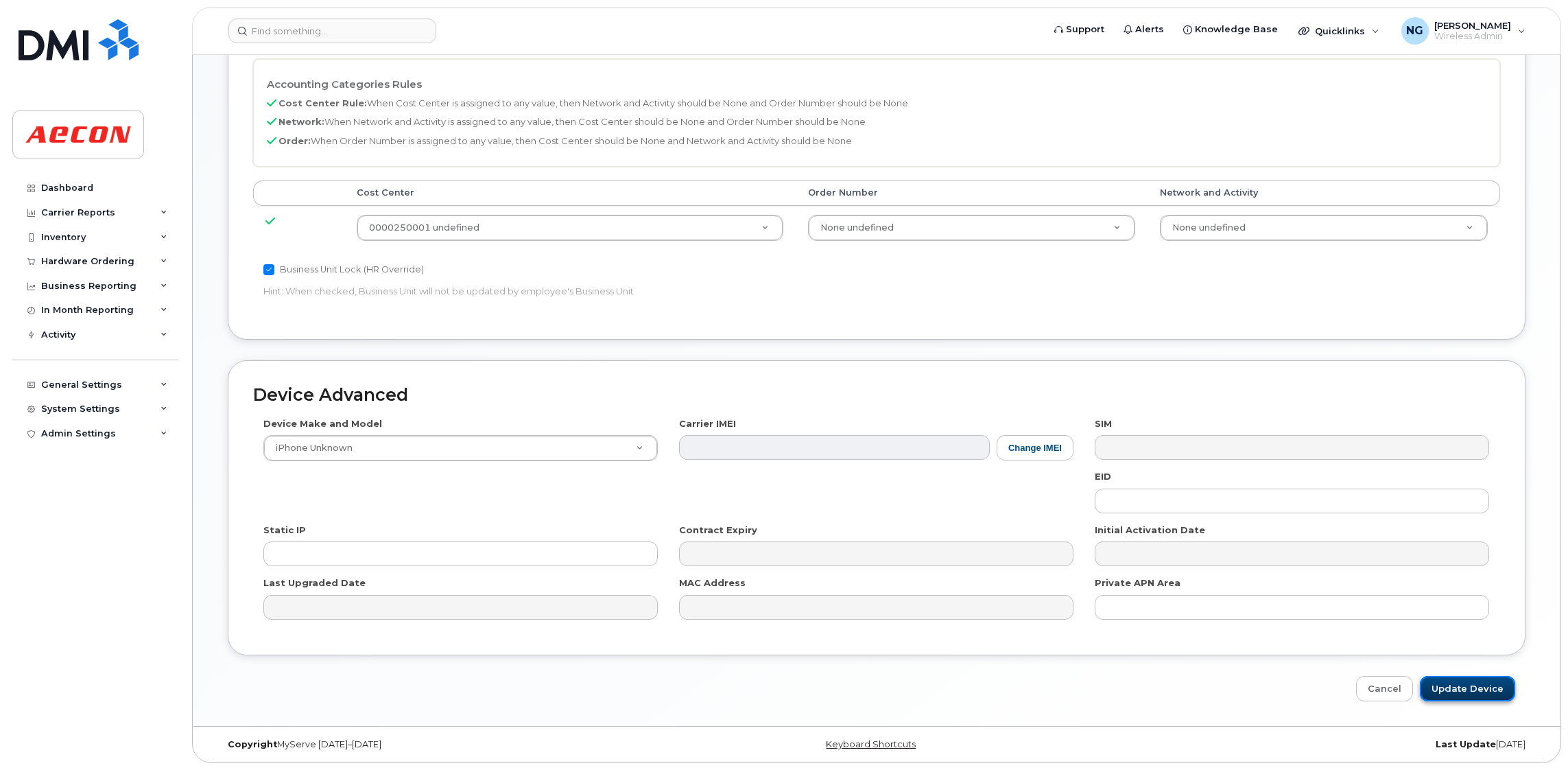
click at [1504, 676] on input "Update Device" at bounding box center [1467, 688] width 96 height 25
type input "Saving..."
click at [1496, 693] on div "Cancel Saving..." at bounding box center [876, 688] width 1298 height 25
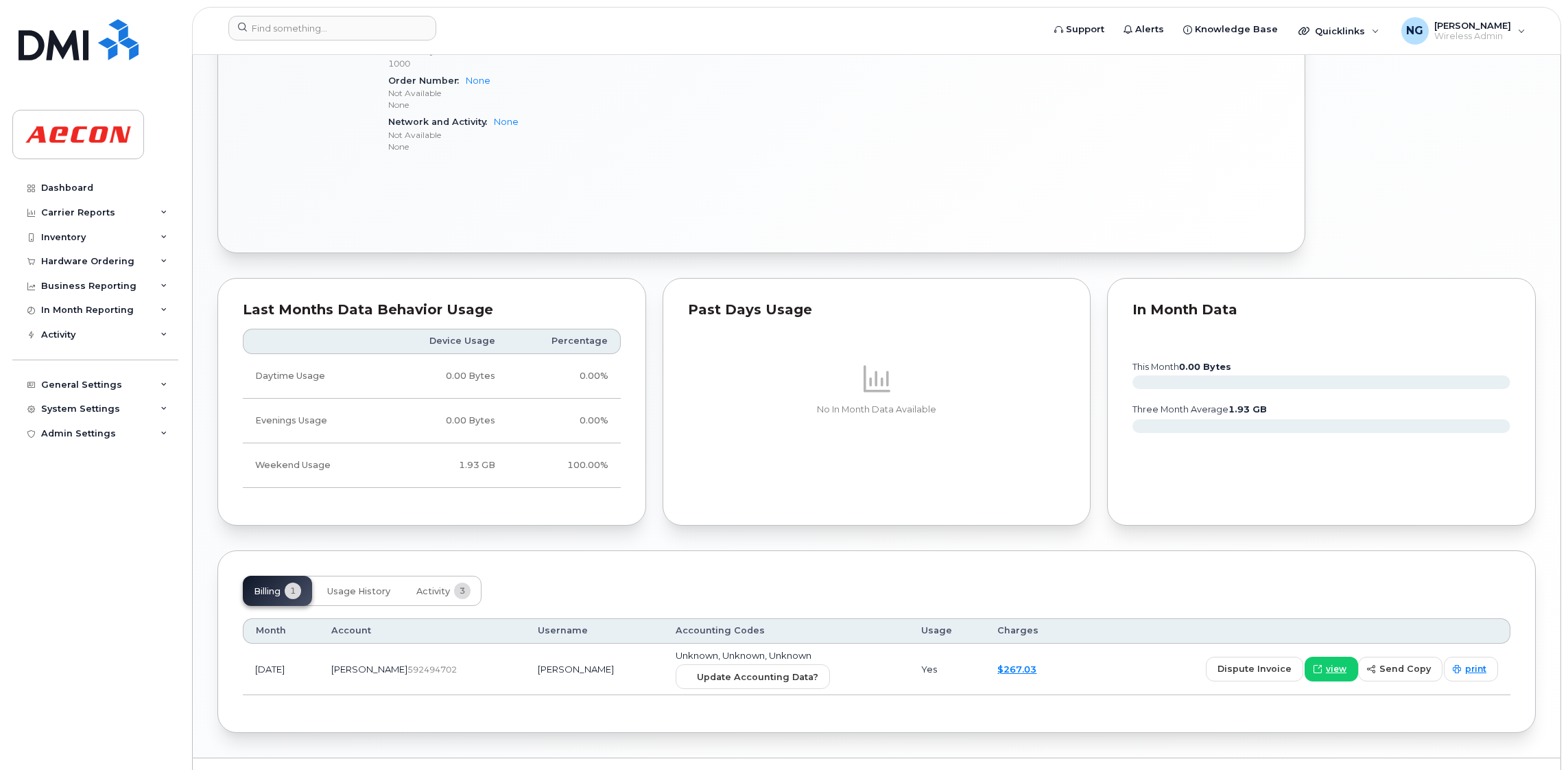
scroll to position [814, 0]
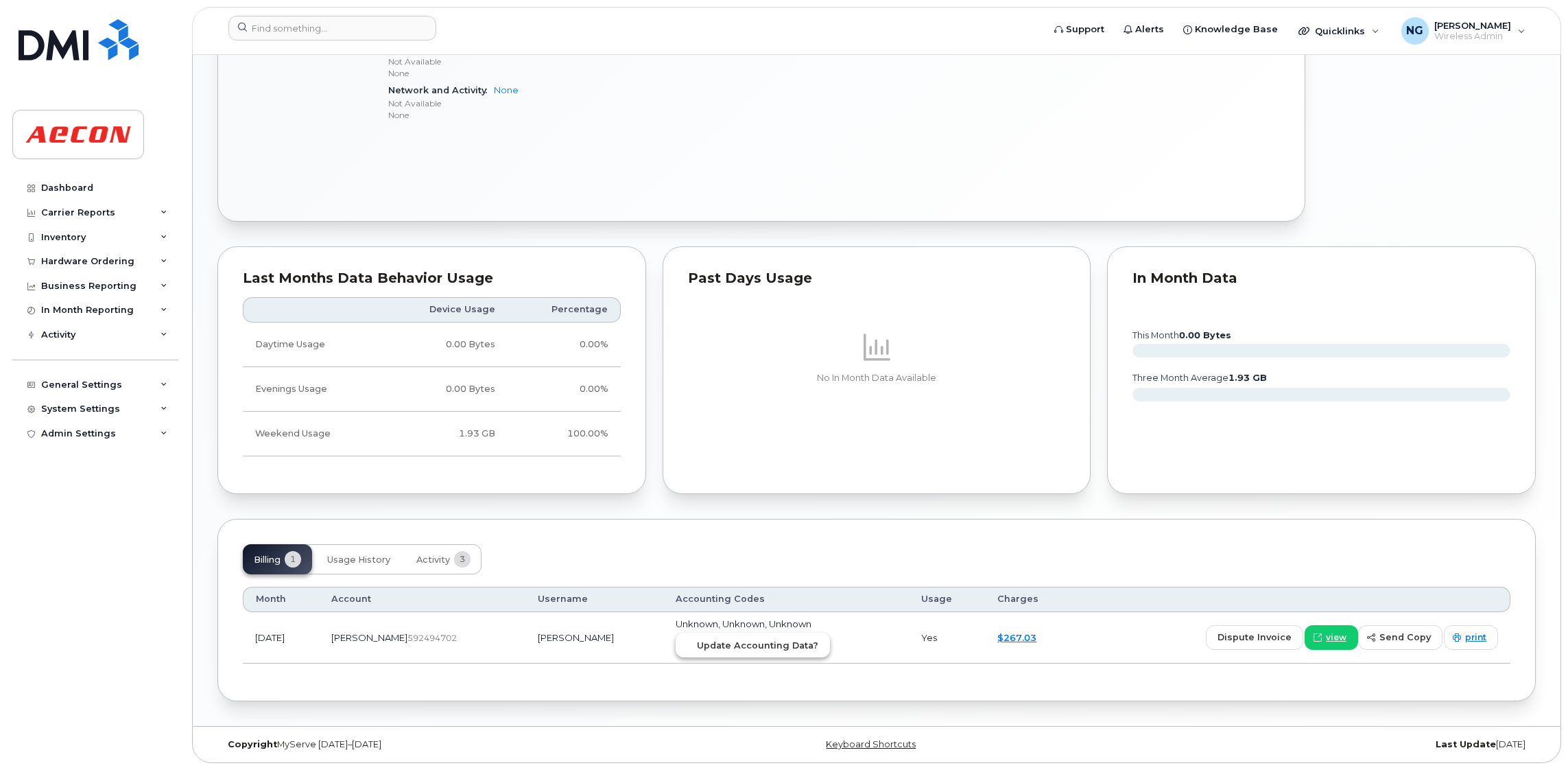
click at [756, 647] on span "Update Accounting Data?" at bounding box center [758, 646] width 122 height 13
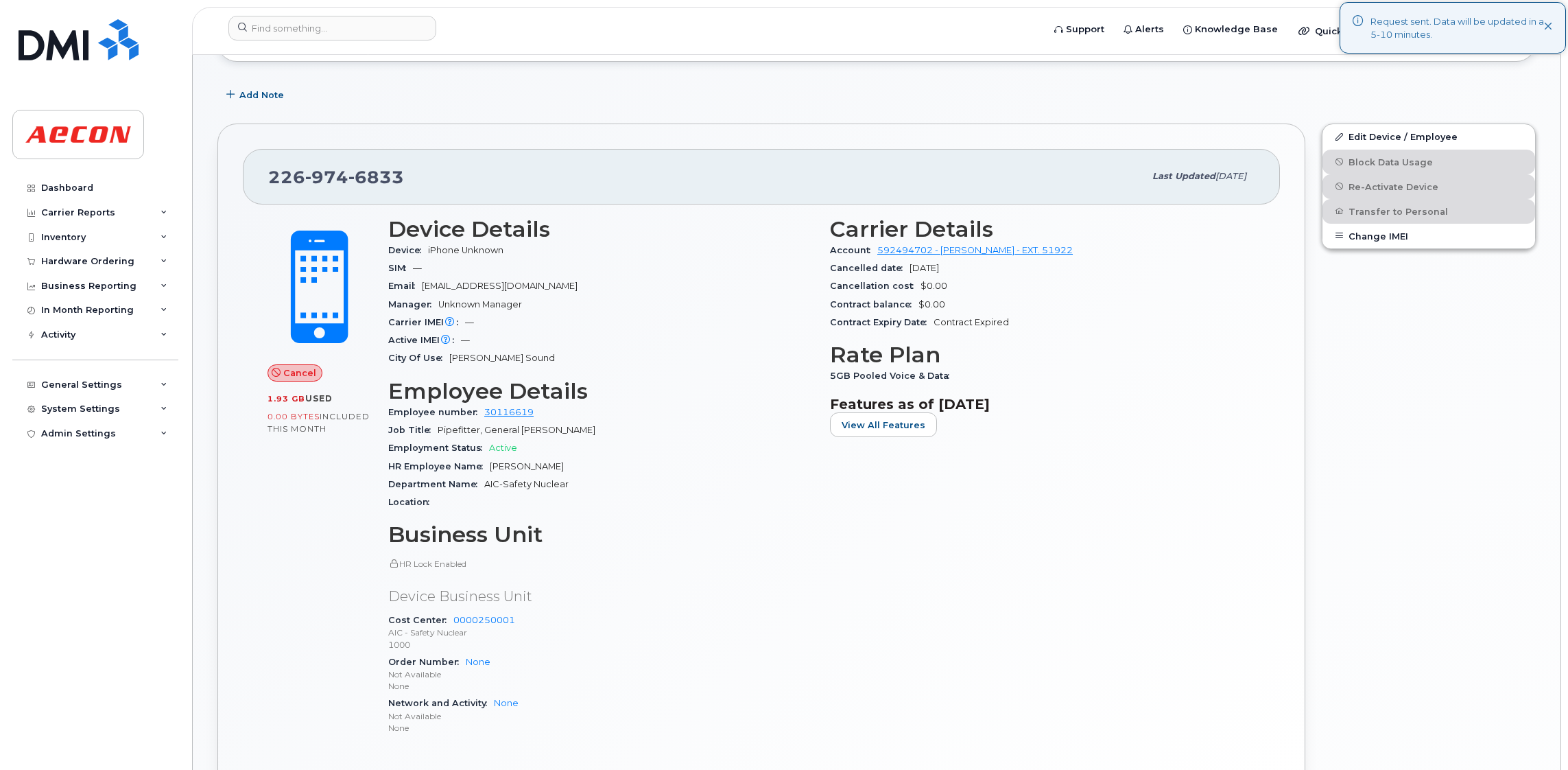
scroll to position [196, 0]
click at [1413, 133] on link "Edit Device / Employee" at bounding box center [1429, 139] width 213 height 25
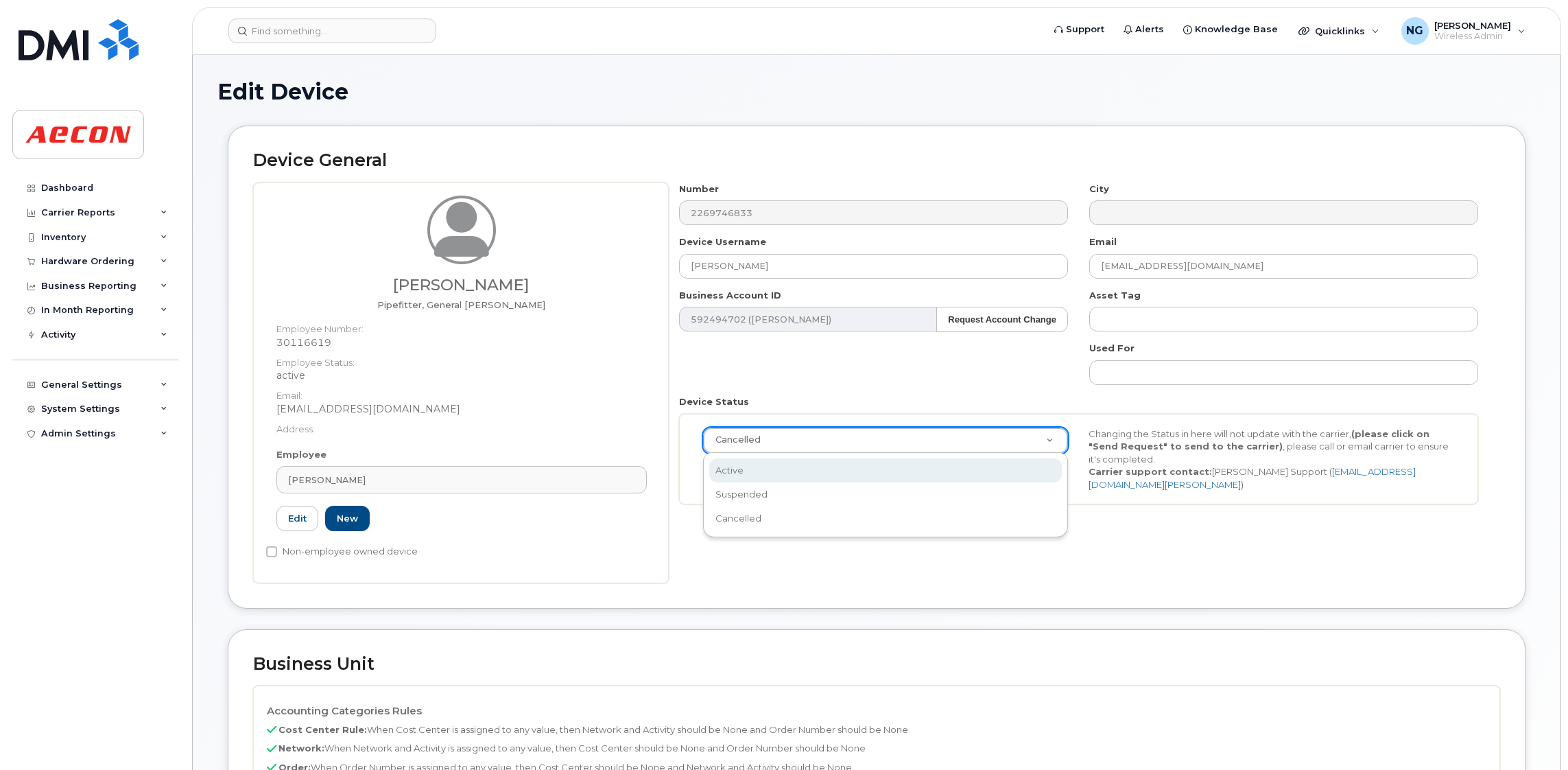
scroll to position [0, 4]
select select "active"
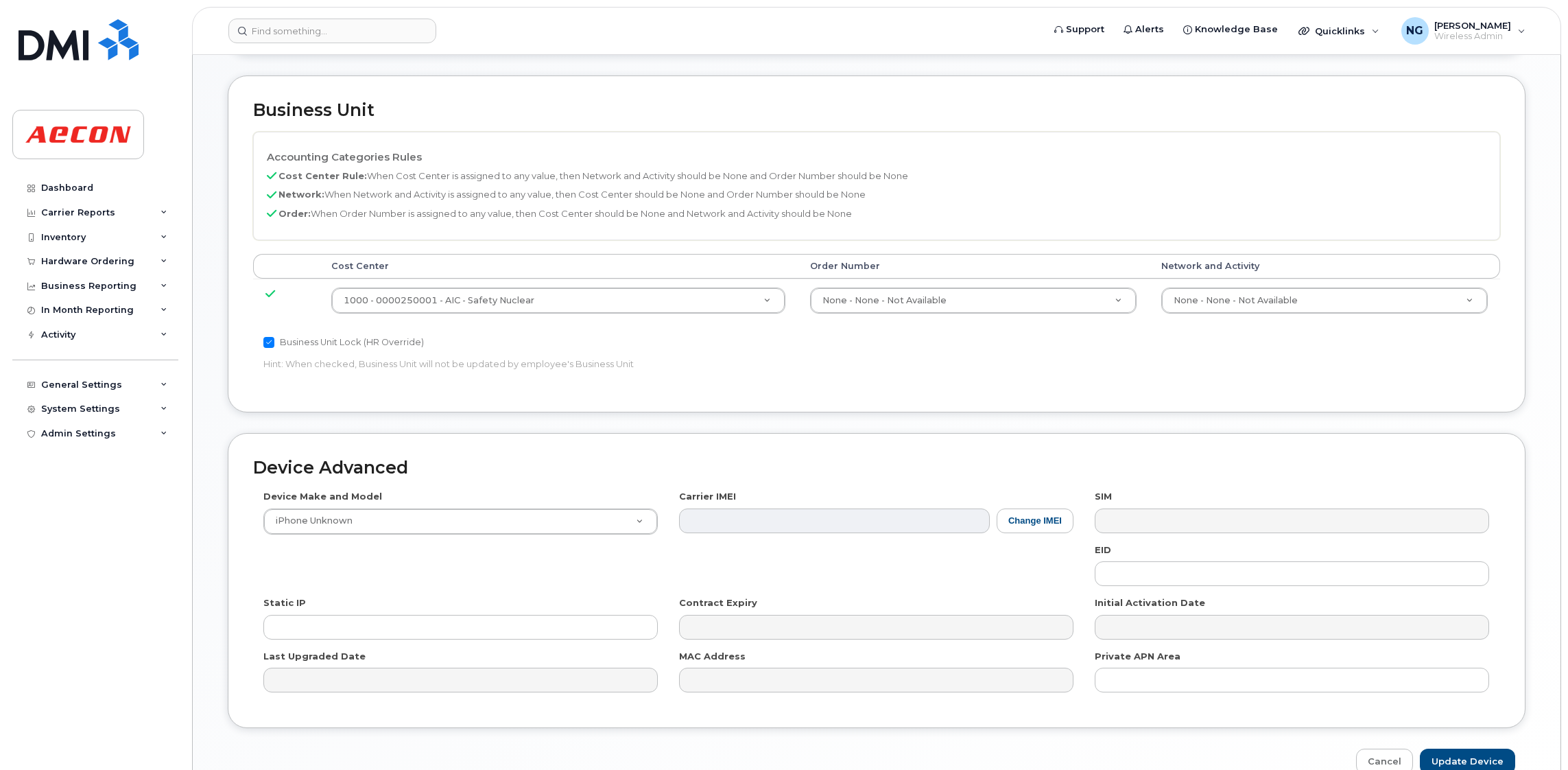
scroll to position [629, 0]
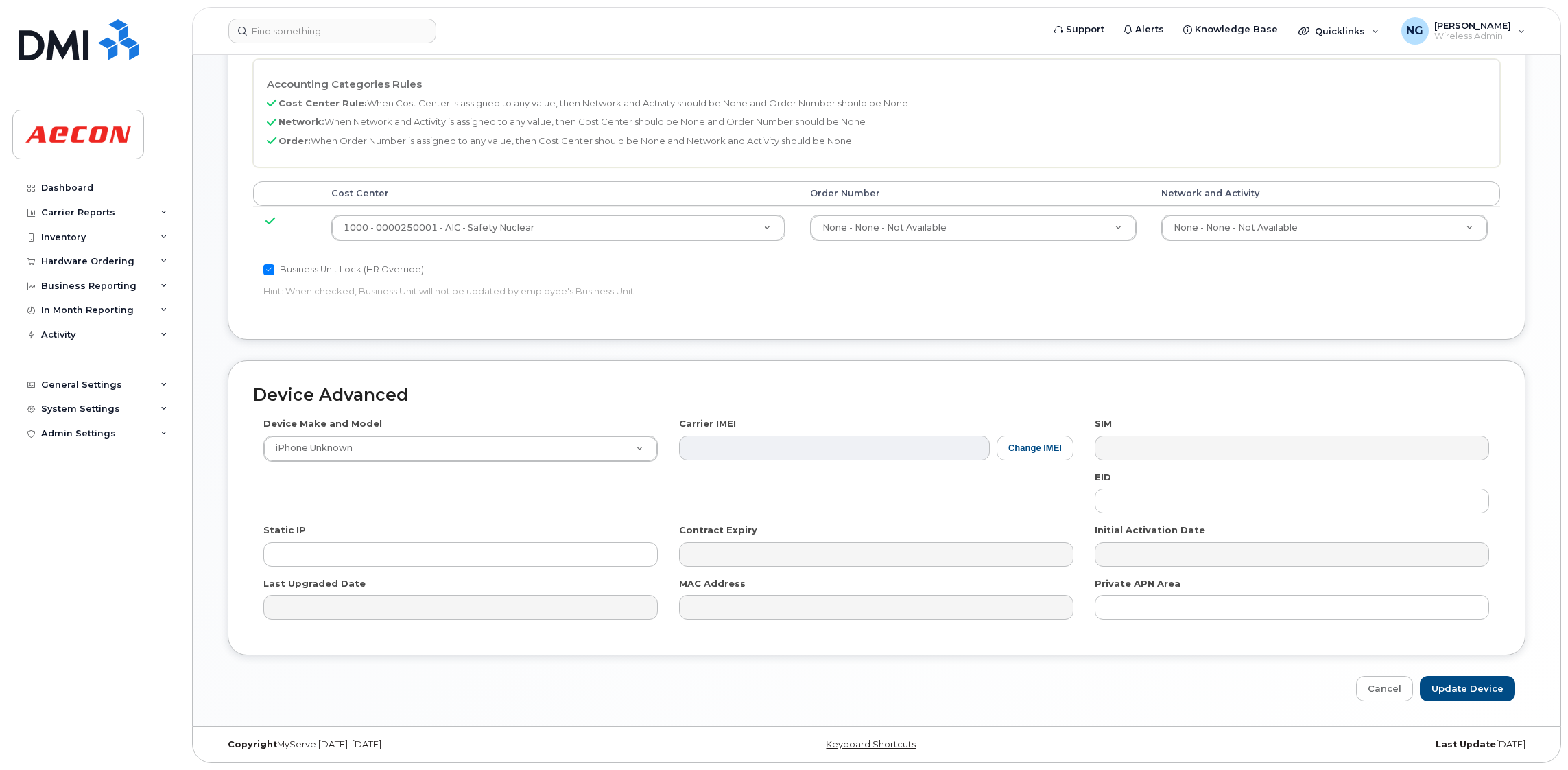
click at [1467, 673] on div "Device Advanced Device Make and Model iPhone Unknown Android TCL 502 Watch Appl…" at bounding box center [876, 530] width 1318 height 341
click at [1467, 691] on input "Update Device" at bounding box center [1467, 688] width 96 height 25
type input "Saving..."
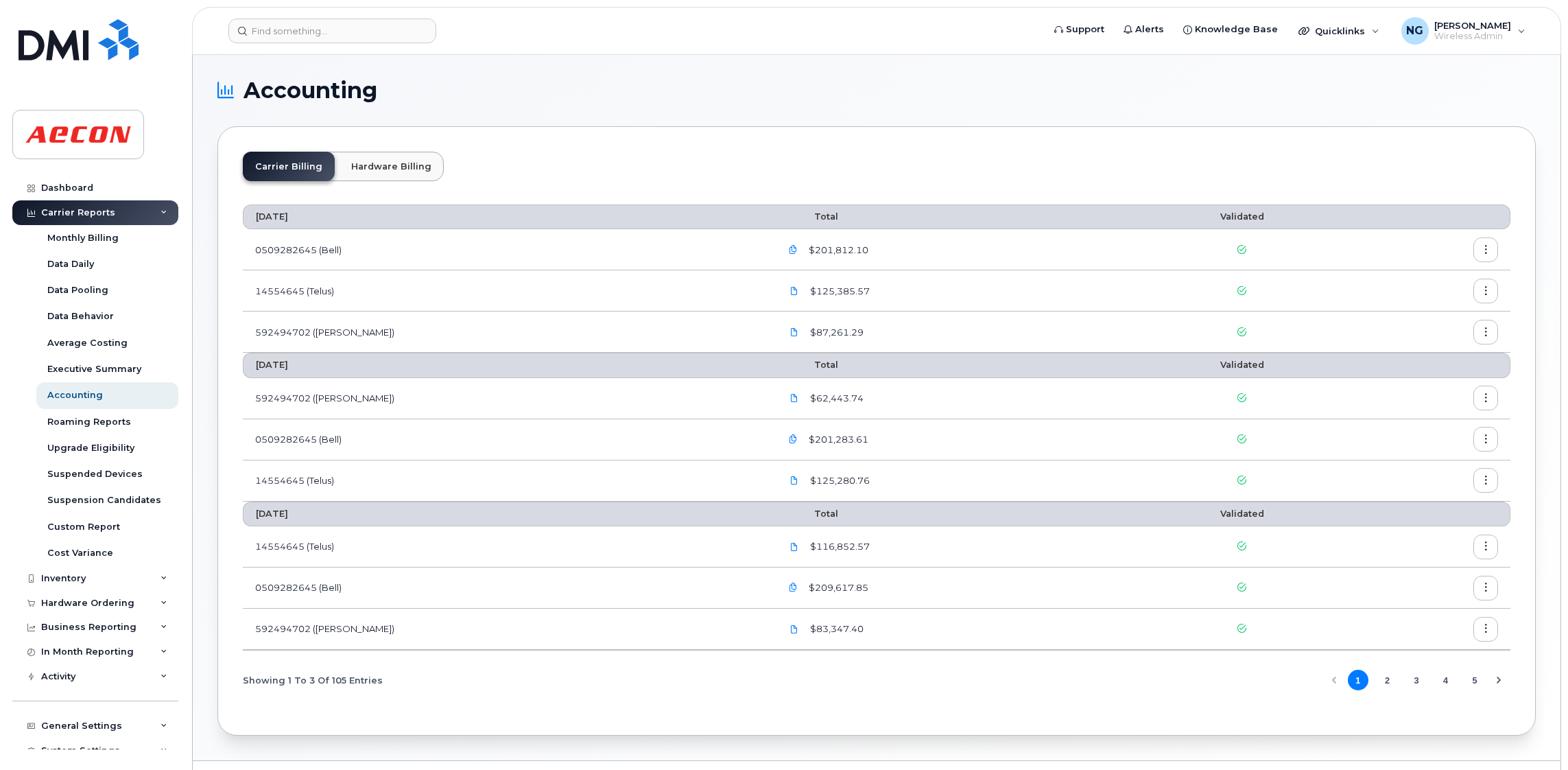
click at [69, 209] on div "Carrier Reports" at bounding box center [78, 213] width 74 height 11
